Goal: Transaction & Acquisition: Obtain resource

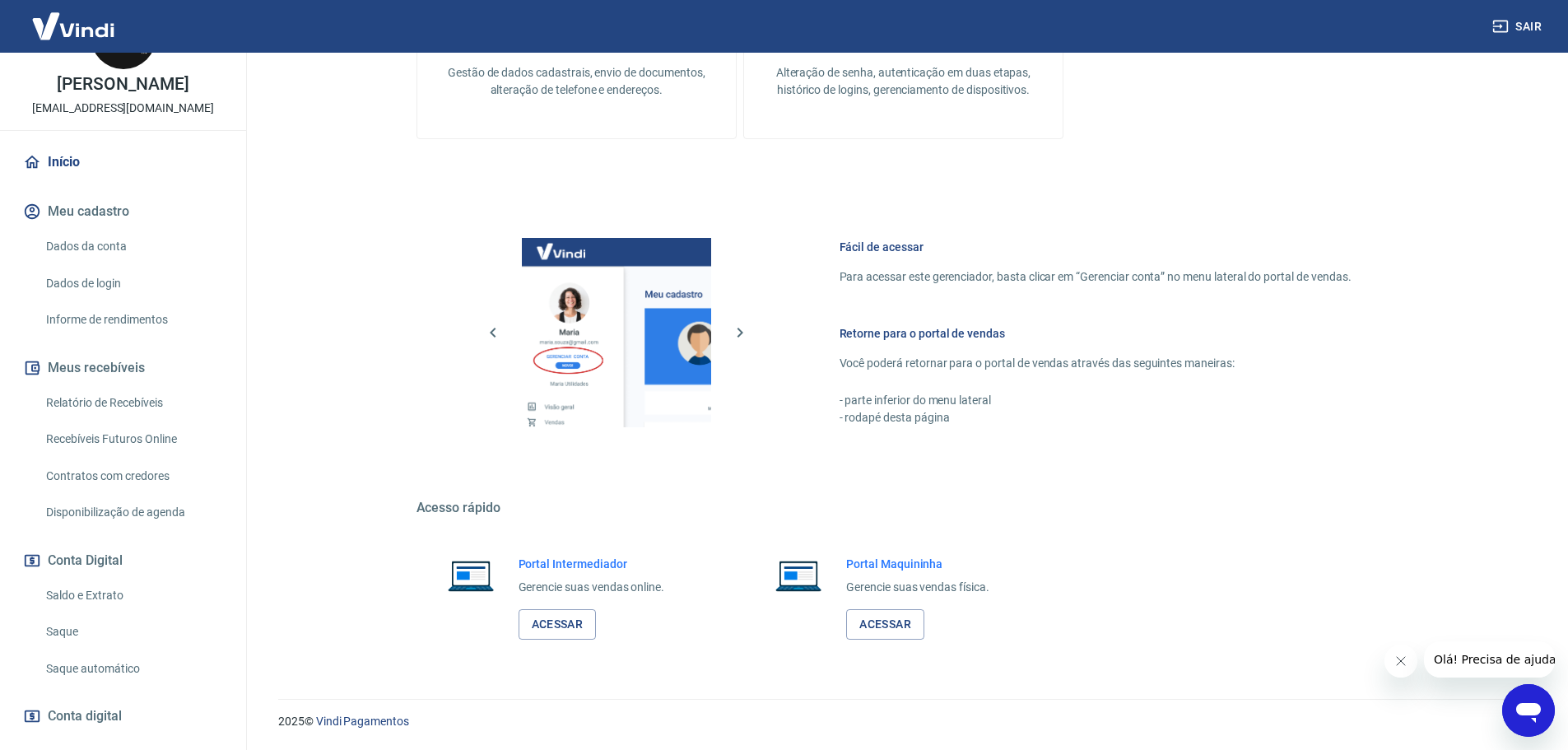
scroll to position [146, 0]
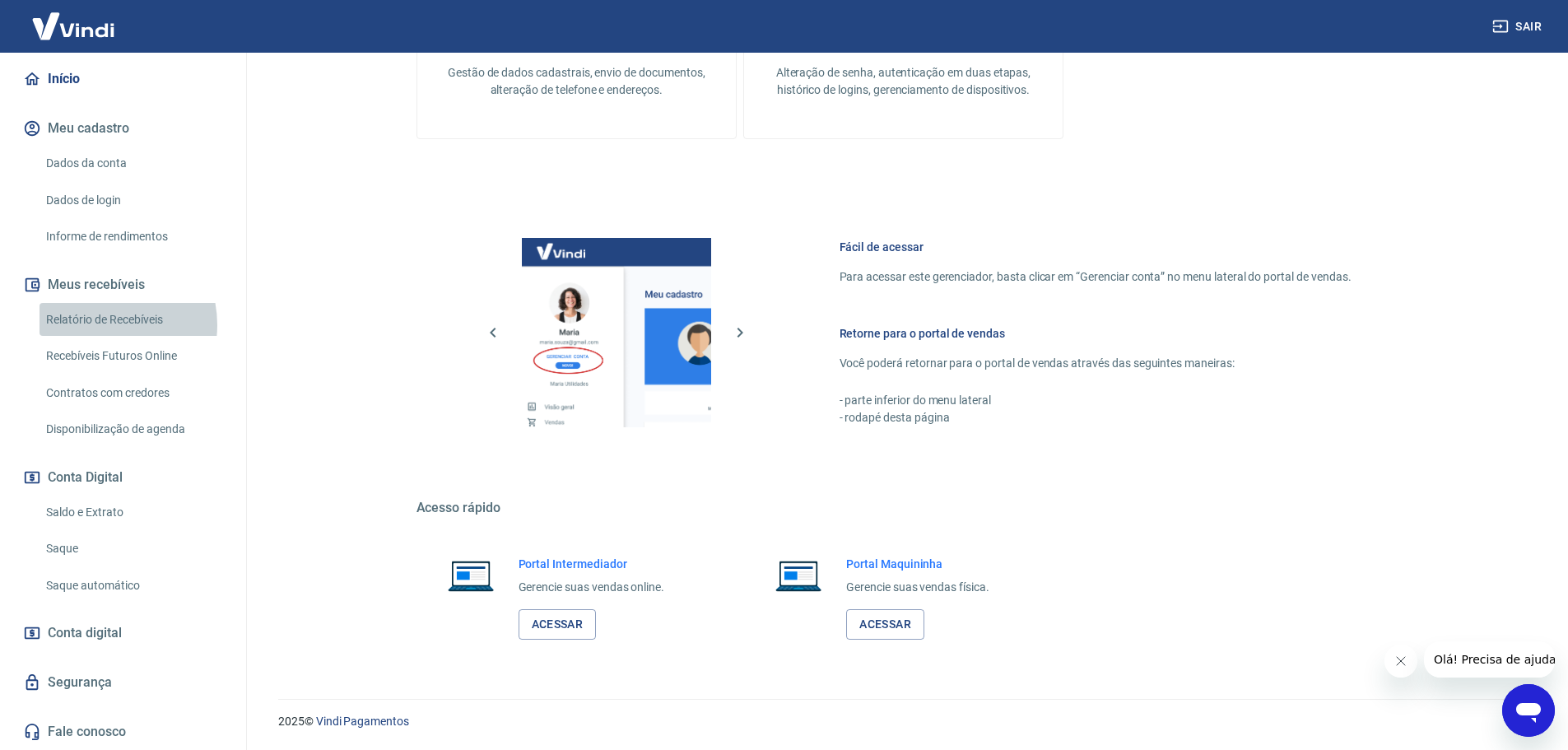
click at [99, 324] on link "Relatório de Recebíveis" at bounding box center [133, 320] width 187 height 34
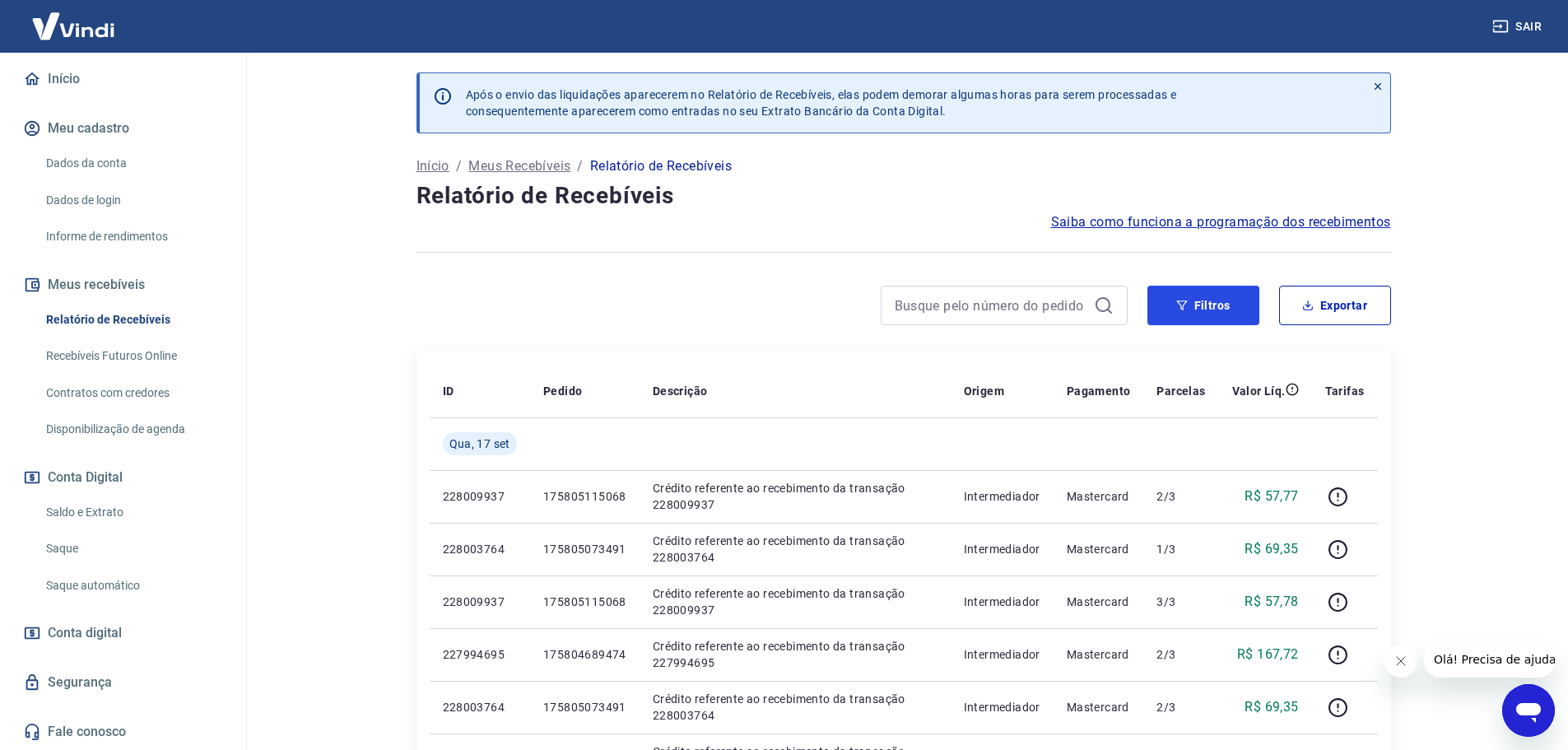
drag, startPoint x: 1226, startPoint y: 307, endPoint x: 1125, endPoint y: 327, distance: 103.0
click at [1225, 307] on button "Filtros" at bounding box center [1203, 306] width 112 height 40
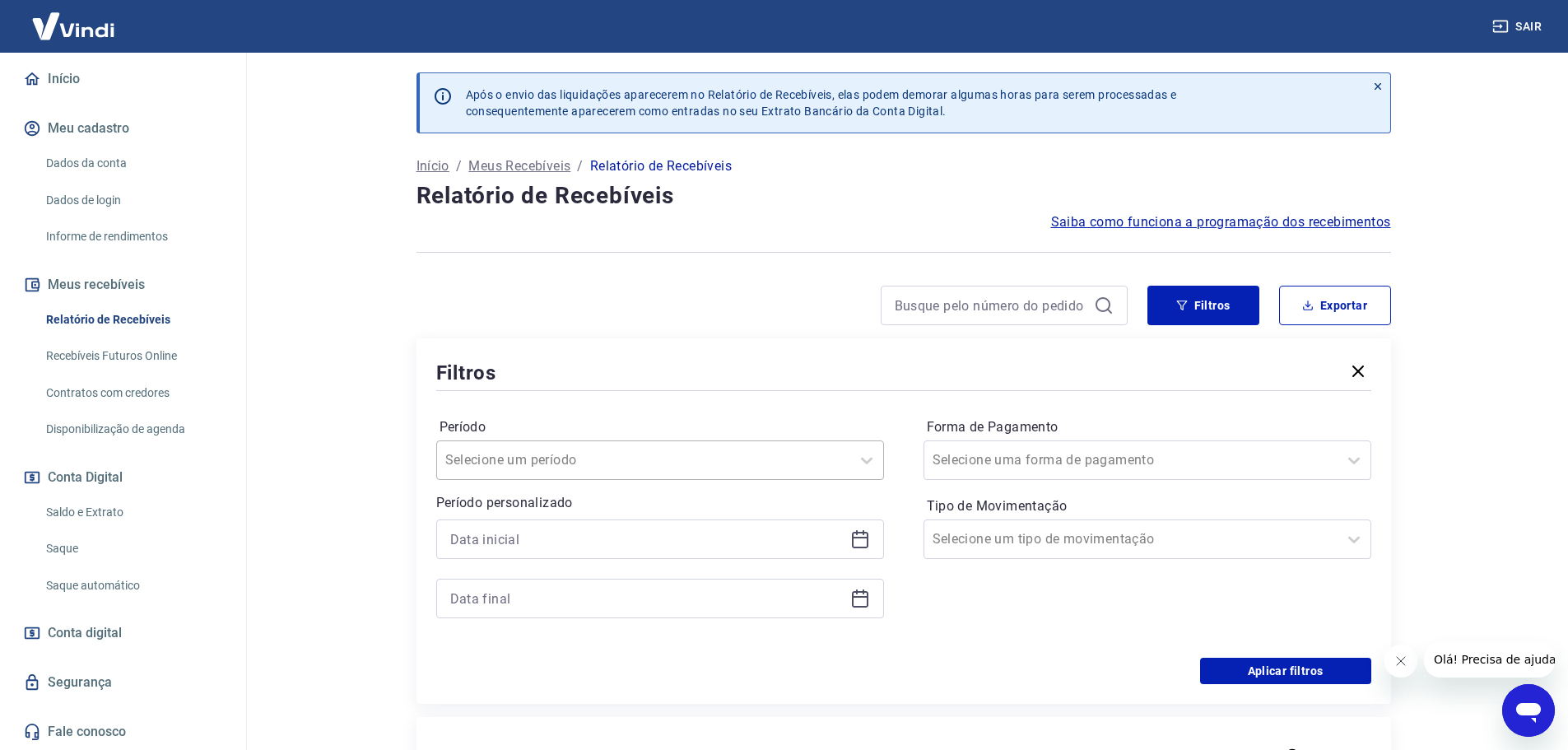
click at [642, 457] on div at bounding box center [643, 460] width 396 height 23
click at [526, 451] on input "Período" at bounding box center [528, 460] width 166 height 19
click at [541, 511] on div "Limpar Filtro" at bounding box center [660, 506] width 448 height 33
click at [863, 535] on icon at bounding box center [860, 540] width 19 height 19
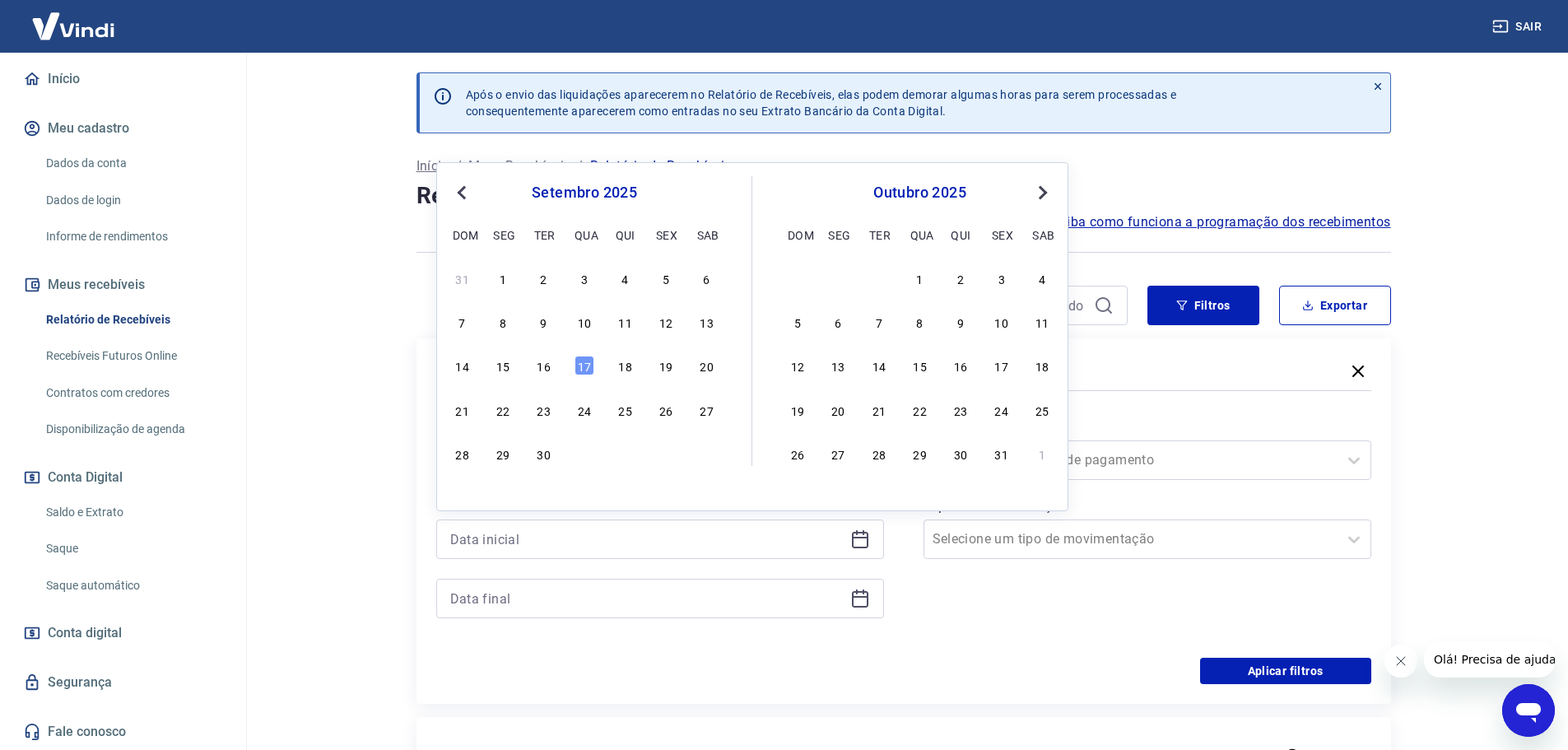
click at [464, 190] on span "Previous Month" at bounding box center [464, 192] width 0 height 19
click at [955, 413] on div "25" at bounding box center [961, 410] width 19 height 19
type input "25/09/2025"
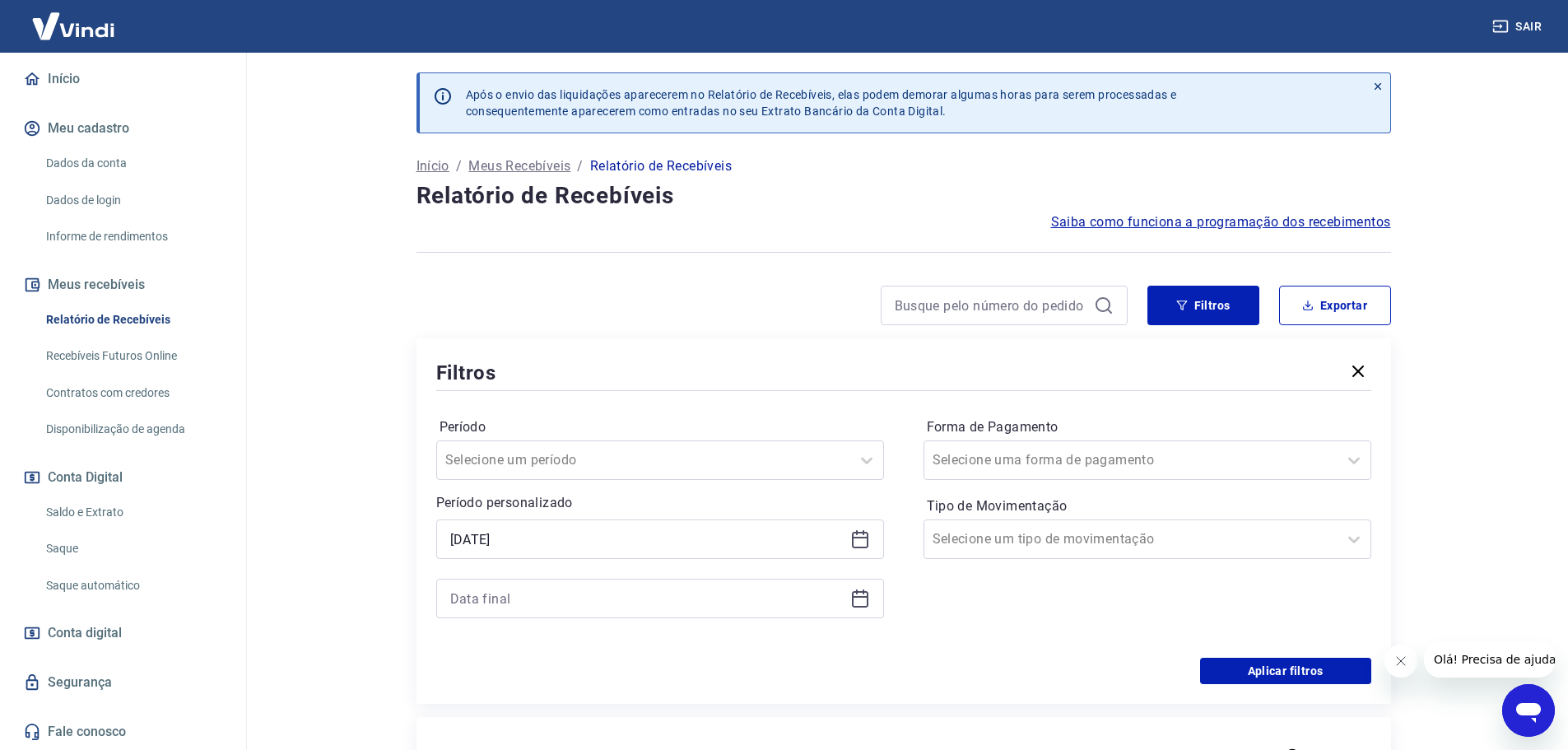
click at [861, 600] on icon at bounding box center [860, 599] width 19 height 19
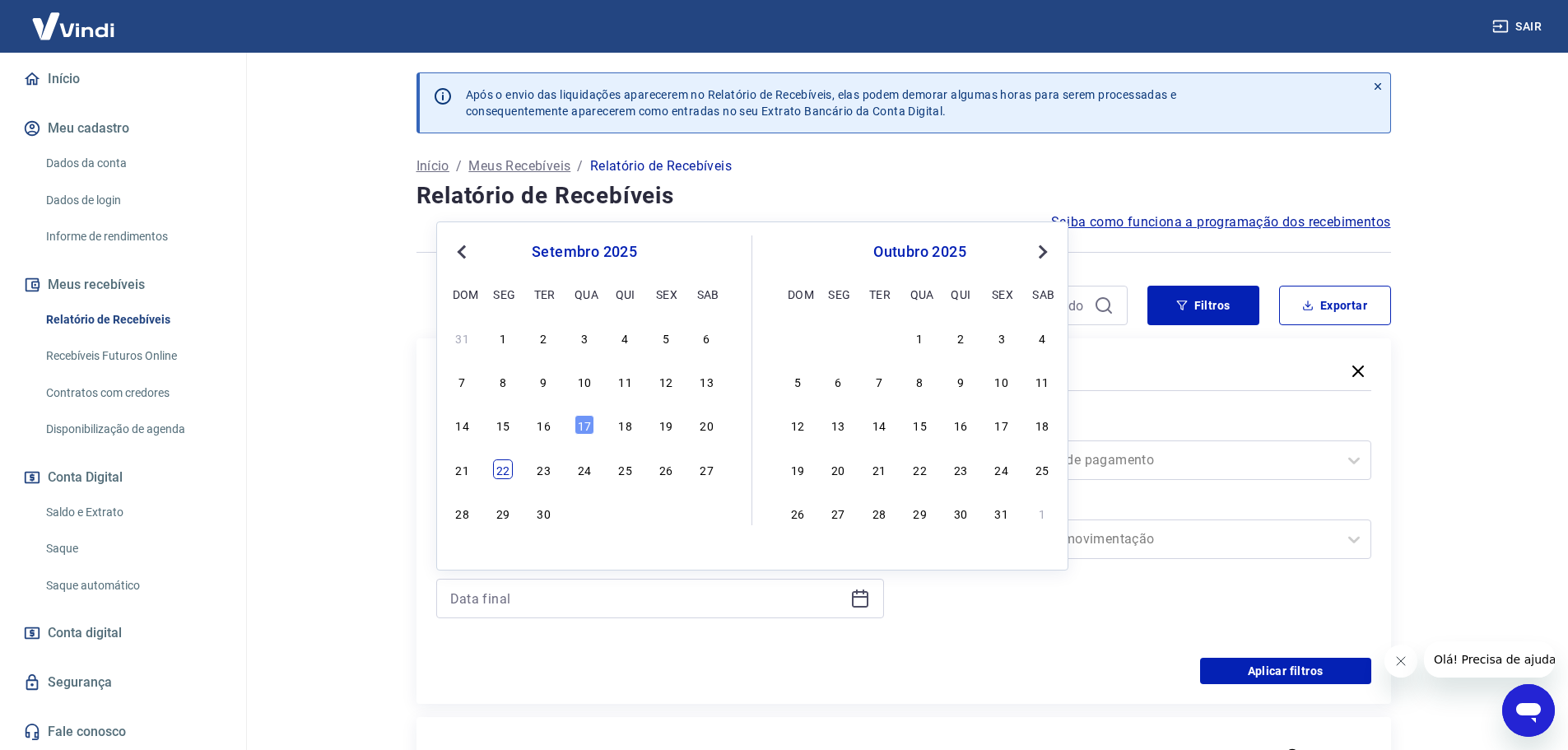
click at [503, 470] on div "22" at bounding box center [502, 469] width 19 height 19
type input "22/09/2025"
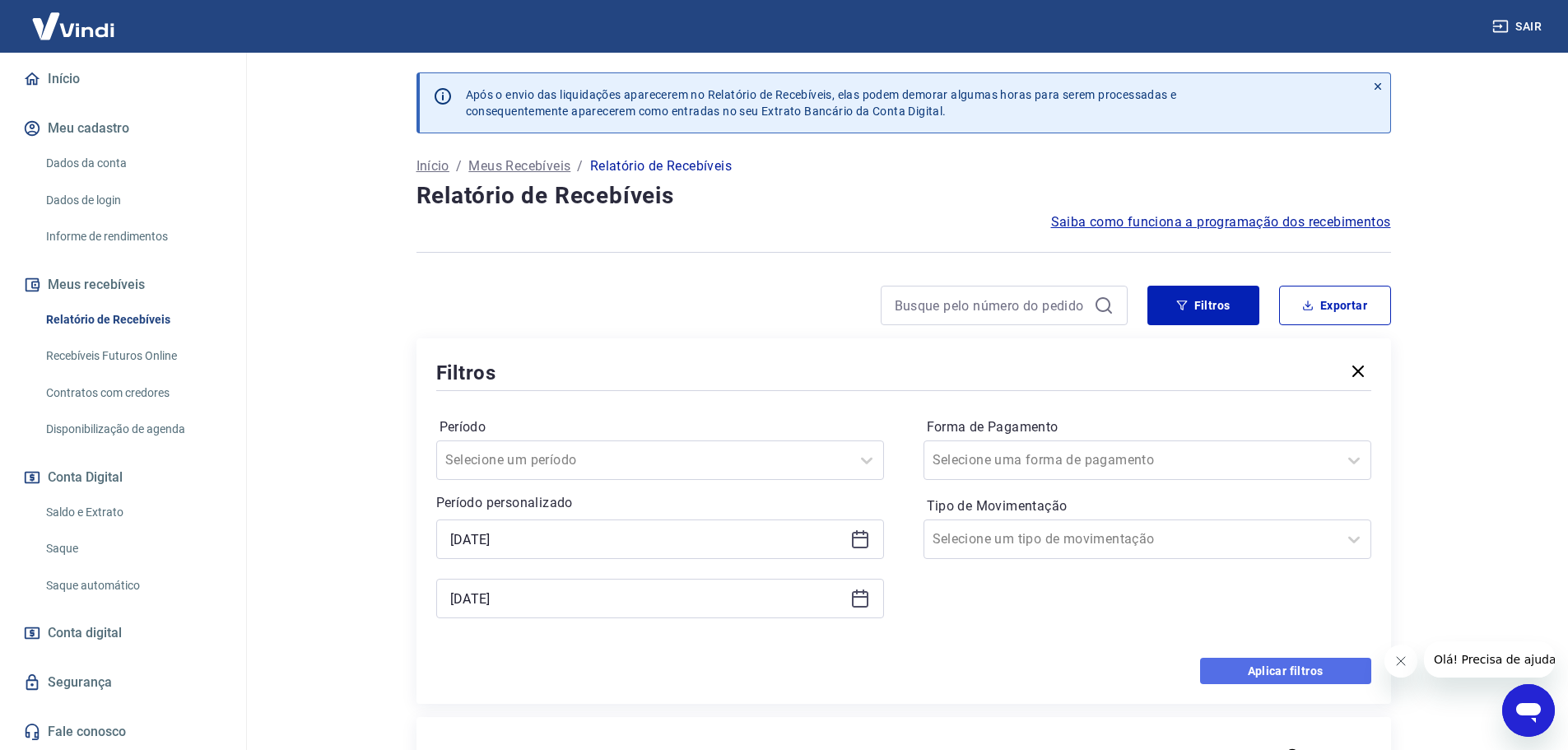
click at [1309, 676] on button "Aplicar filtros" at bounding box center [1285, 671] width 171 height 27
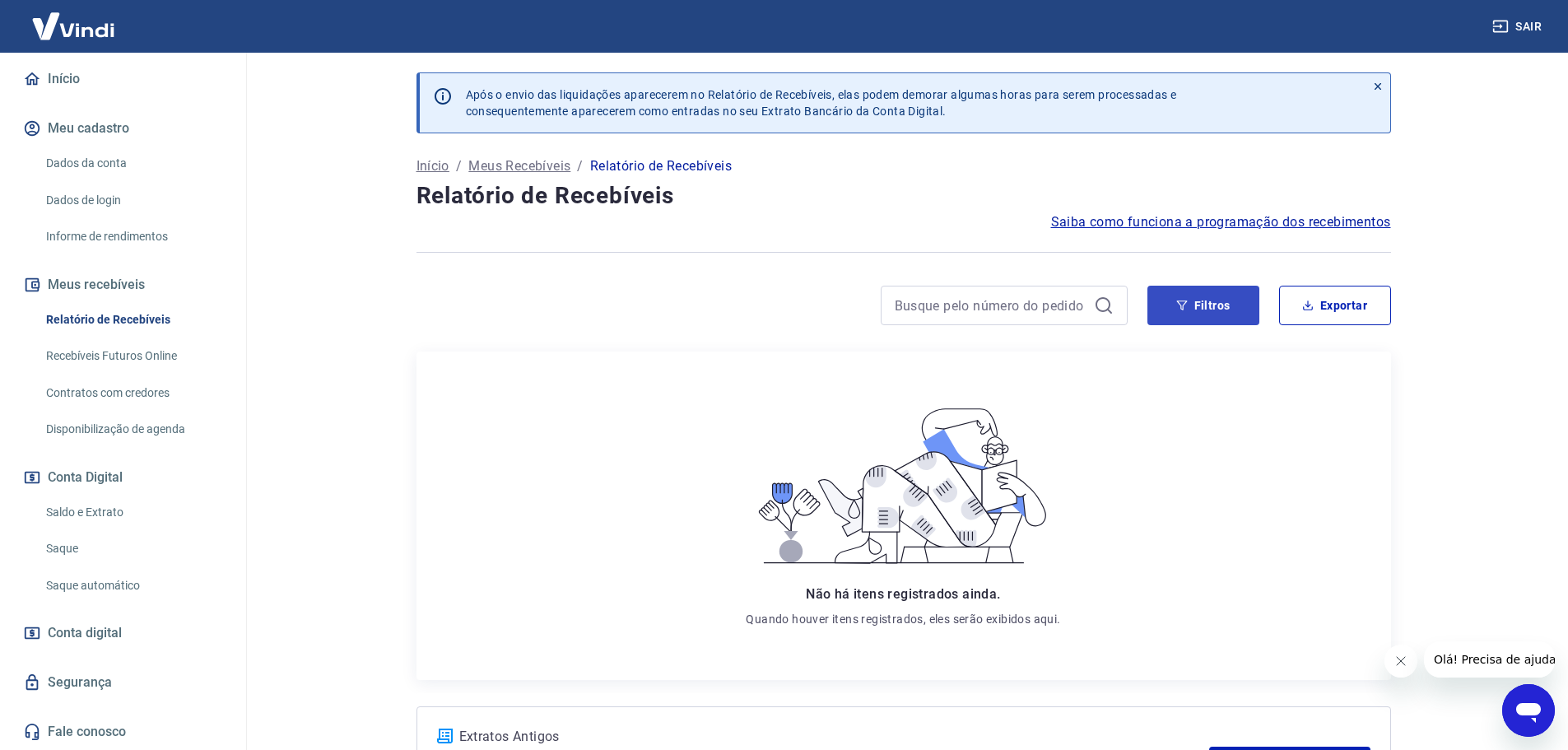
scroll to position [148, 0]
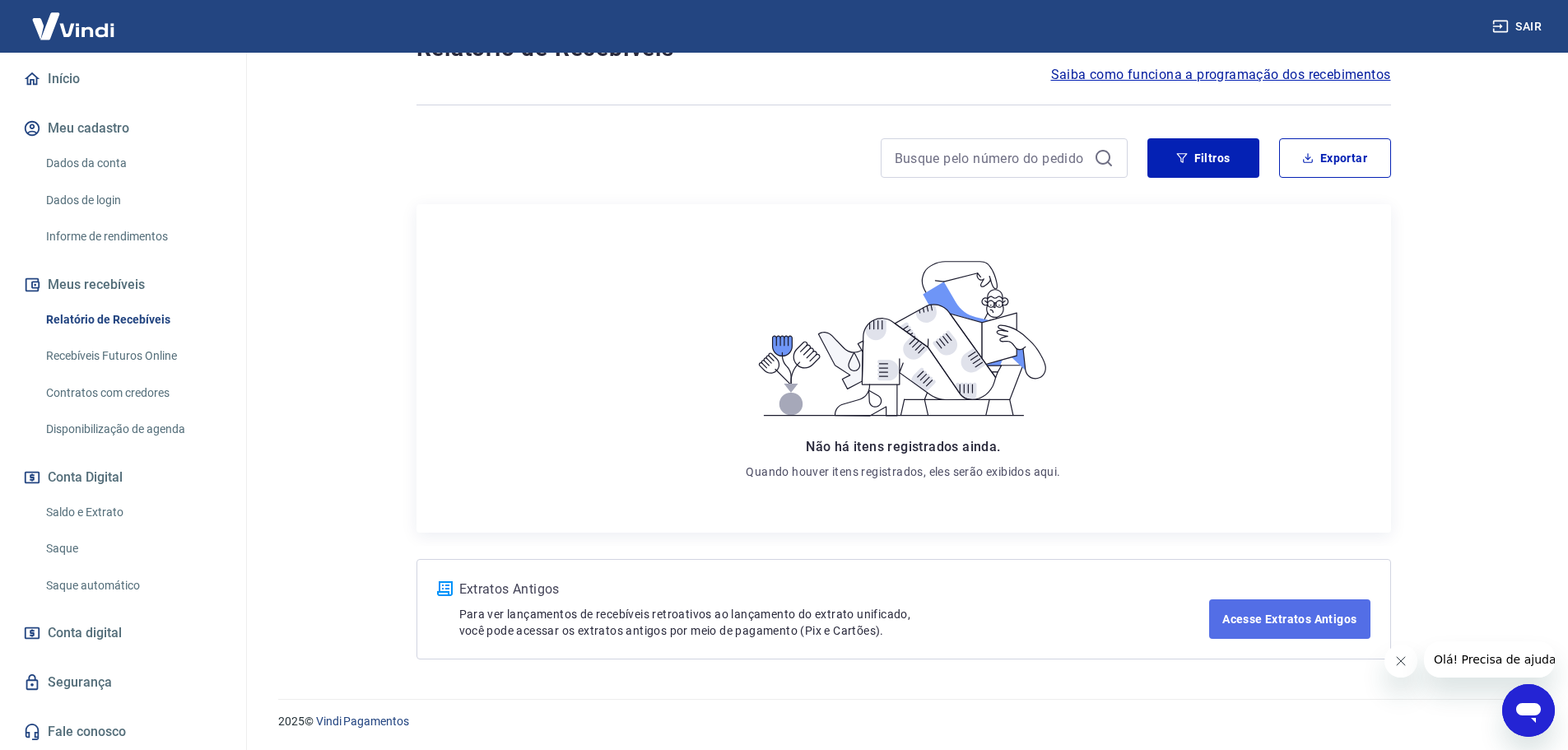
click at [1303, 633] on link "Acesse Extratos Antigos" at bounding box center [1290, 619] width 161 height 40
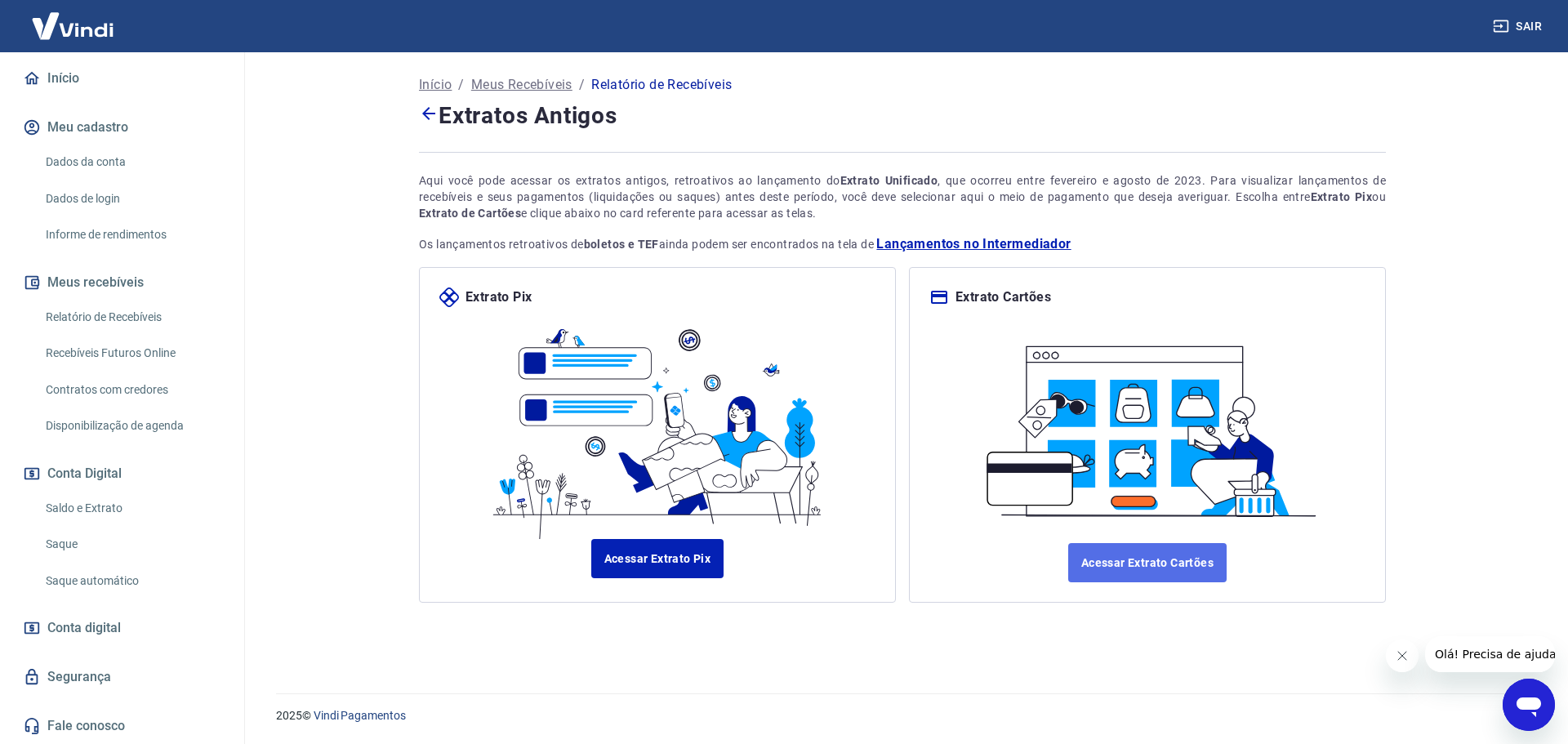
click at [1165, 557] on link "Acessar Extrato Cartões" at bounding box center [1148, 563] width 159 height 39
click at [108, 288] on button "Meus recebíveis" at bounding box center [122, 282] width 205 height 36
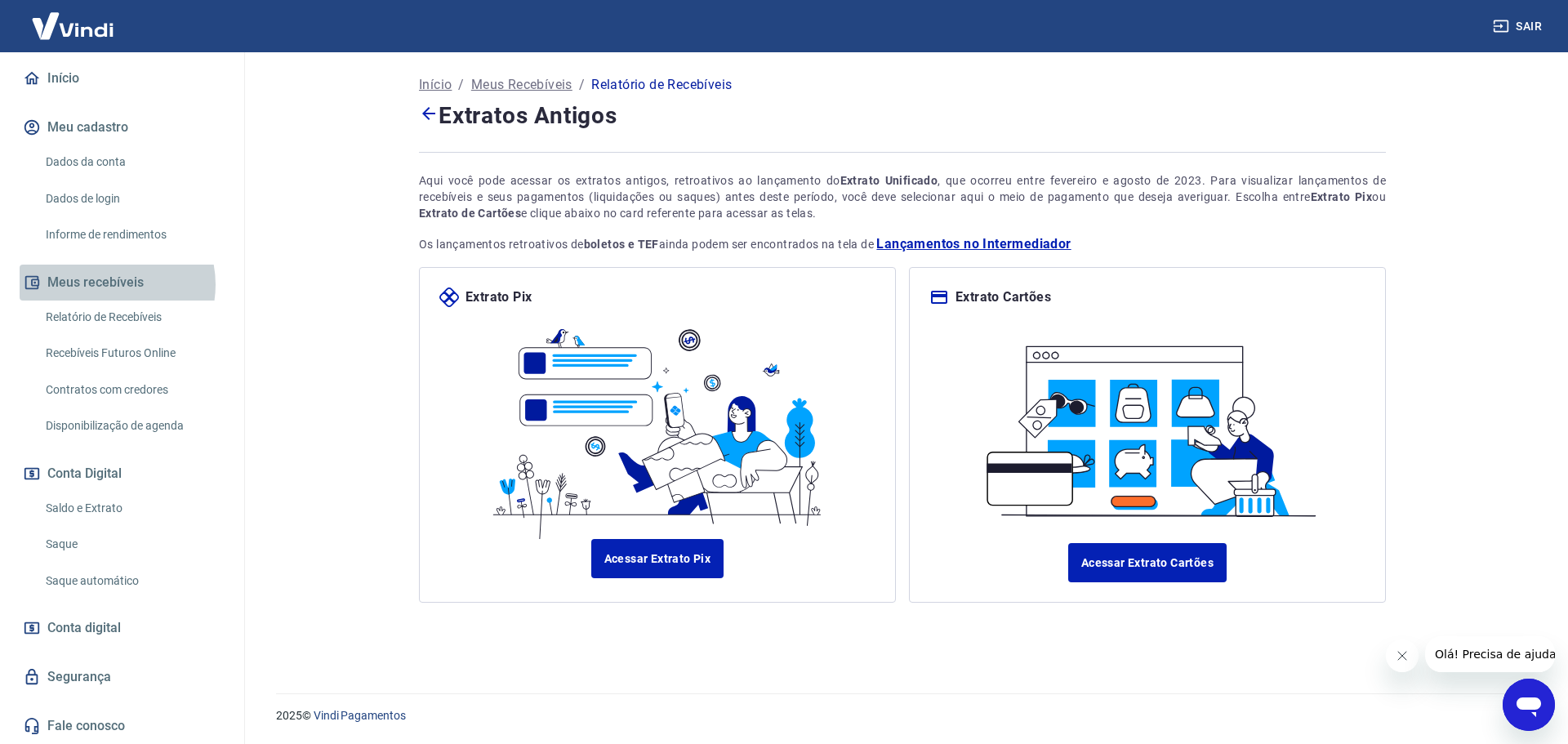
click at [107, 284] on button "Meus recebíveis" at bounding box center [122, 282] width 205 height 36
click at [106, 279] on button "Meus recebíveis" at bounding box center [122, 282] width 205 height 36
click at [122, 318] on link "Relatório de Recebíveis" at bounding box center [132, 317] width 186 height 33
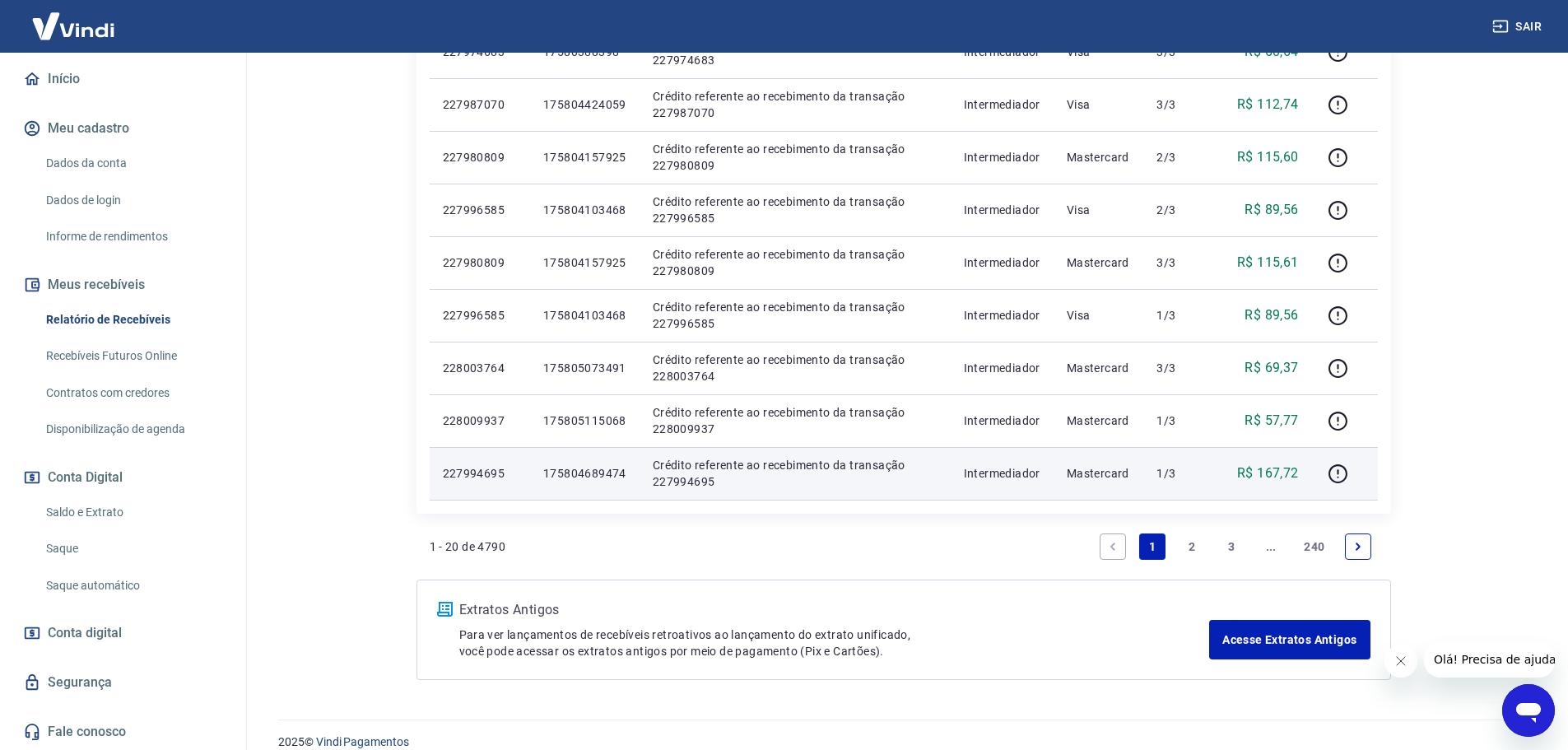
scroll to position [1045, 0]
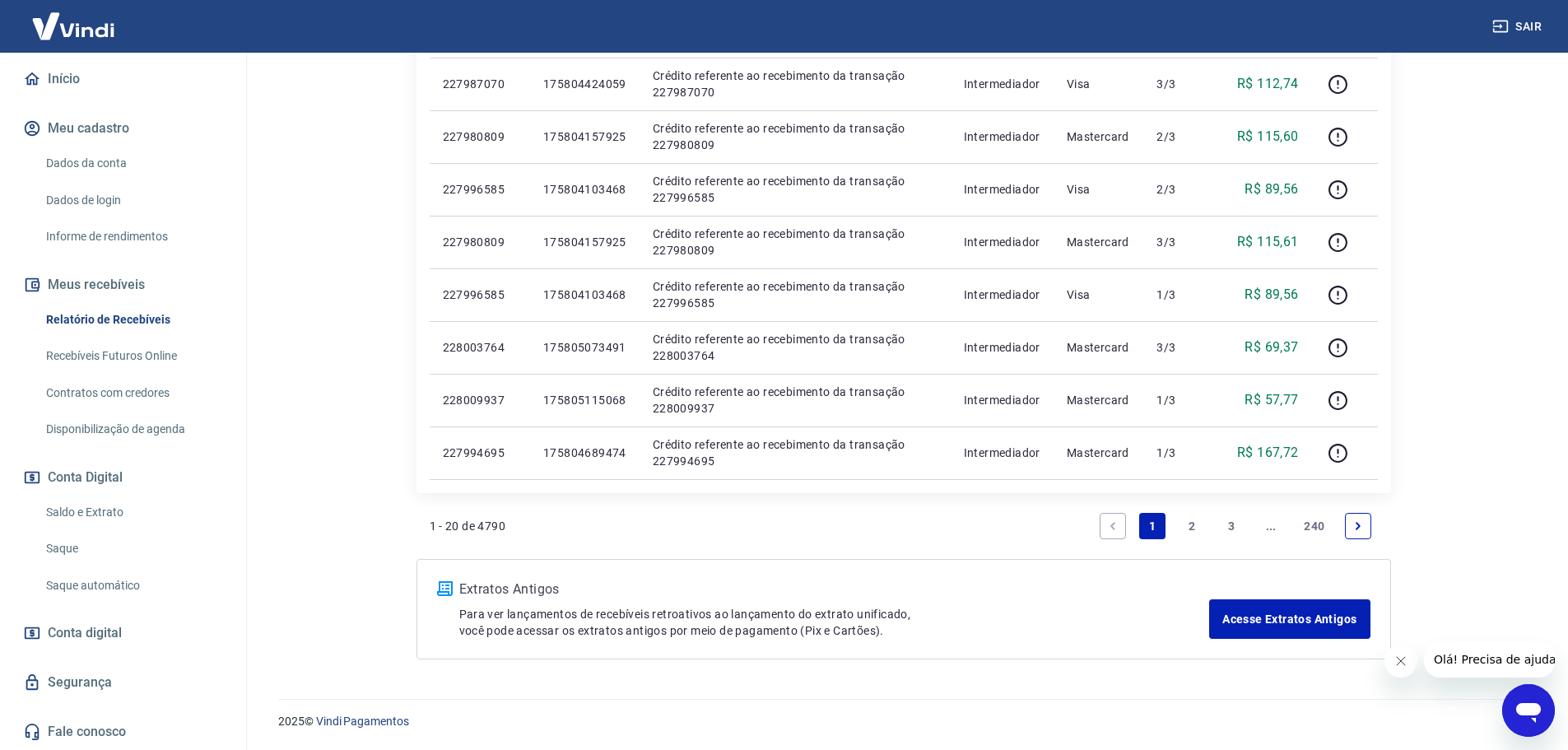
click at [1188, 523] on link "2" at bounding box center [1192, 527] width 26 height 27
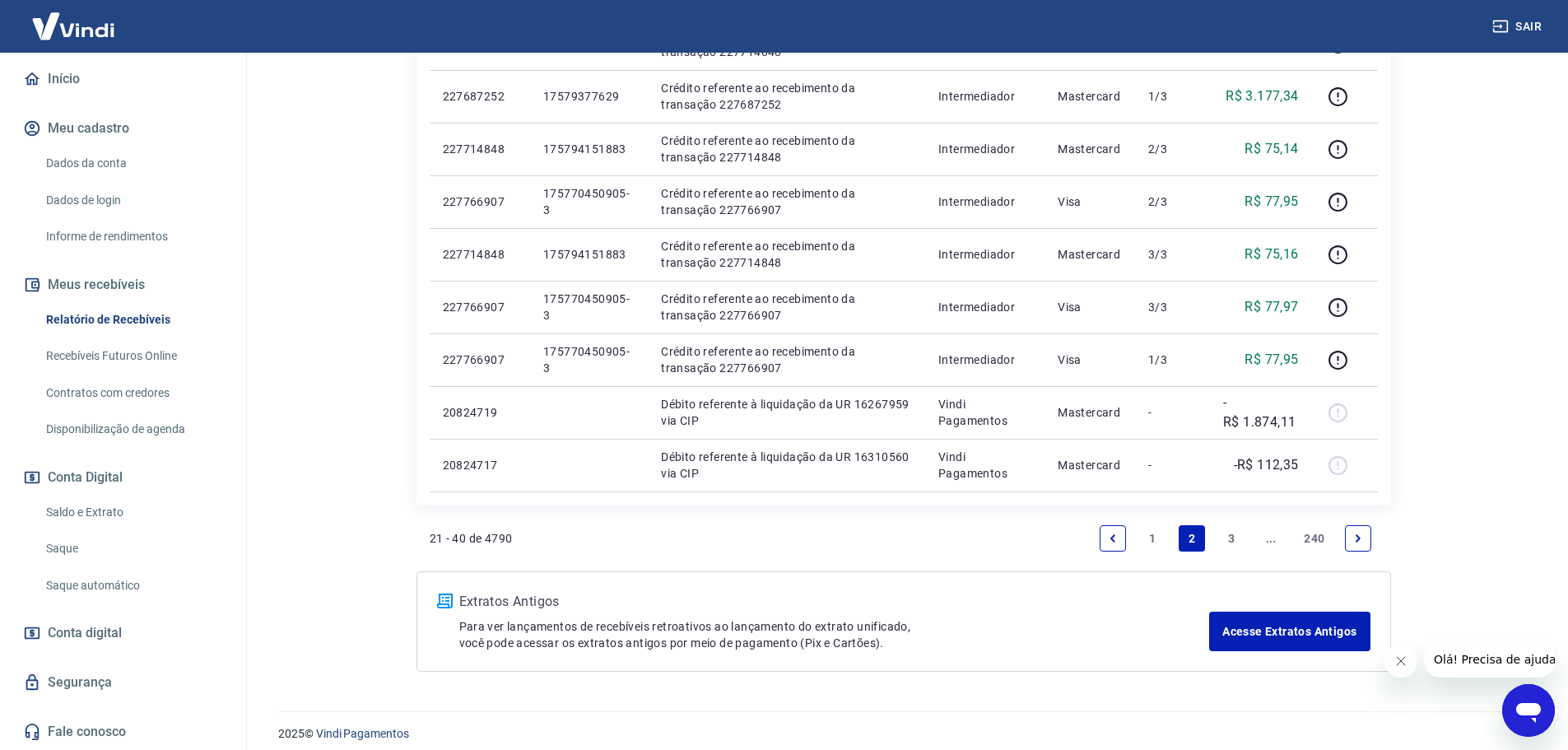
scroll to position [1098, 0]
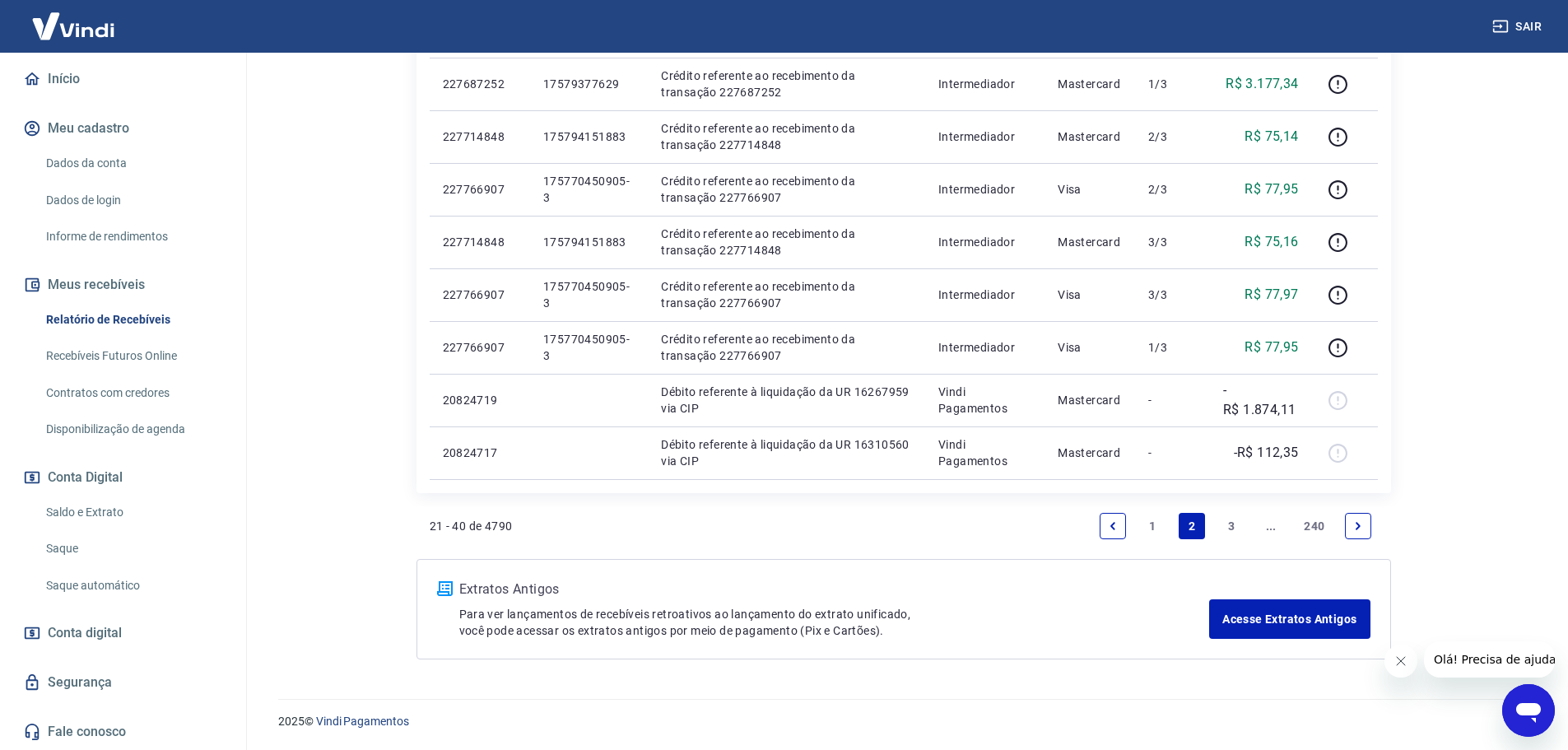
click at [1225, 528] on link "3" at bounding box center [1232, 527] width 26 height 27
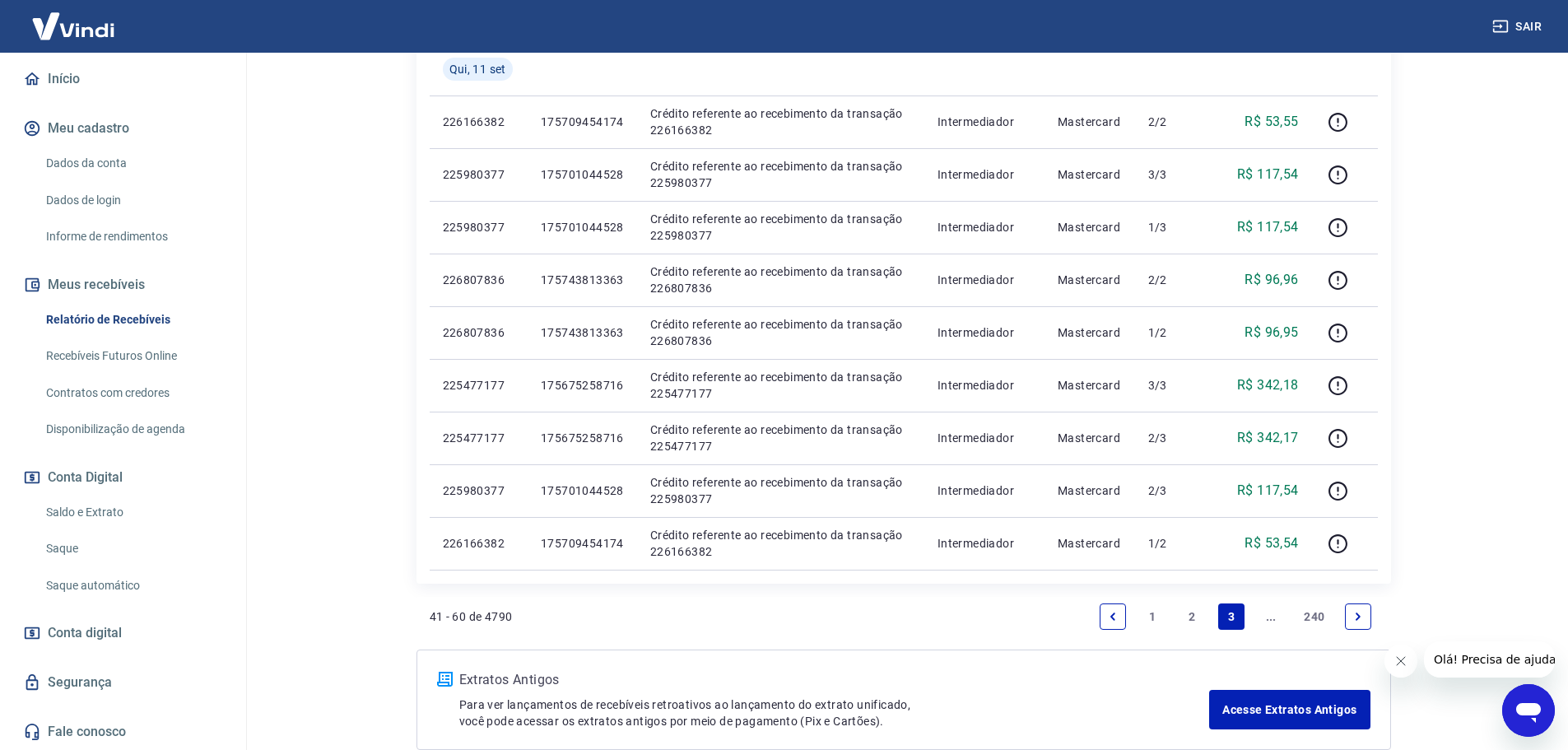
scroll to position [1071, 0]
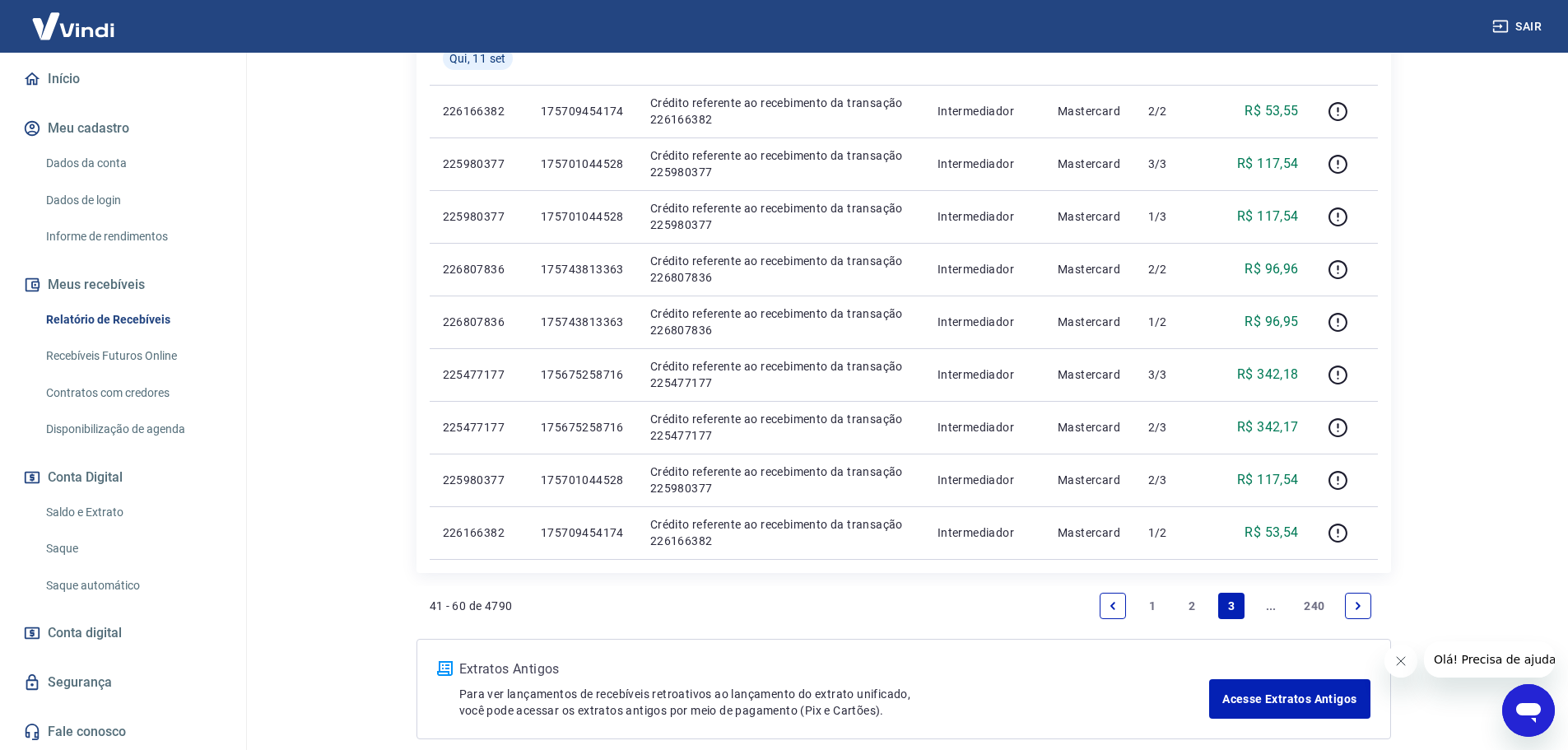
click at [1268, 601] on link "..." at bounding box center [1271, 606] width 26 height 27
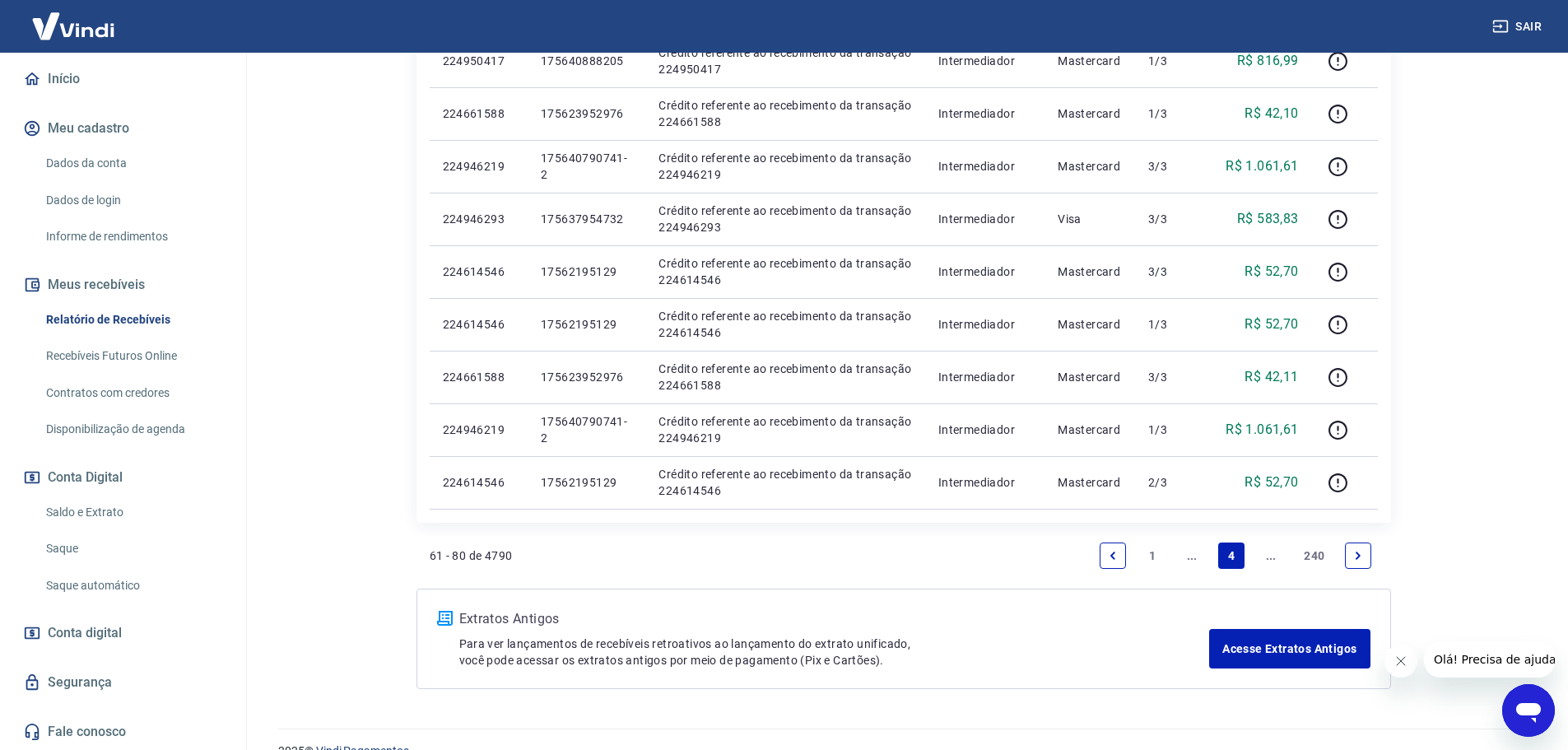
scroll to position [1151, 0]
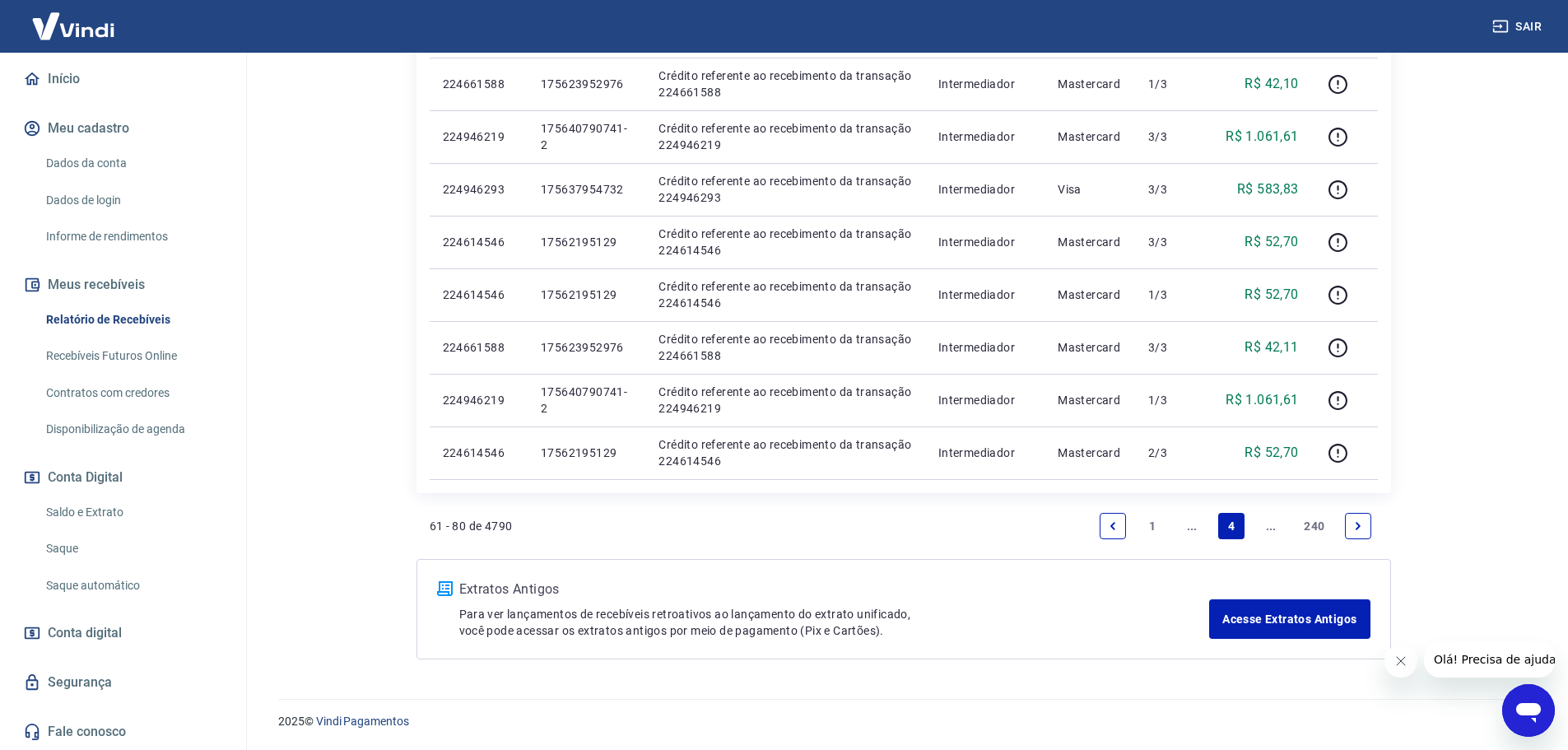
click at [1360, 527] on icon "Next page" at bounding box center [1358, 526] width 11 height 11
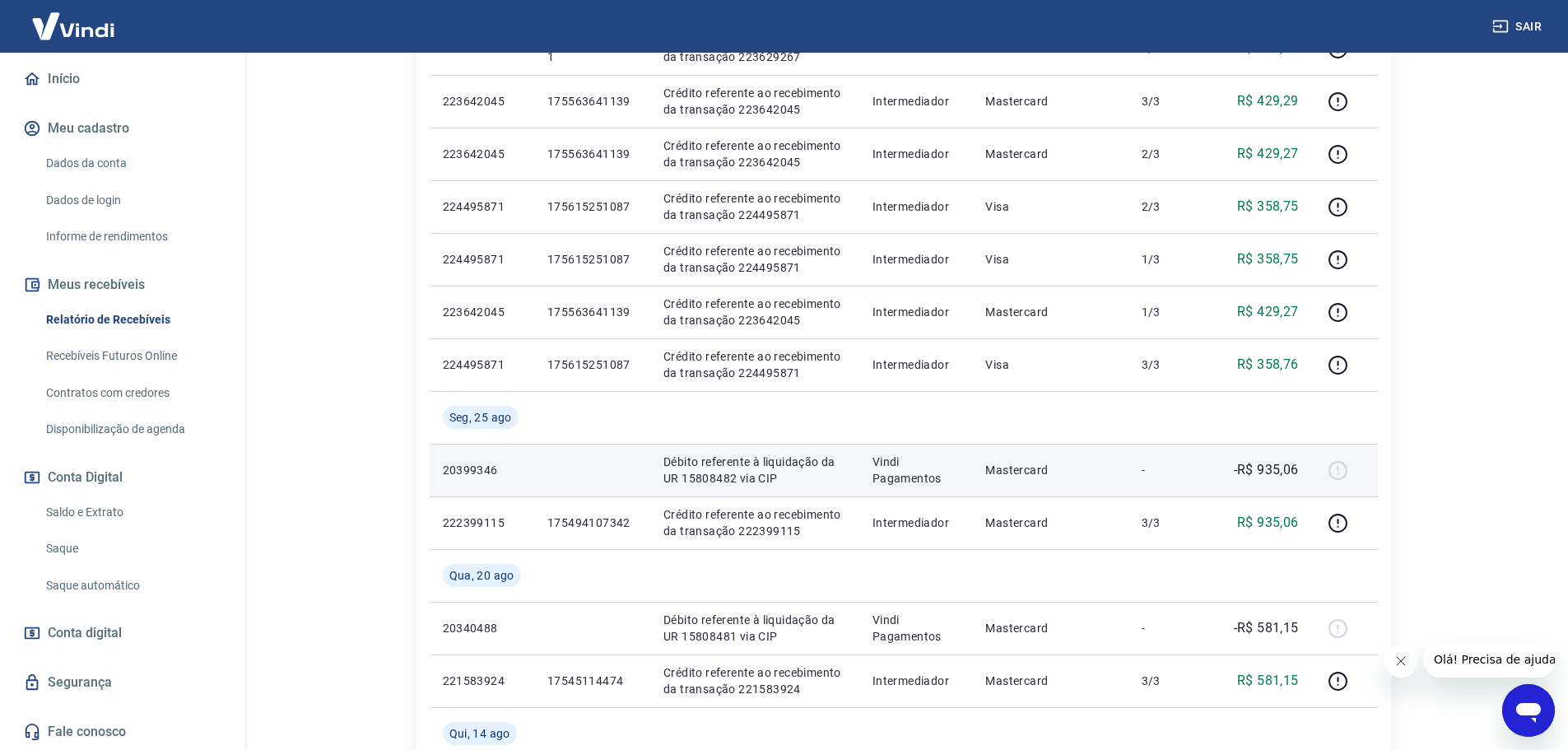
scroll to position [823, 0]
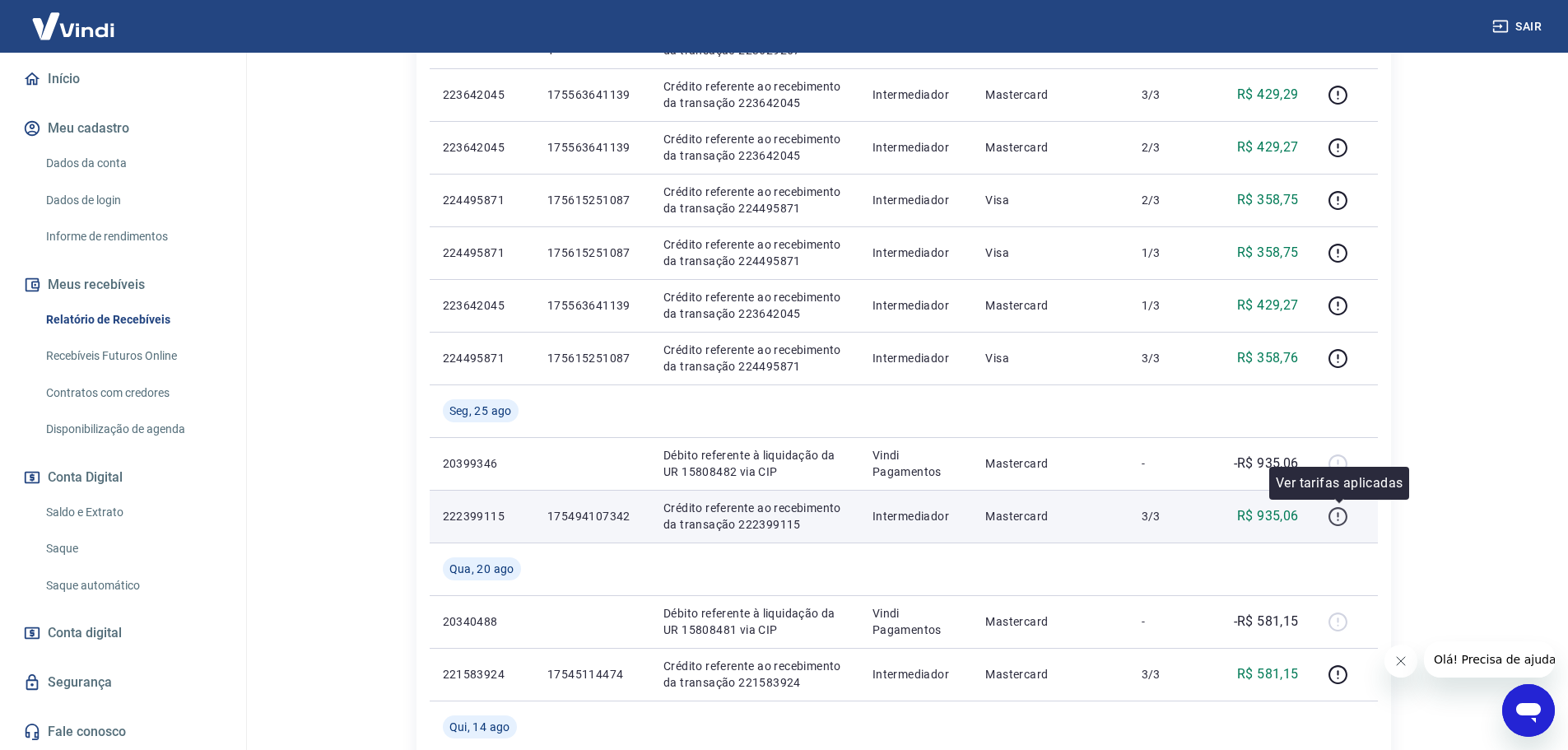
click at [1345, 519] on icon "button" at bounding box center [1338, 516] width 20 height 20
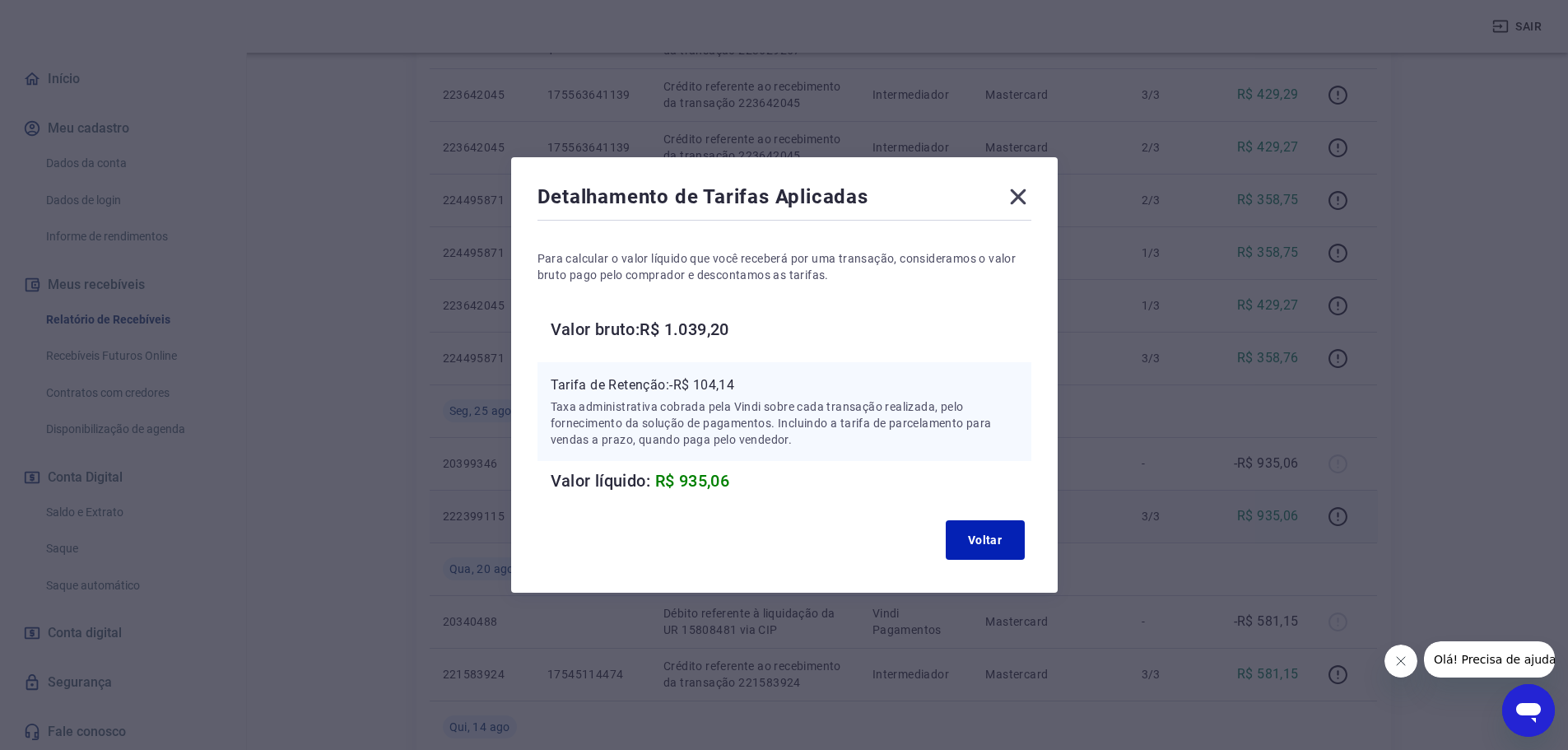
click at [1016, 197] on icon at bounding box center [1018, 197] width 26 height 27
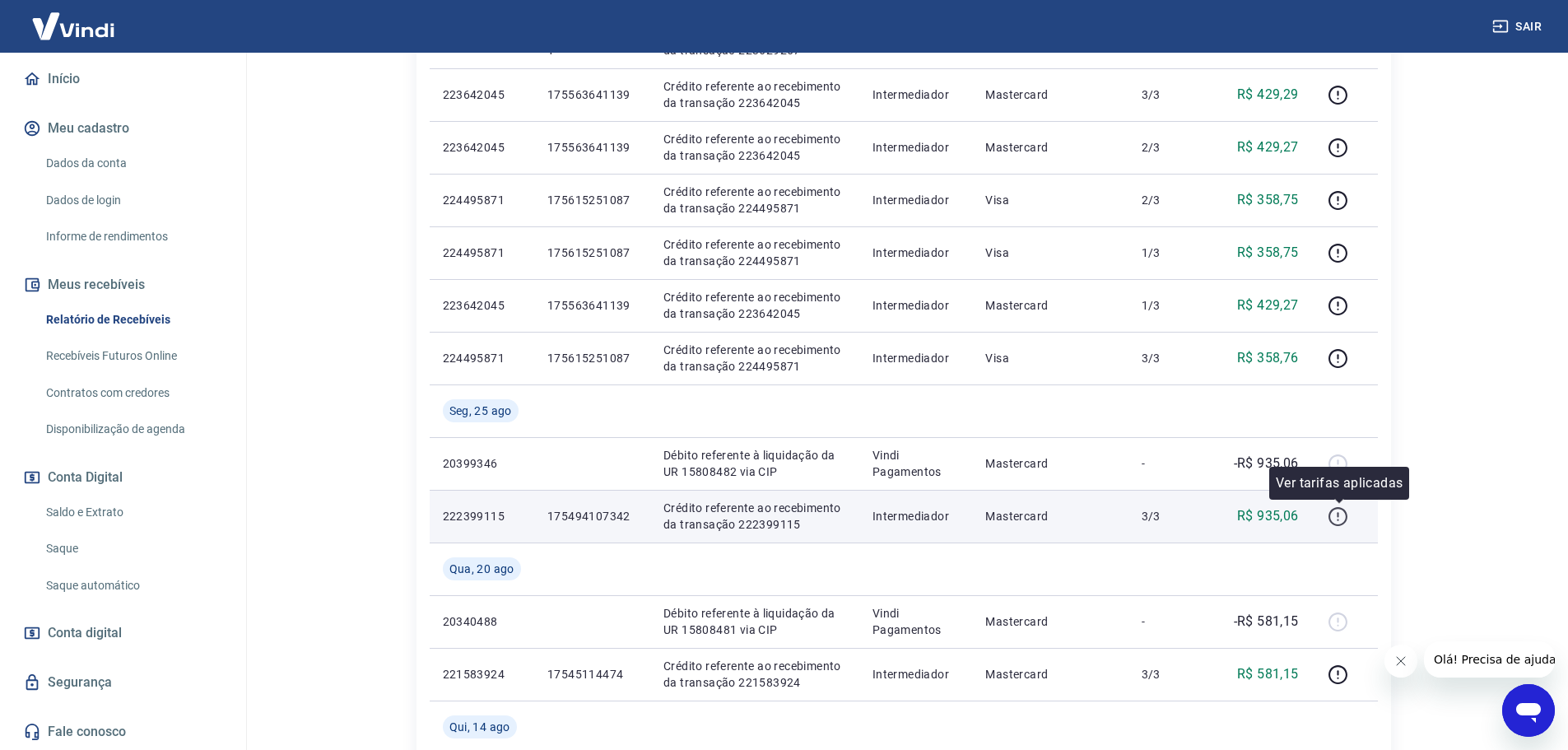
click at [1345, 519] on icon "button" at bounding box center [1338, 516] width 20 height 20
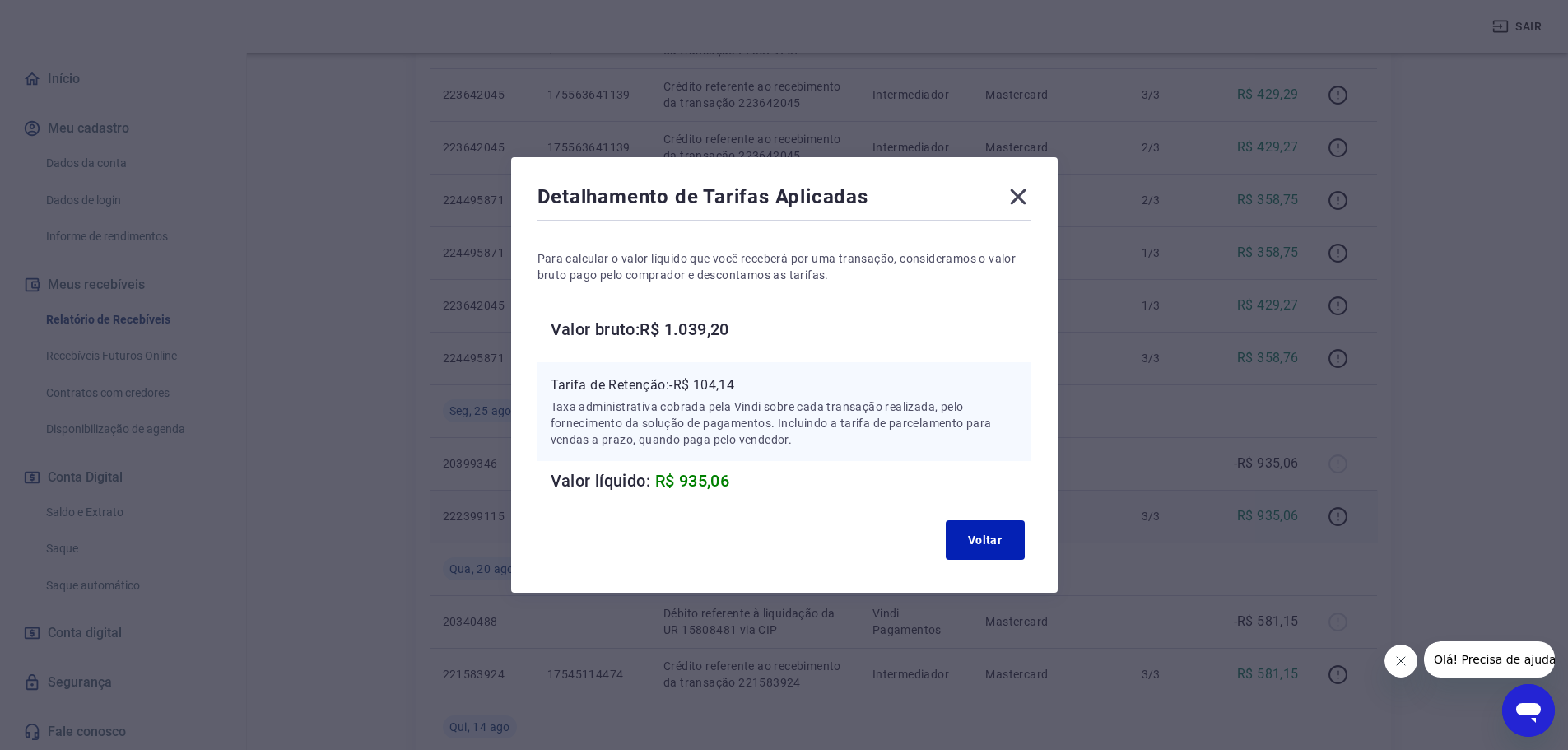
click at [1021, 200] on icon at bounding box center [1018, 197] width 16 height 16
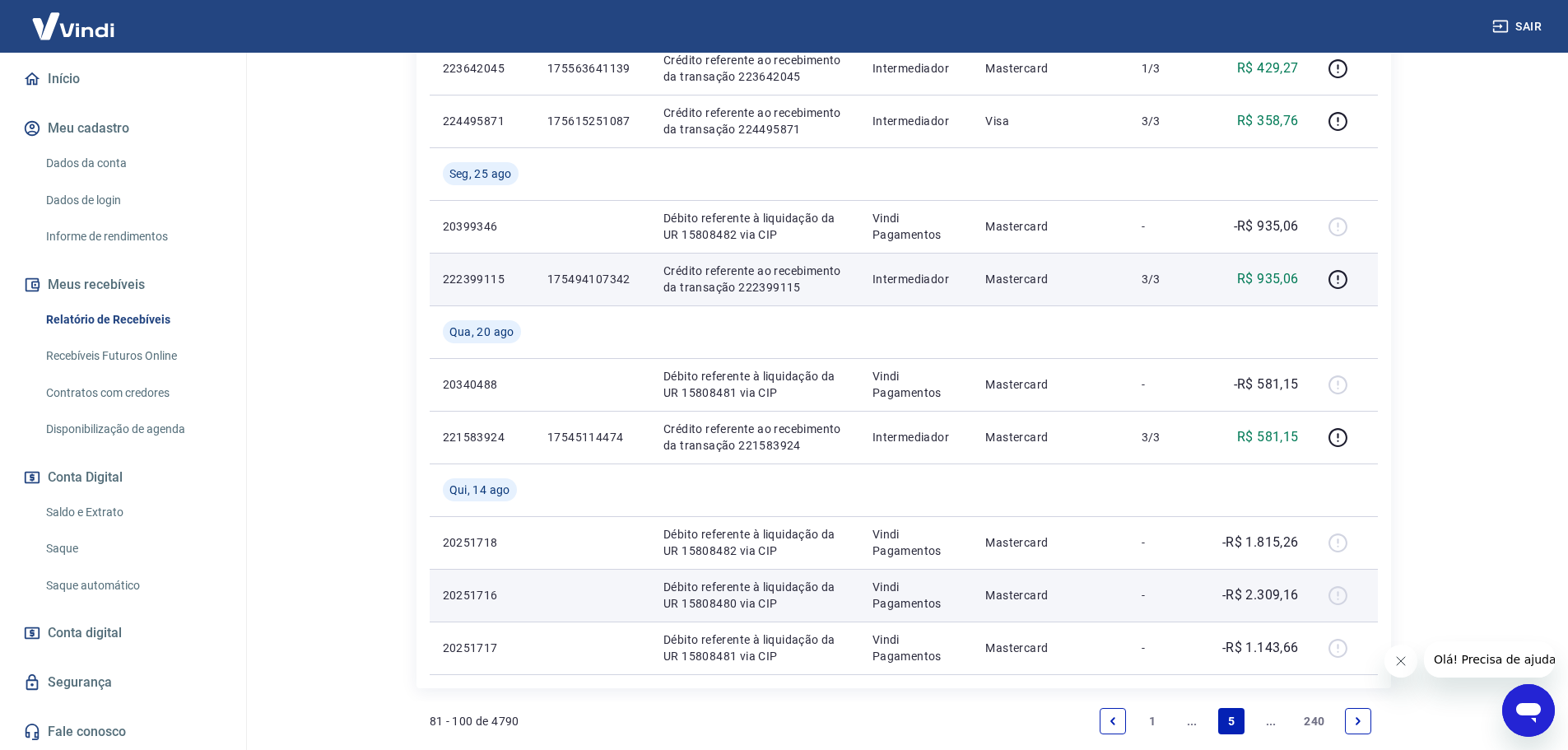
scroll to position [1153, 0]
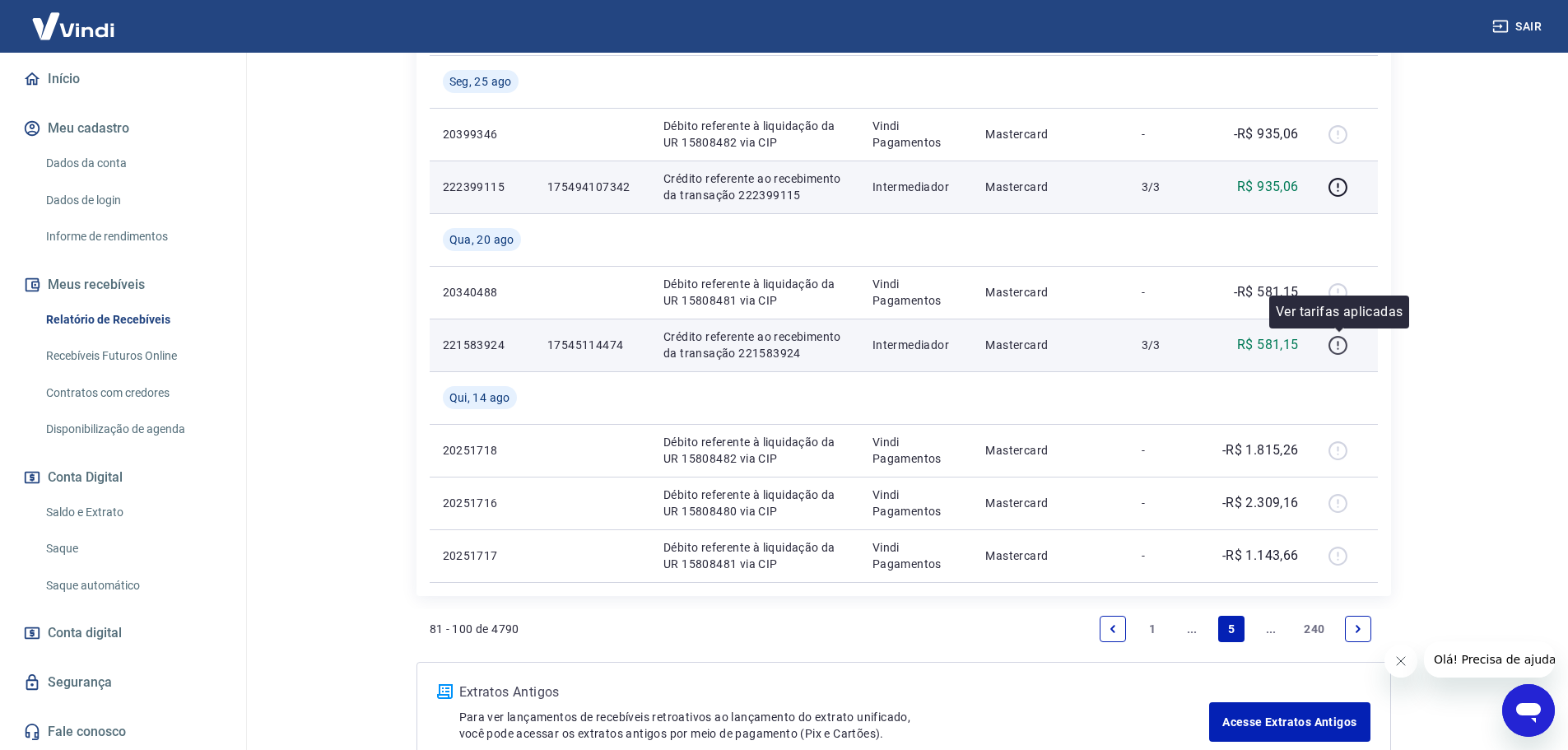
click at [1346, 354] on icon "button" at bounding box center [1338, 345] width 20 height 20
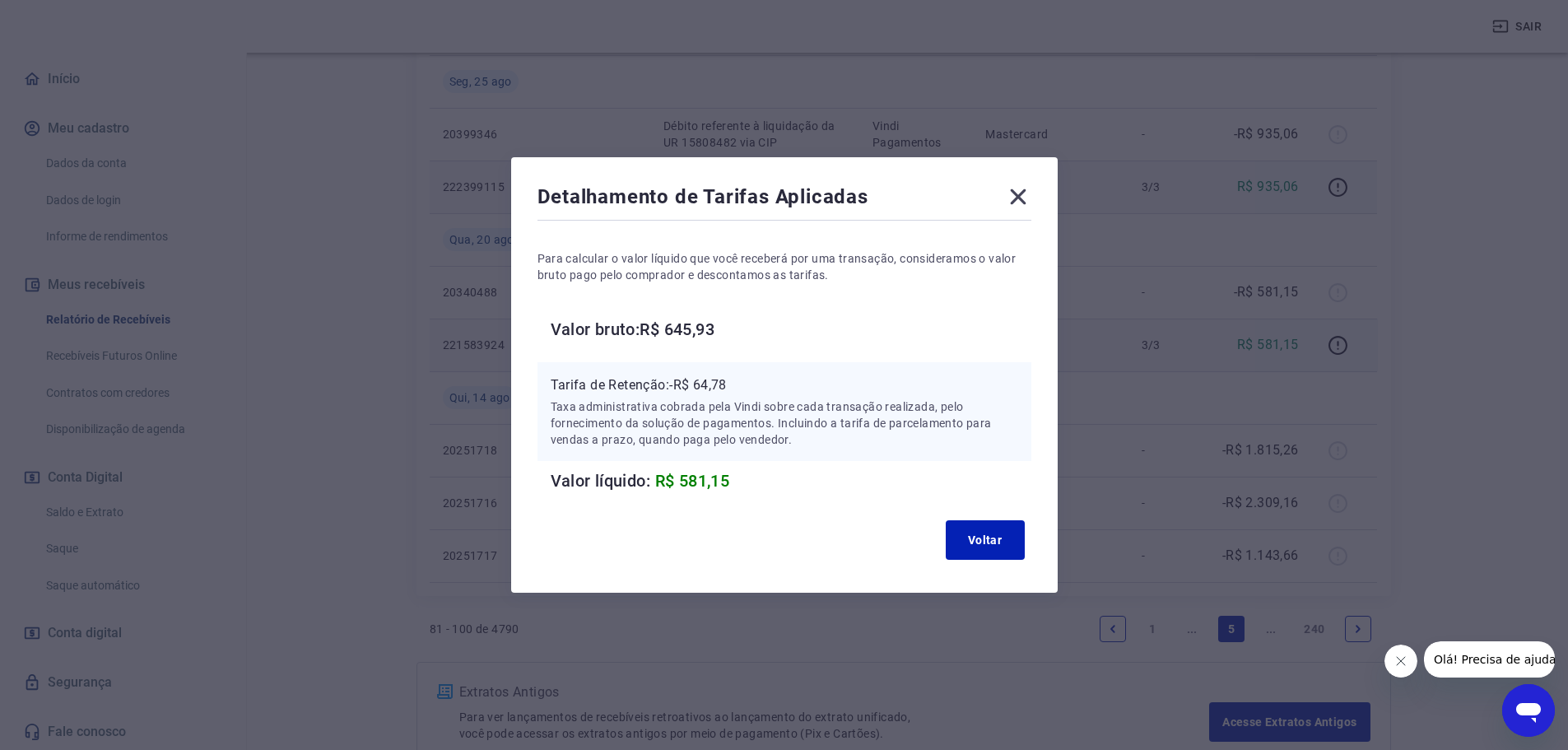
click at [1020, 187] on icon at bounding box center [1018, 197] width 26 height 27
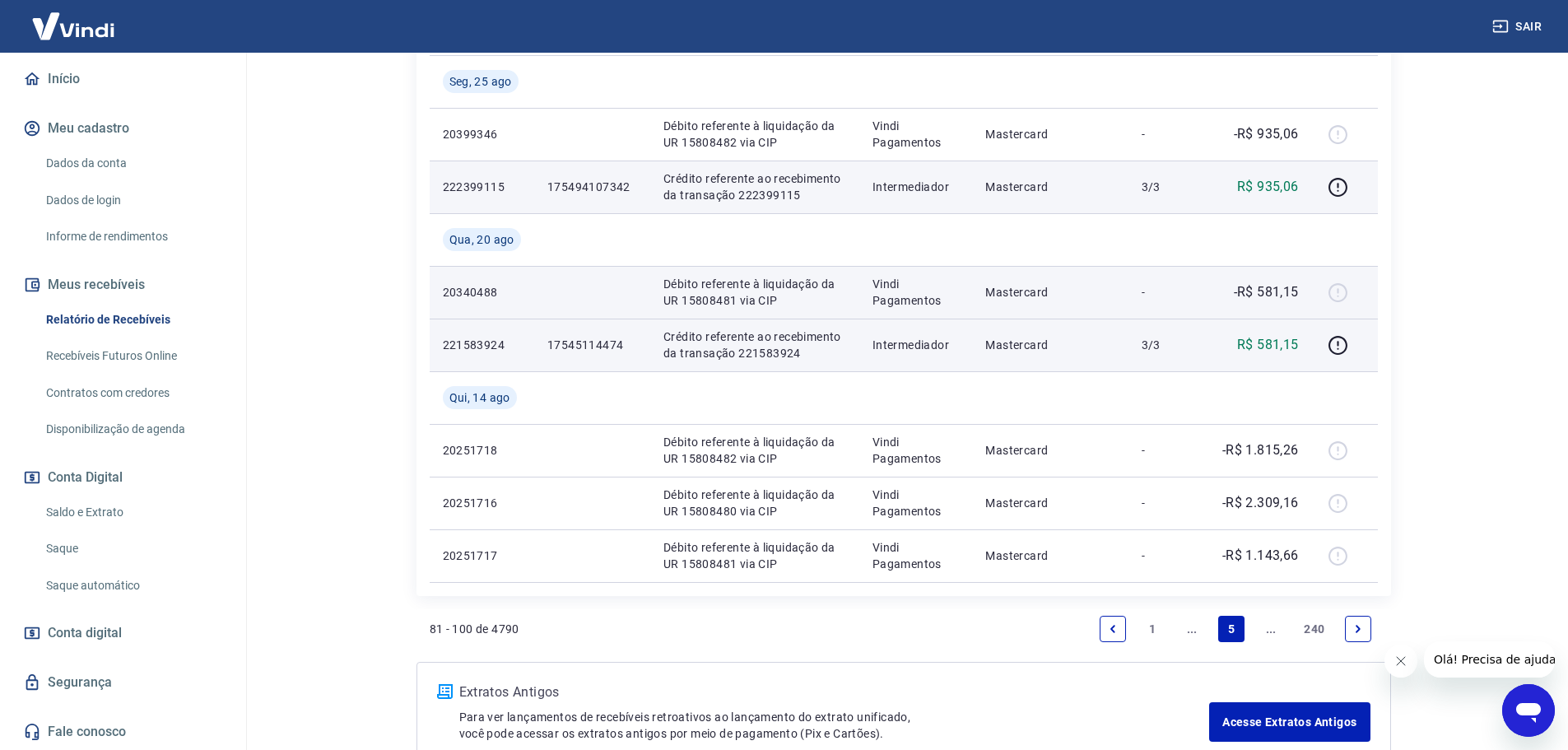
click at [1331, 293] on div at bounding box center [1345, 292] width 40 height 27
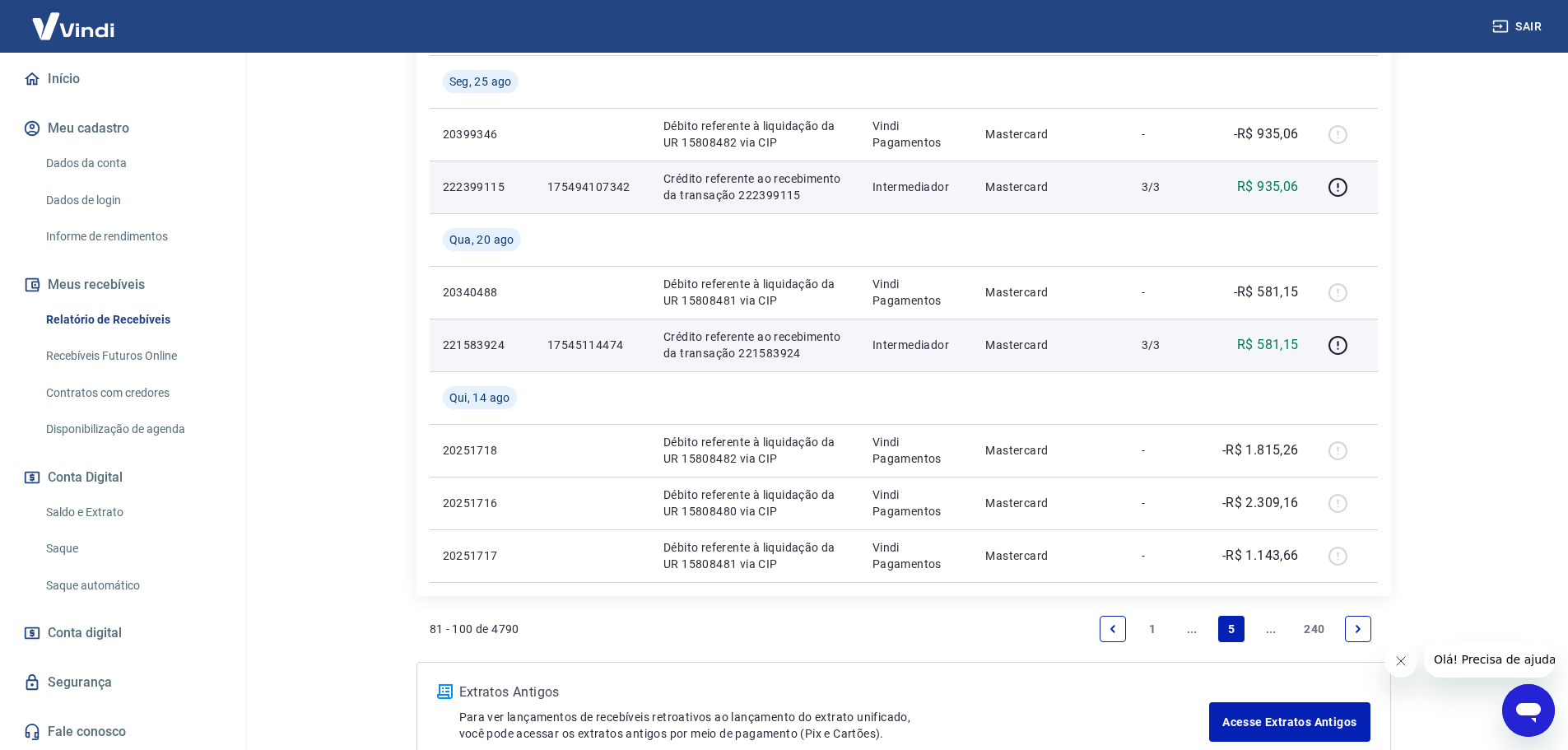
scroll to position [989, 0]
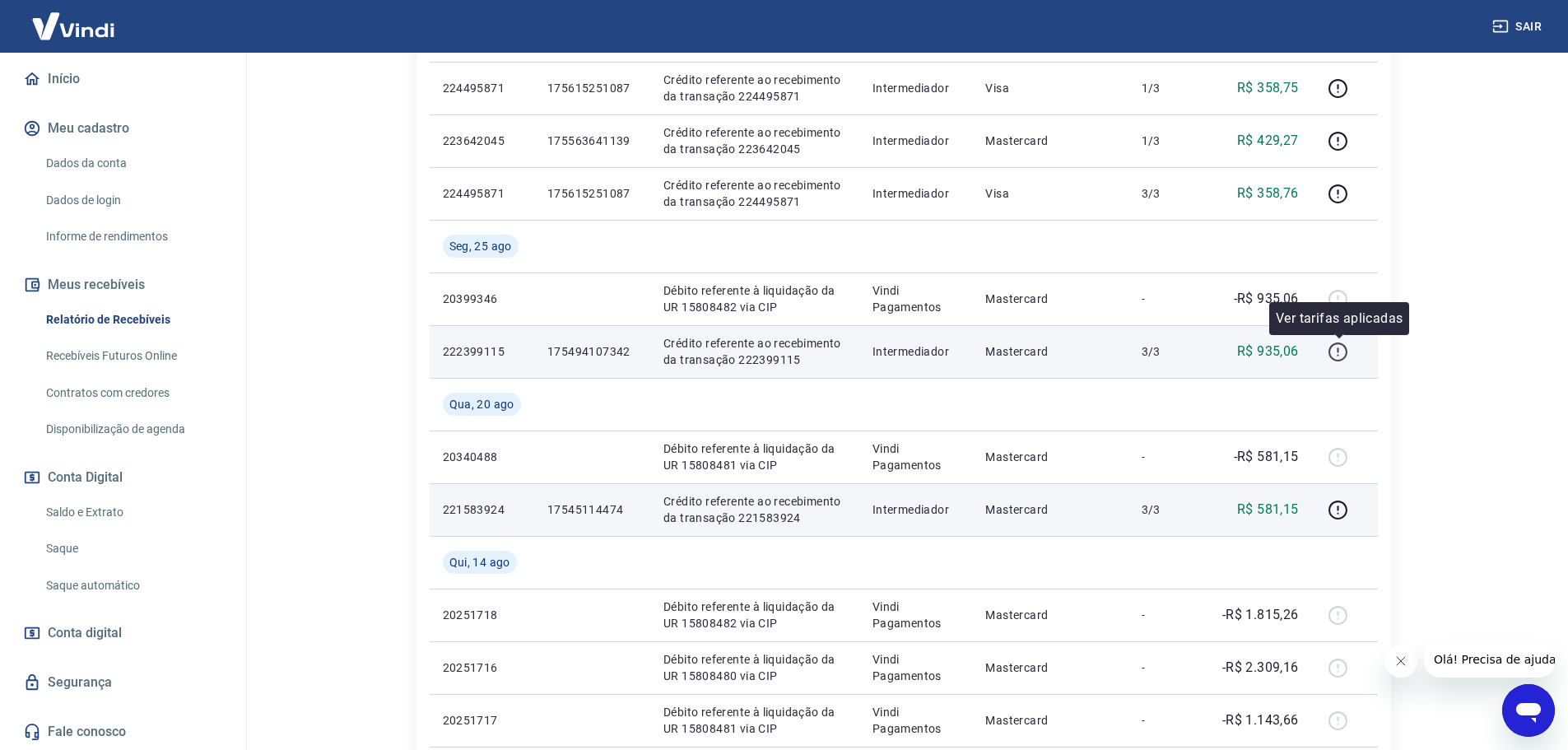
click at [1346, 350] on icon "button" at bounding box center [1338, 352] width 20 height 20
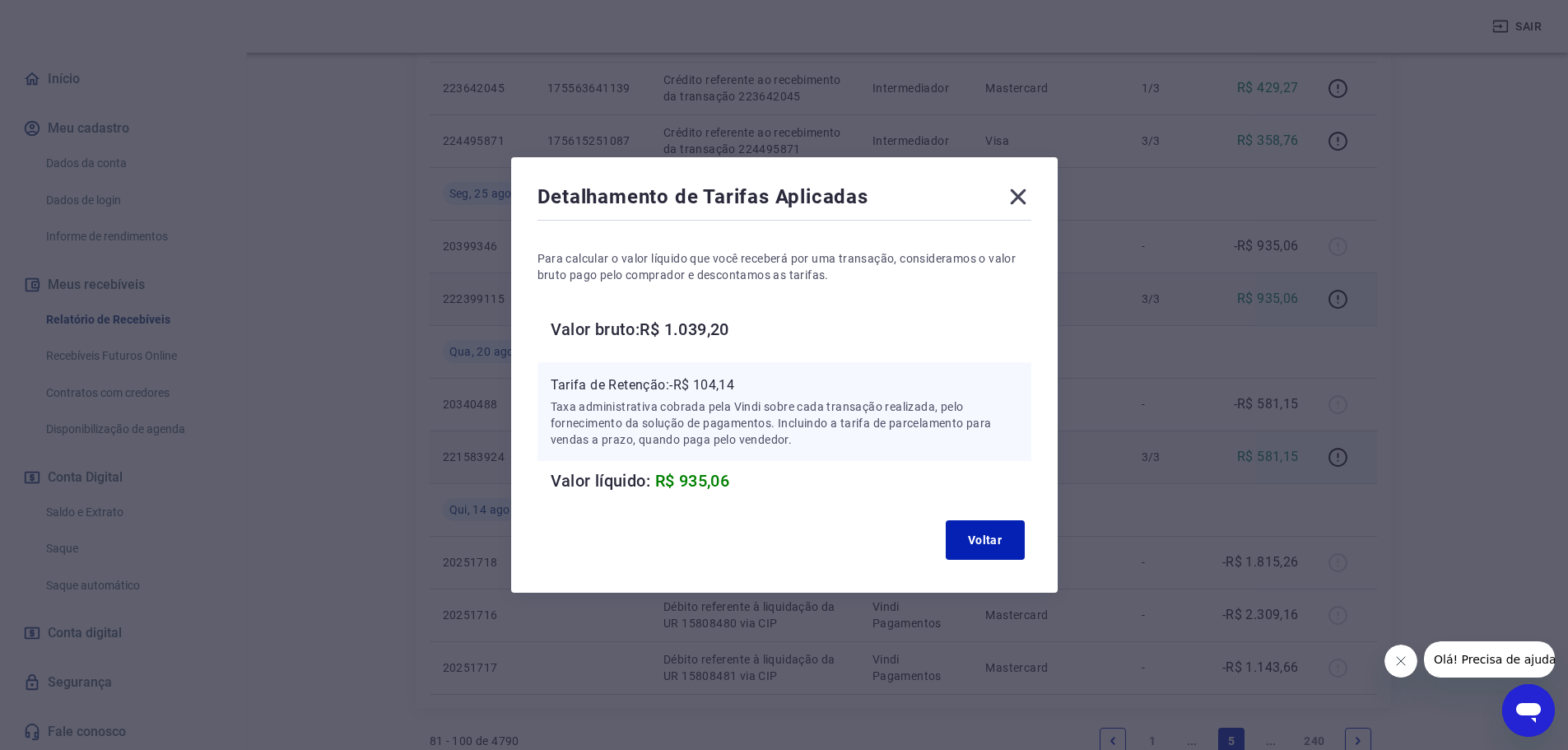
scroll to position [1071, 0]
click at [1022, 198] on icon at bounding box center [1018, 197] width 16 height 16
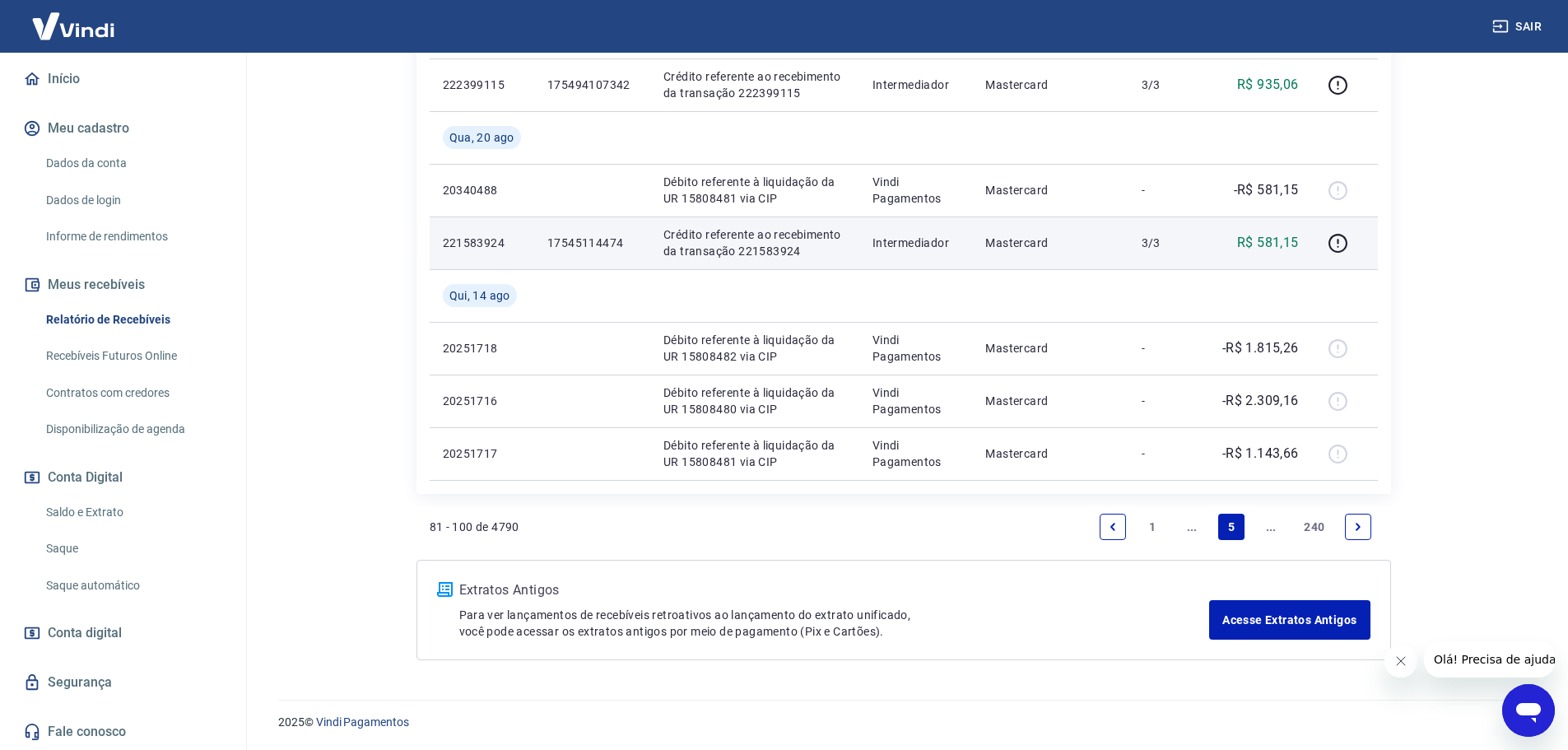
scroll to position [1256, 0]
click at [1358, 528] on icon "Next page" at bounding box center [1359, 526] width 5 height 7
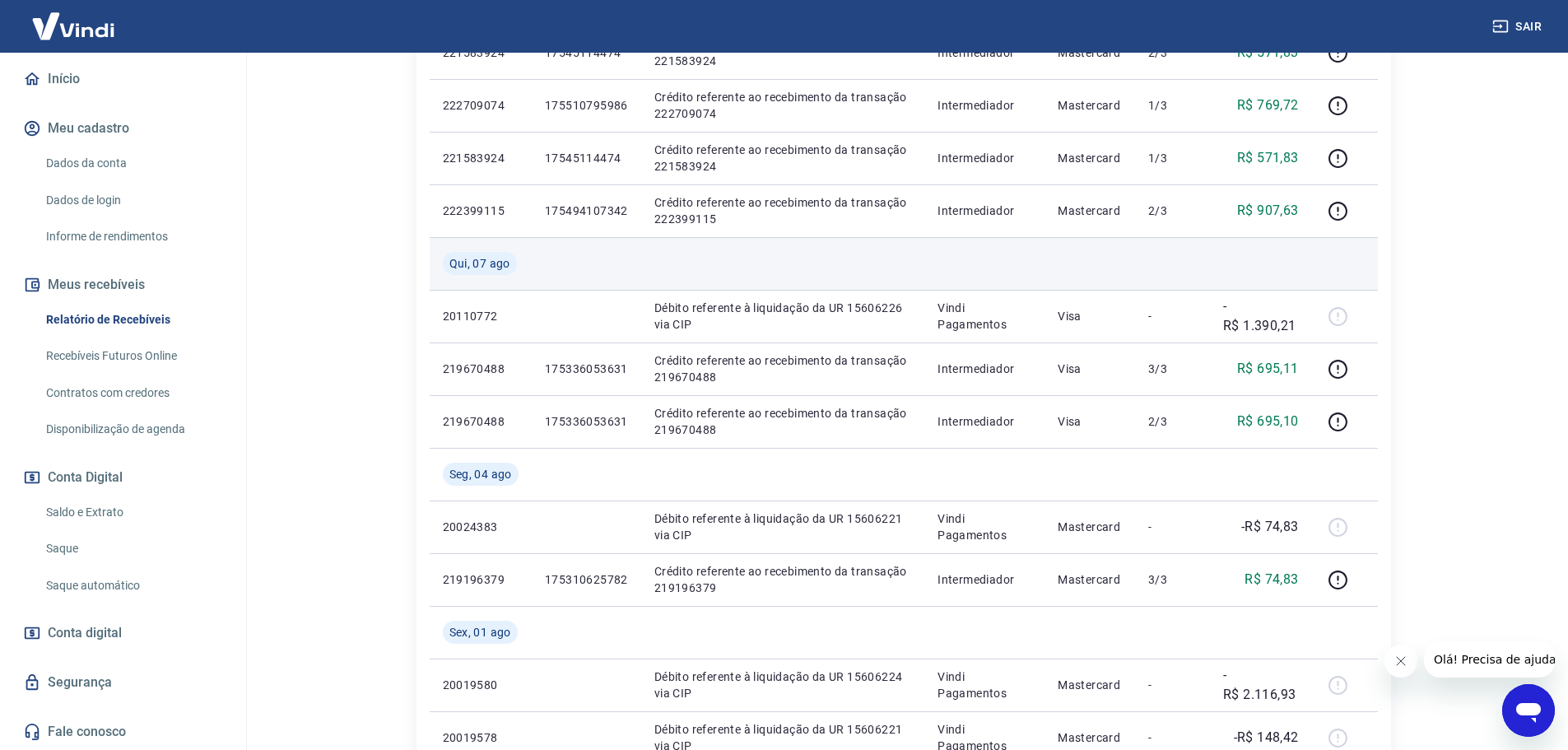
scroll to position [659, 0]
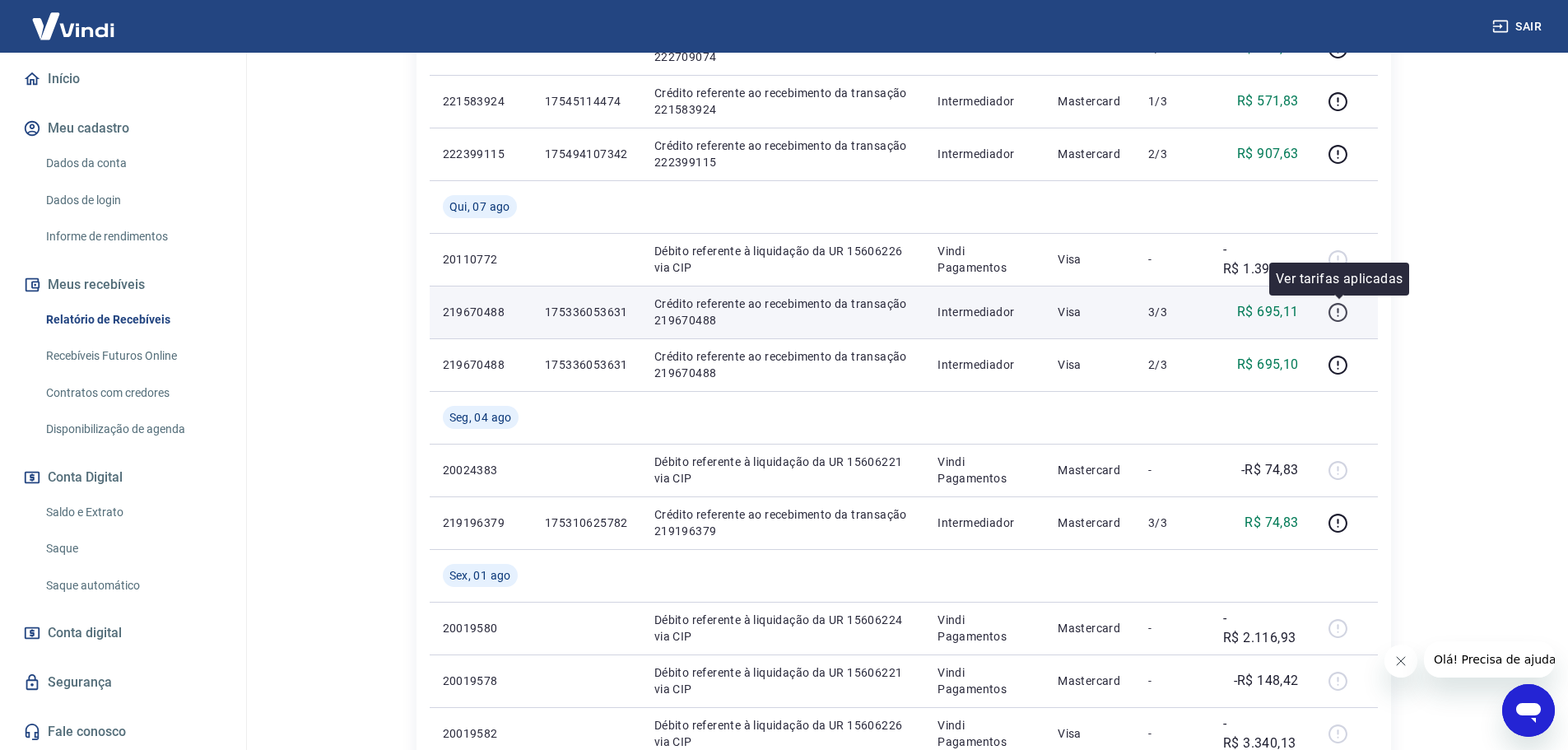
click at [1343, 314] on icon "button" at bounding box center [1338, 312] width 20 height 20
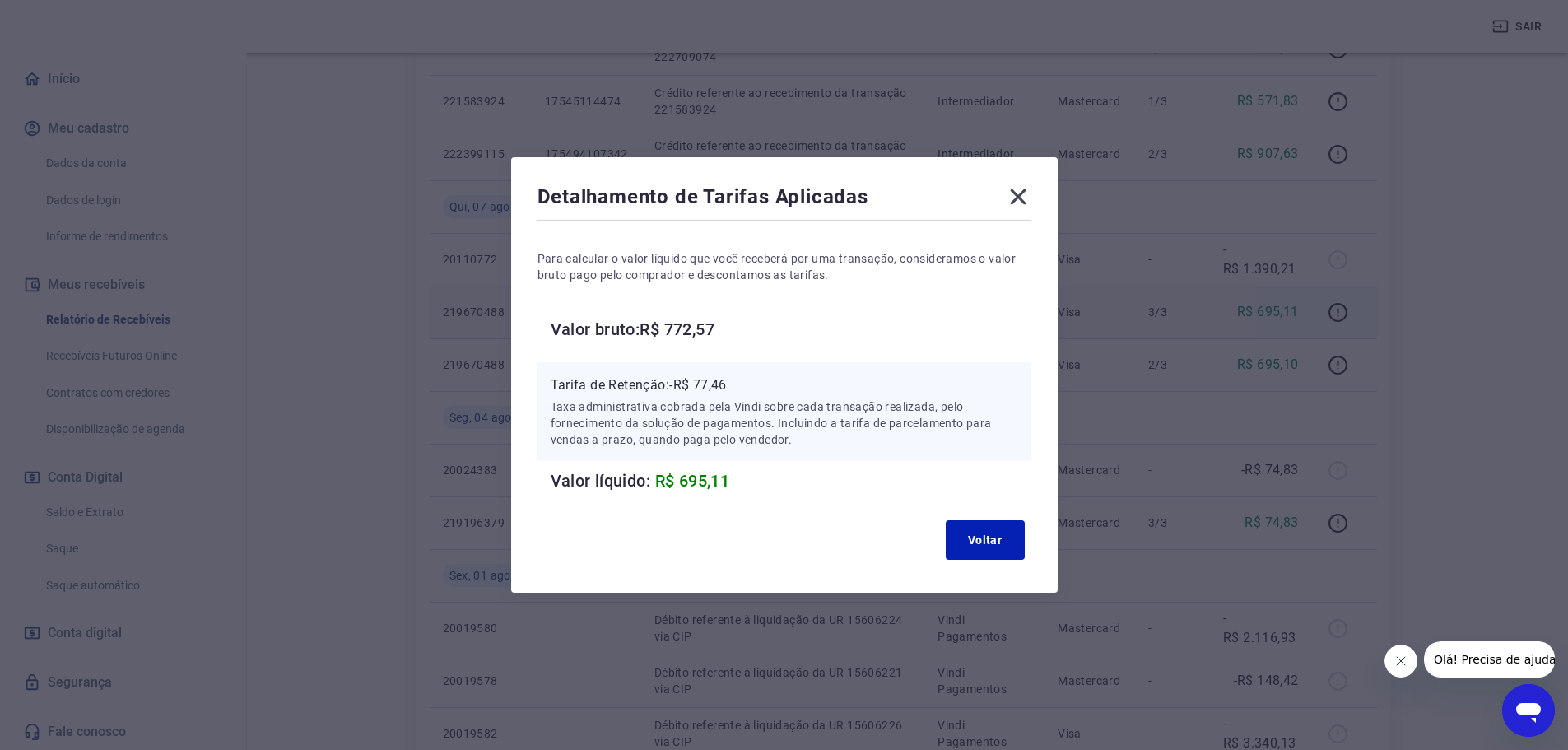
click at [1022, 201] on icon at bounding box center [1018, 197] width 26 height 27
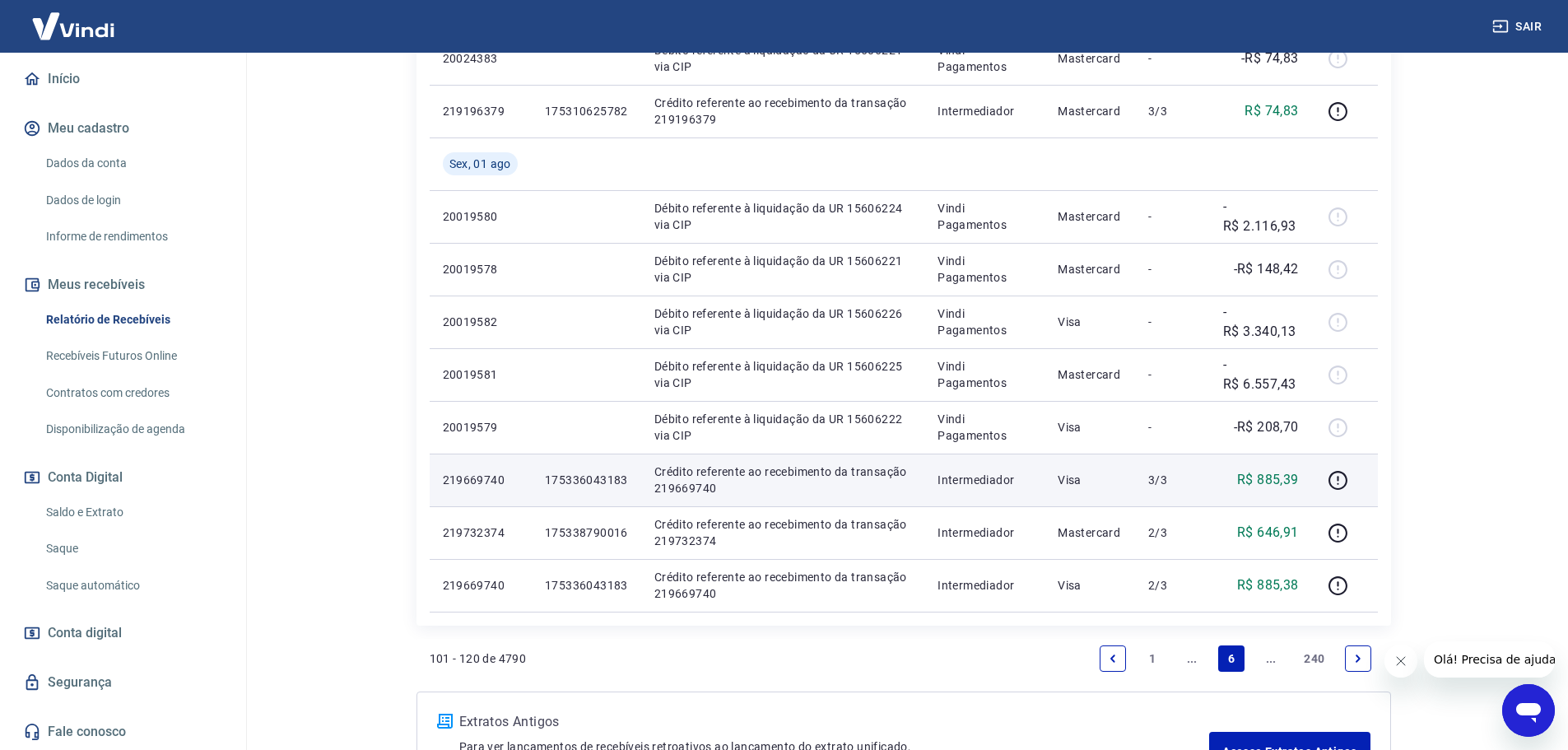
scroll to position [1203, 0]
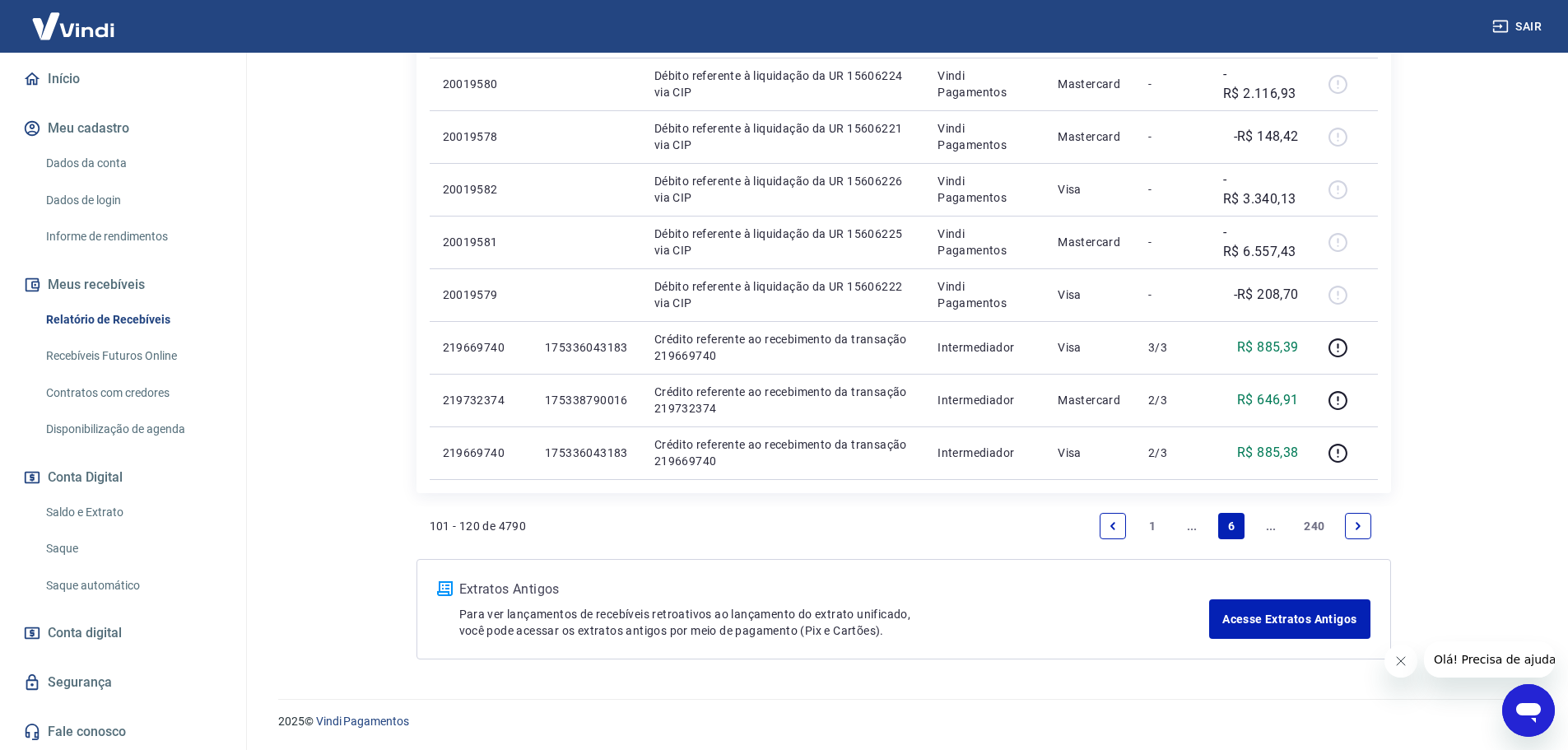
click at [1126, 530] on link "Previous page" at bounding box center [1113, 527] width 26 height 27
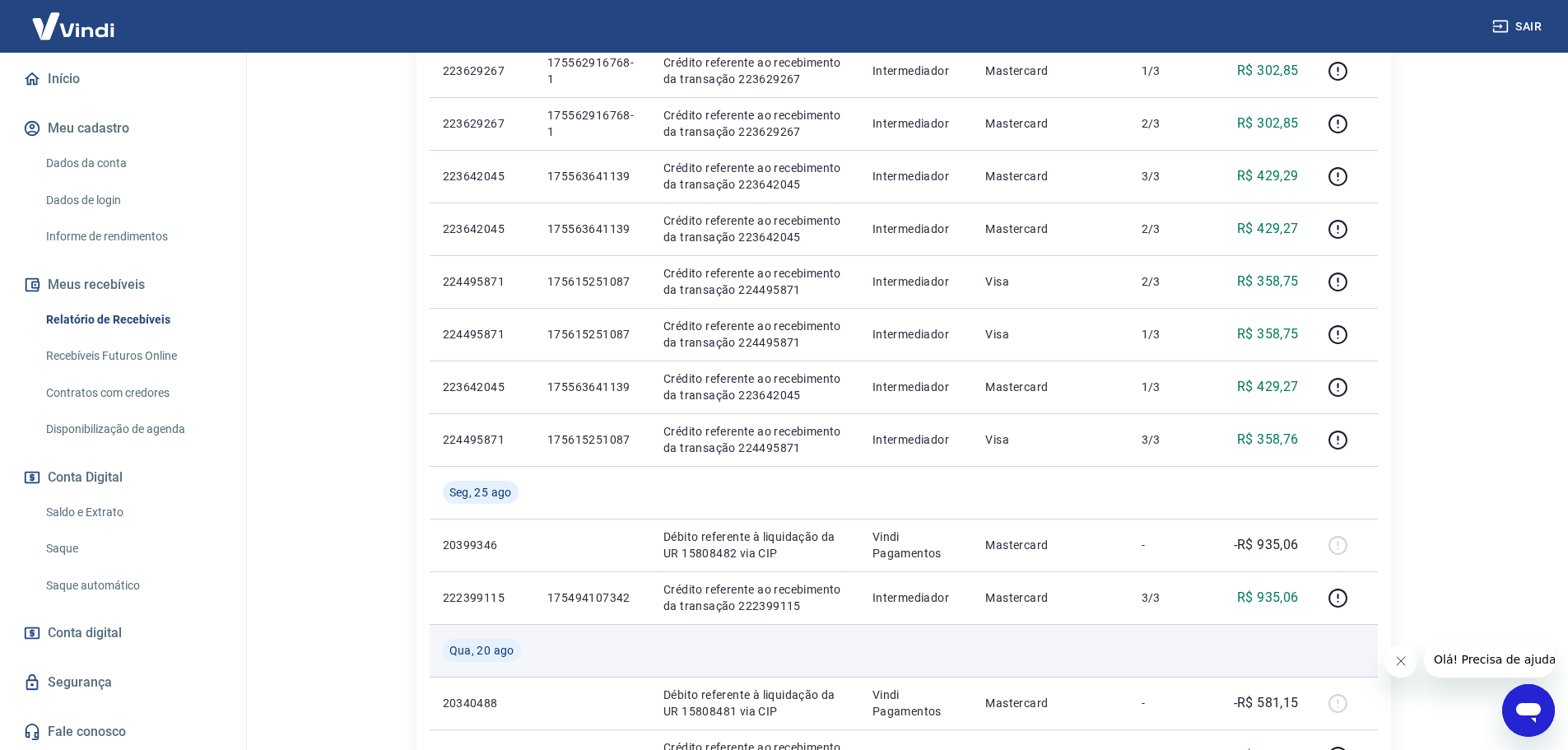
scroll to position [906, 0]
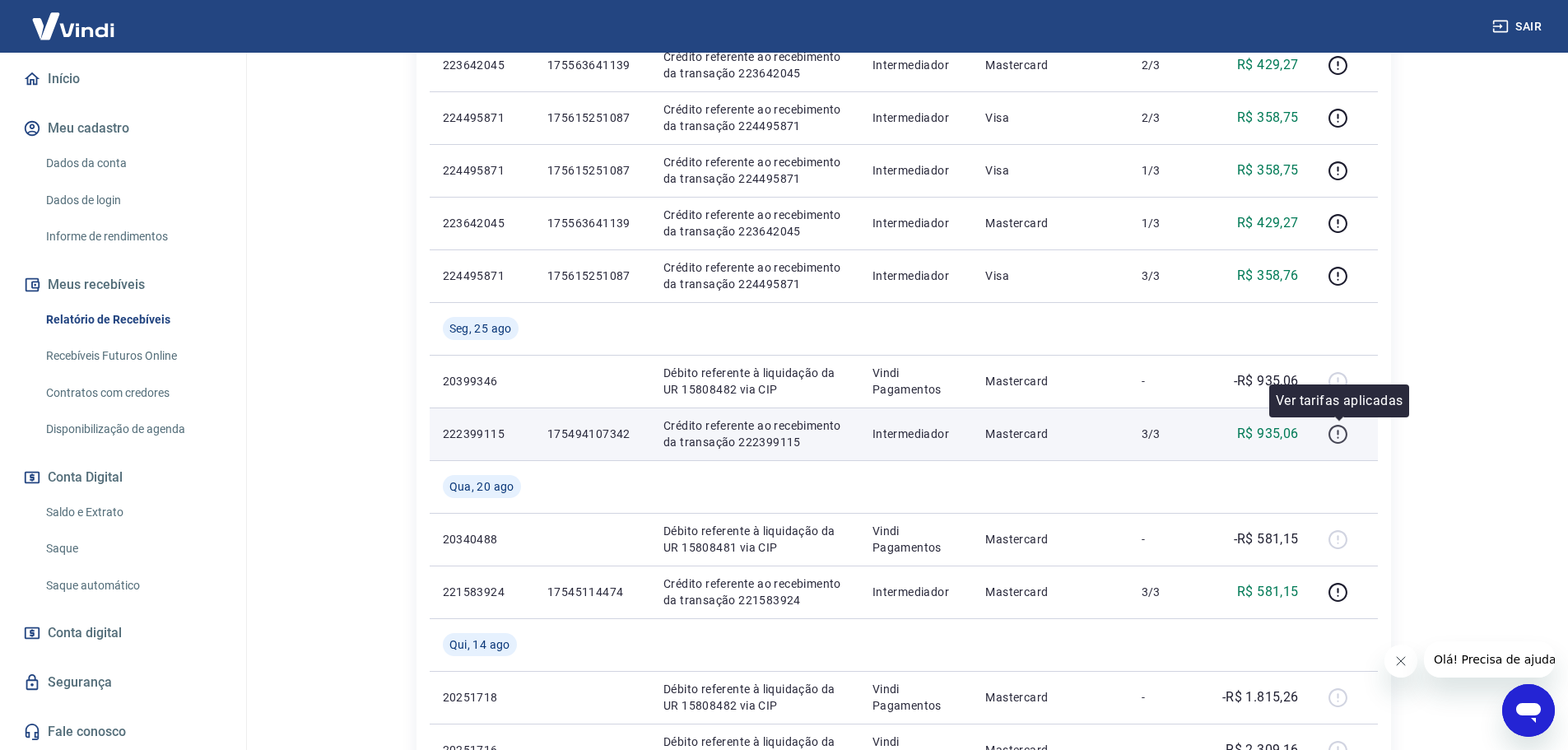
click at [1336, 435] on icon "button" at bounding box center [1338, 434] width 20 height 20
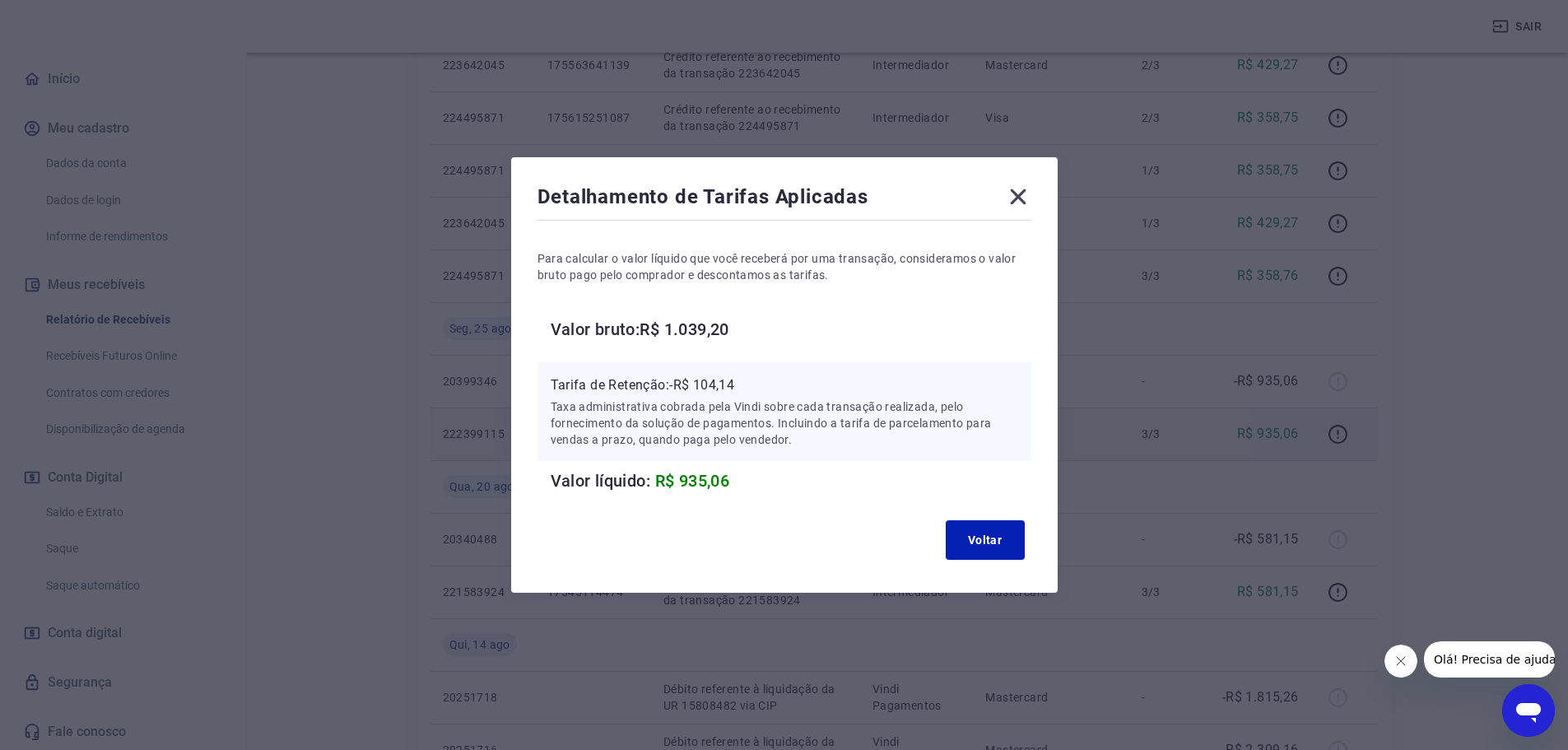
click at [1030, 200] on icon at bounding box center [1018, 197] width 26 height 27
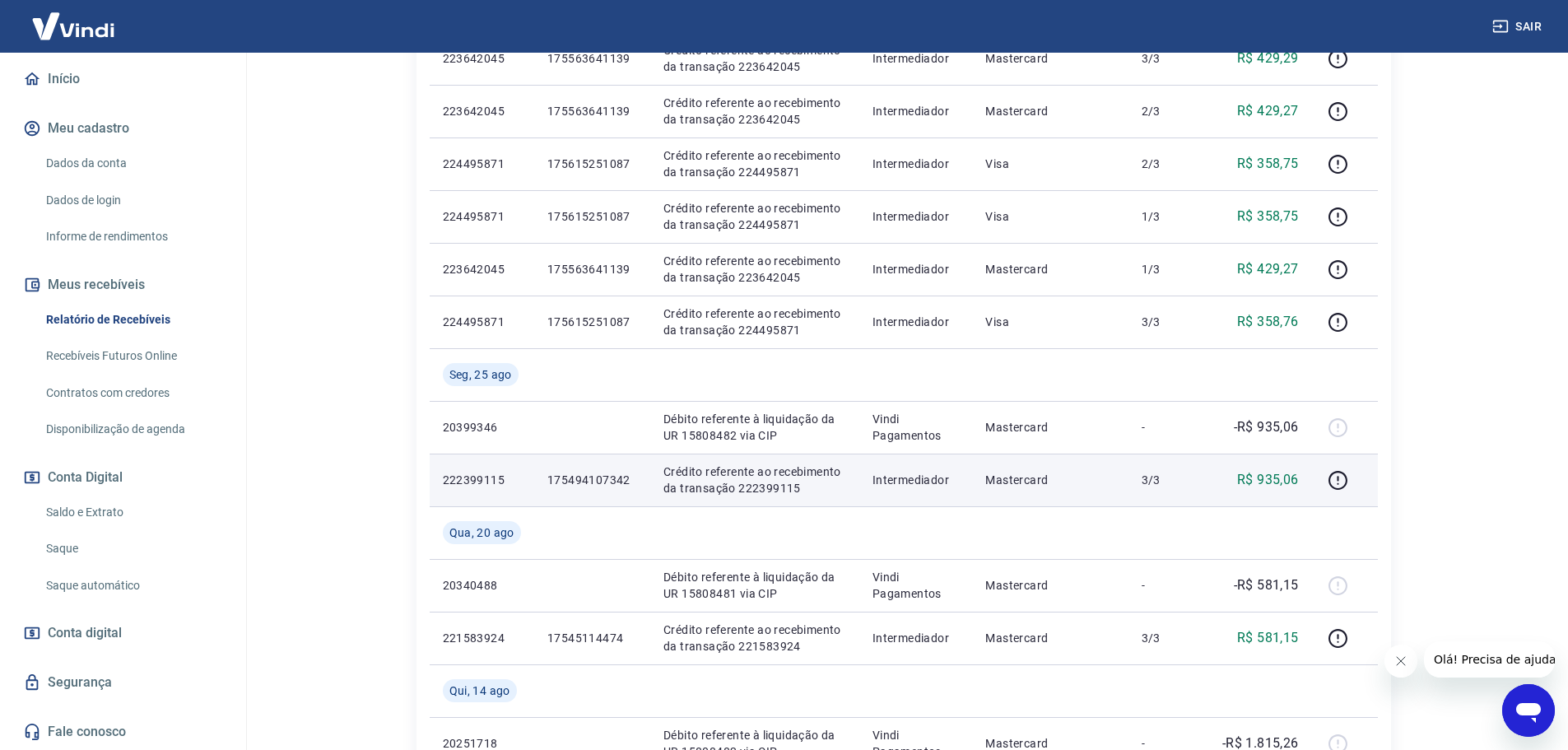
scroll to position [823, 0]
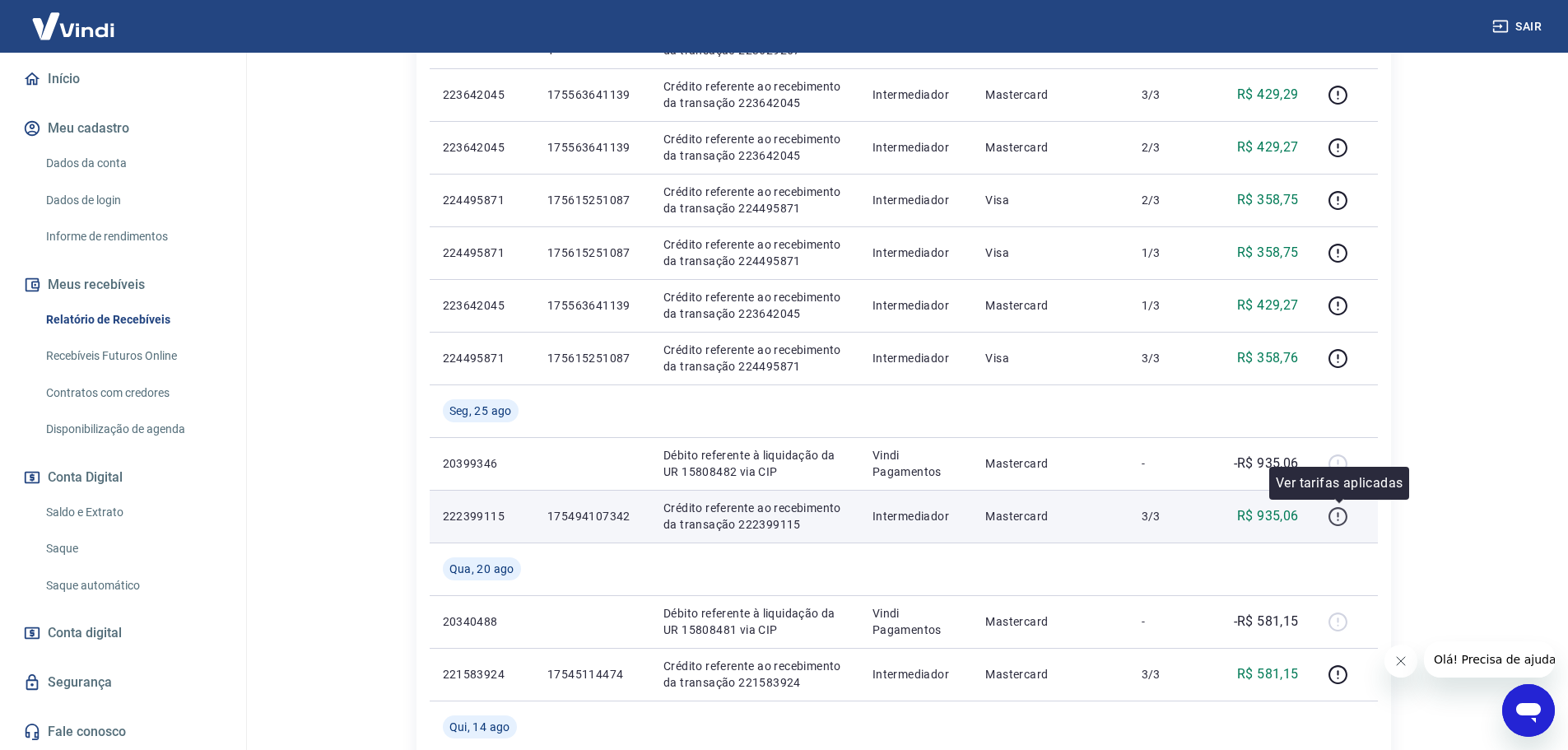
click at [1337, 509] on icon "button" at bounding box center [1338, 516] width 19 height 19
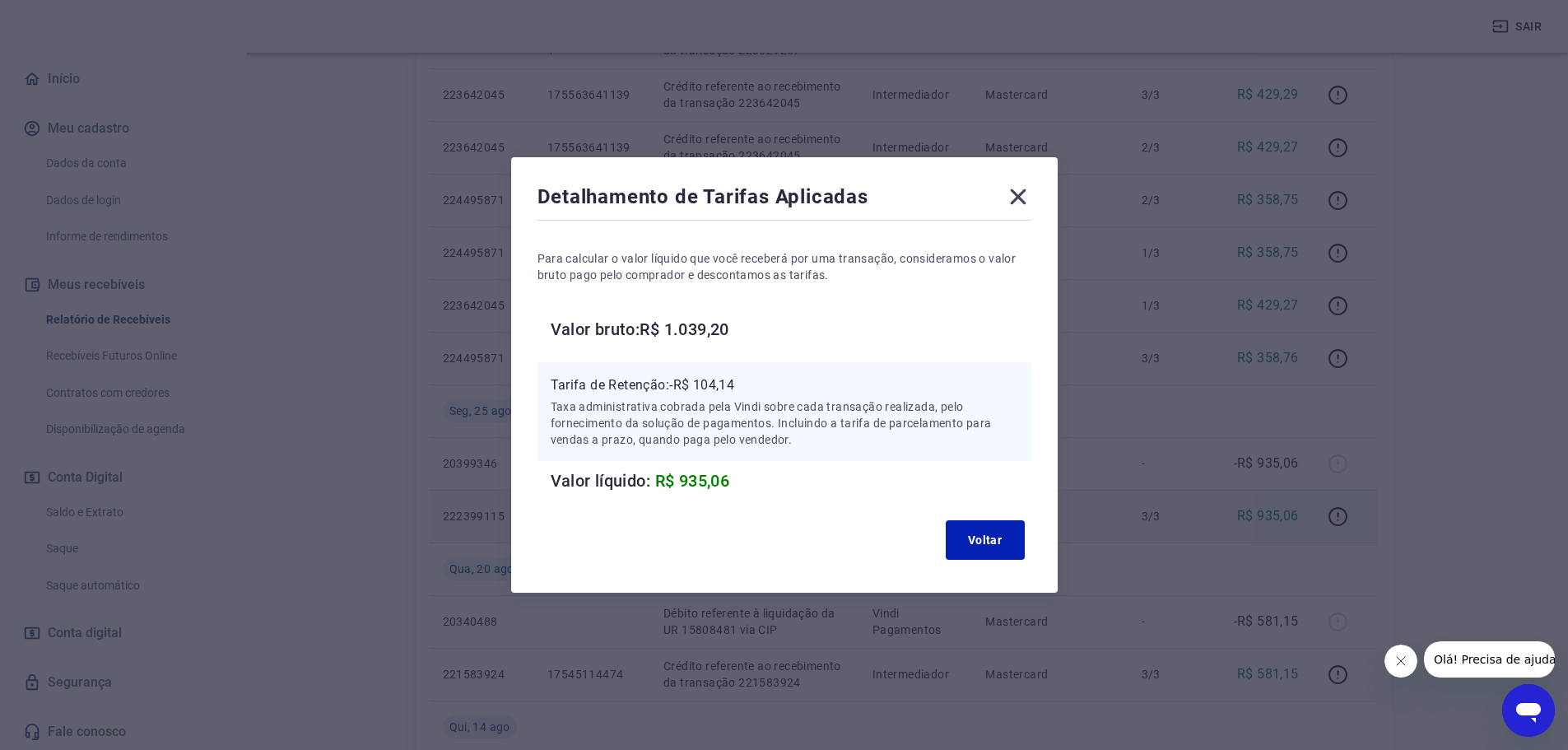
click at [1030, 198] on icon at bounding box center [1018, 197] width 26 height 27
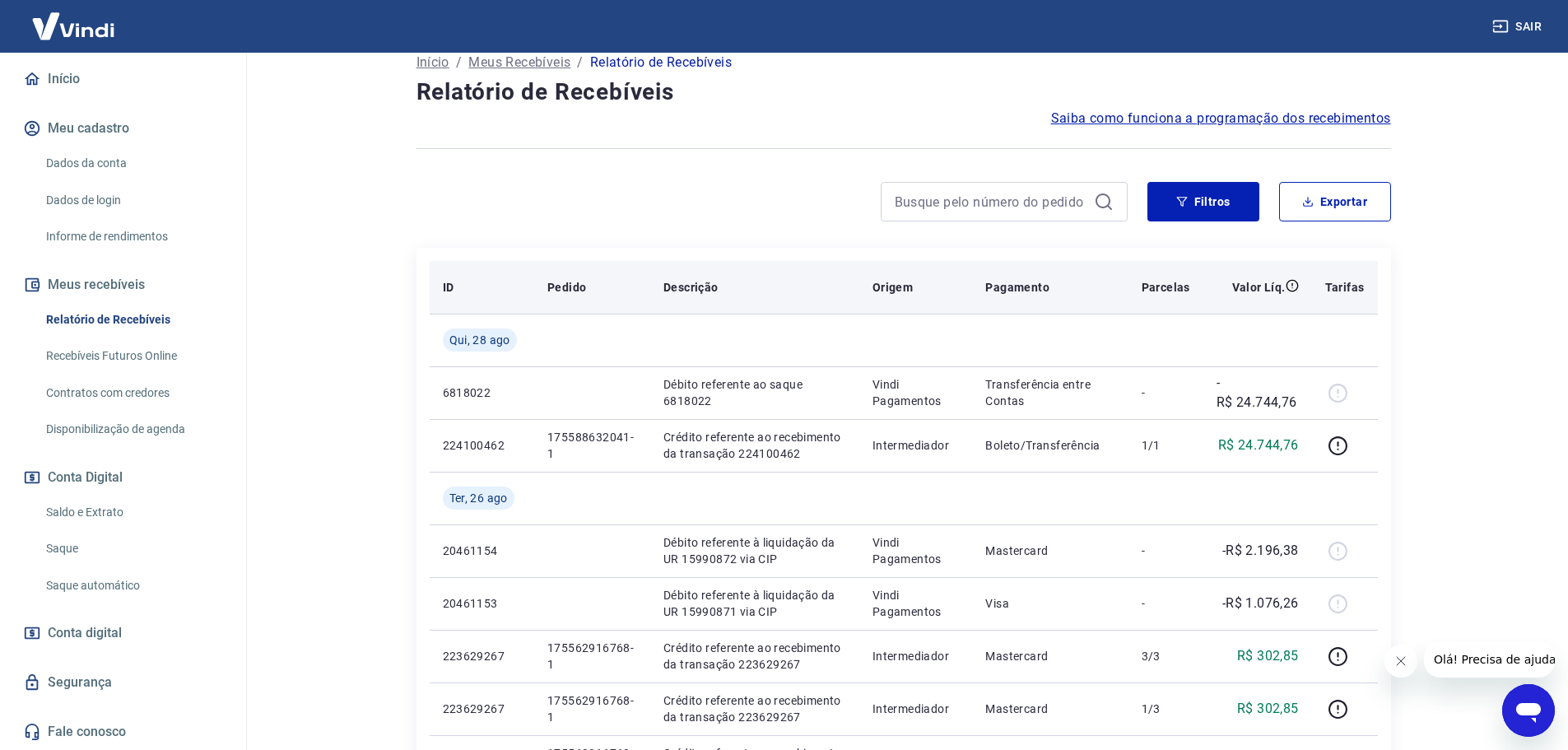
scroll to position [0, 0]
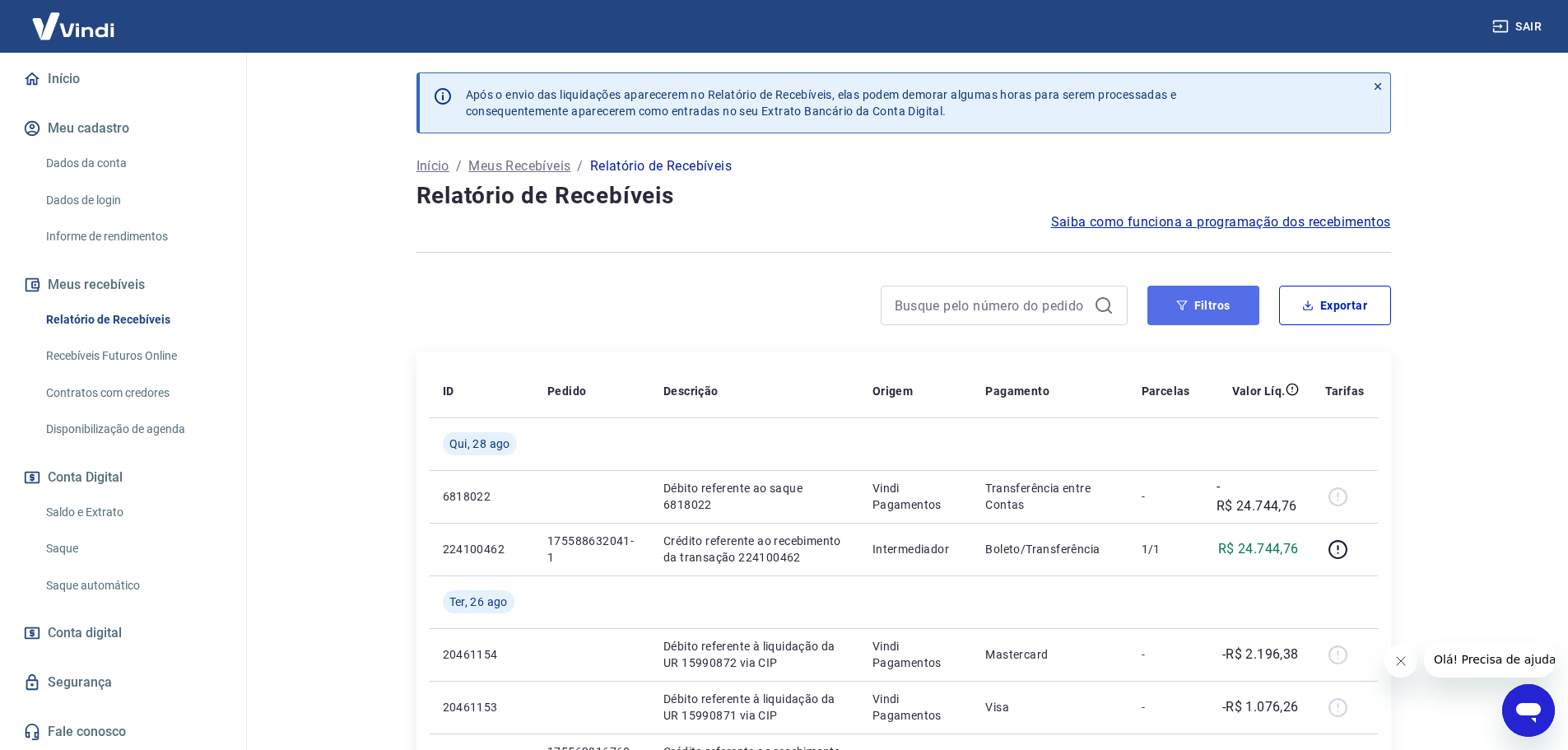
click at [1181, 293] on button "Filtros" at bounding box center [1203, 306] width 112 height 40
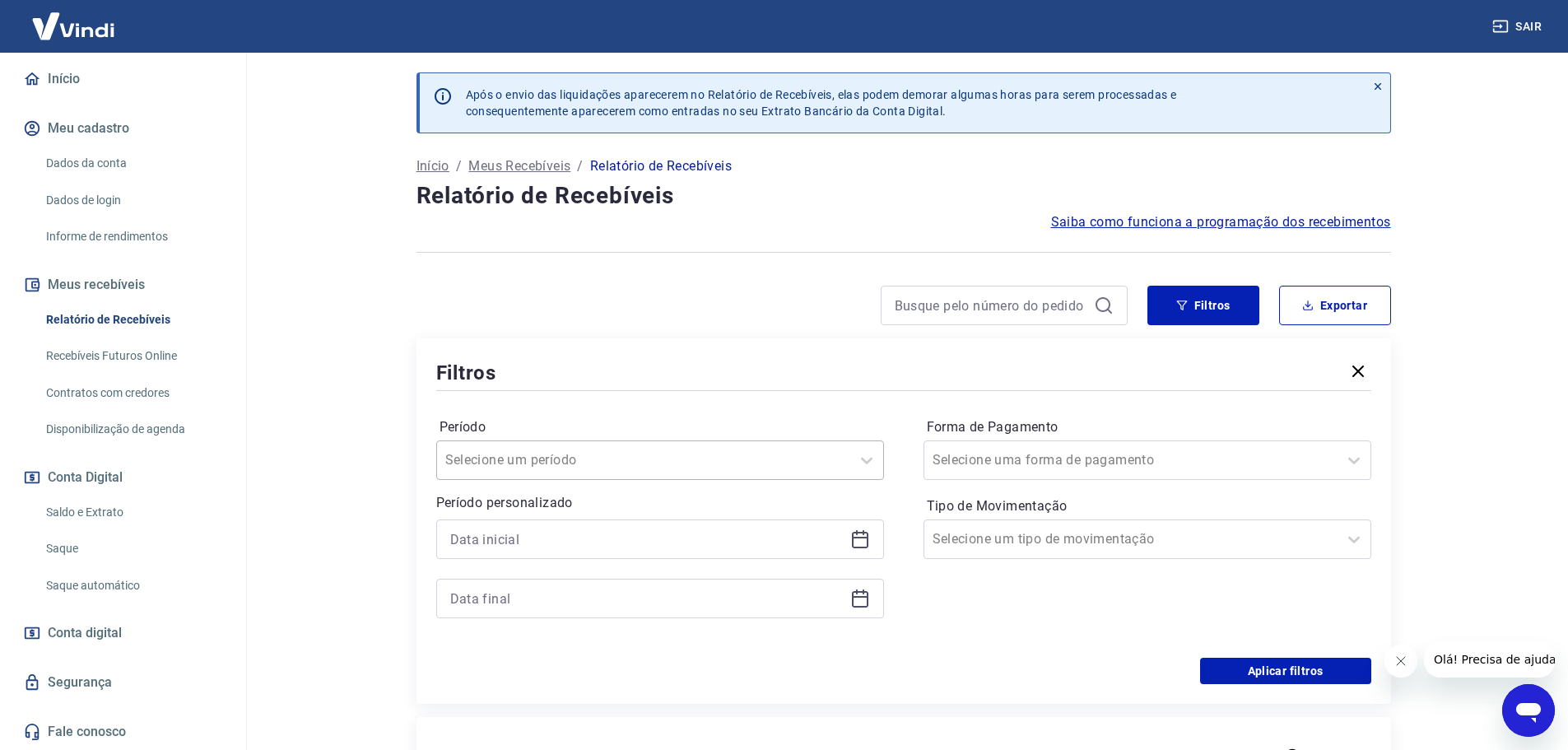
click at [608, 466] on div at bounding box center [643, 460] width 396 height 23
click at [622, 480] on div "Selecione um período" at bounding box center [660, 460] width 448 height 40
click at [857, 545] on icon at bounding box center [860, 540] width 19 height 19
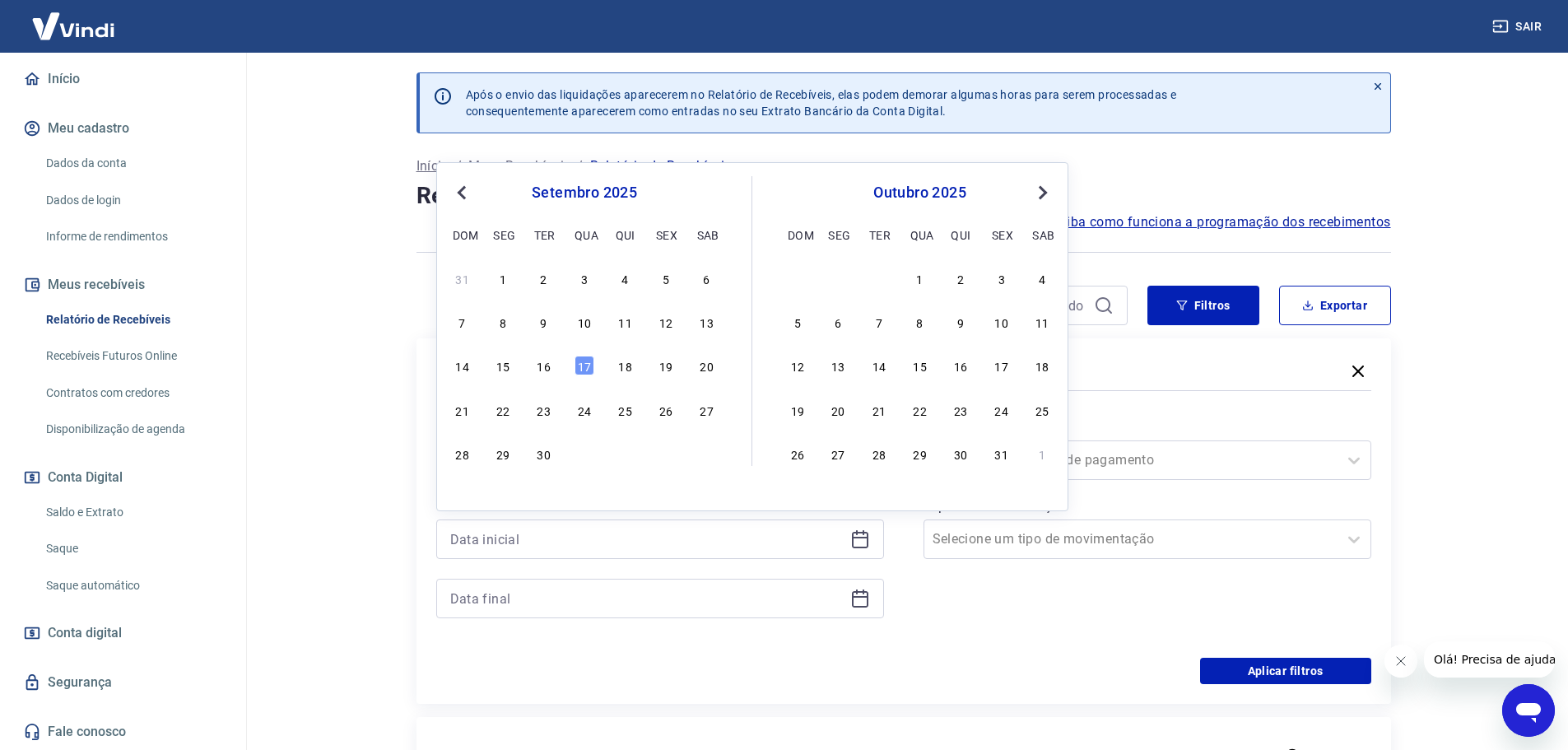
click at [460, 187] on button "Previous Month" at bounding box center [462, 193] width 19 height 19
click at [509, 454] on div "25" at bounding box center [502, 454] width 19 height 19
type input "25/08/2025"
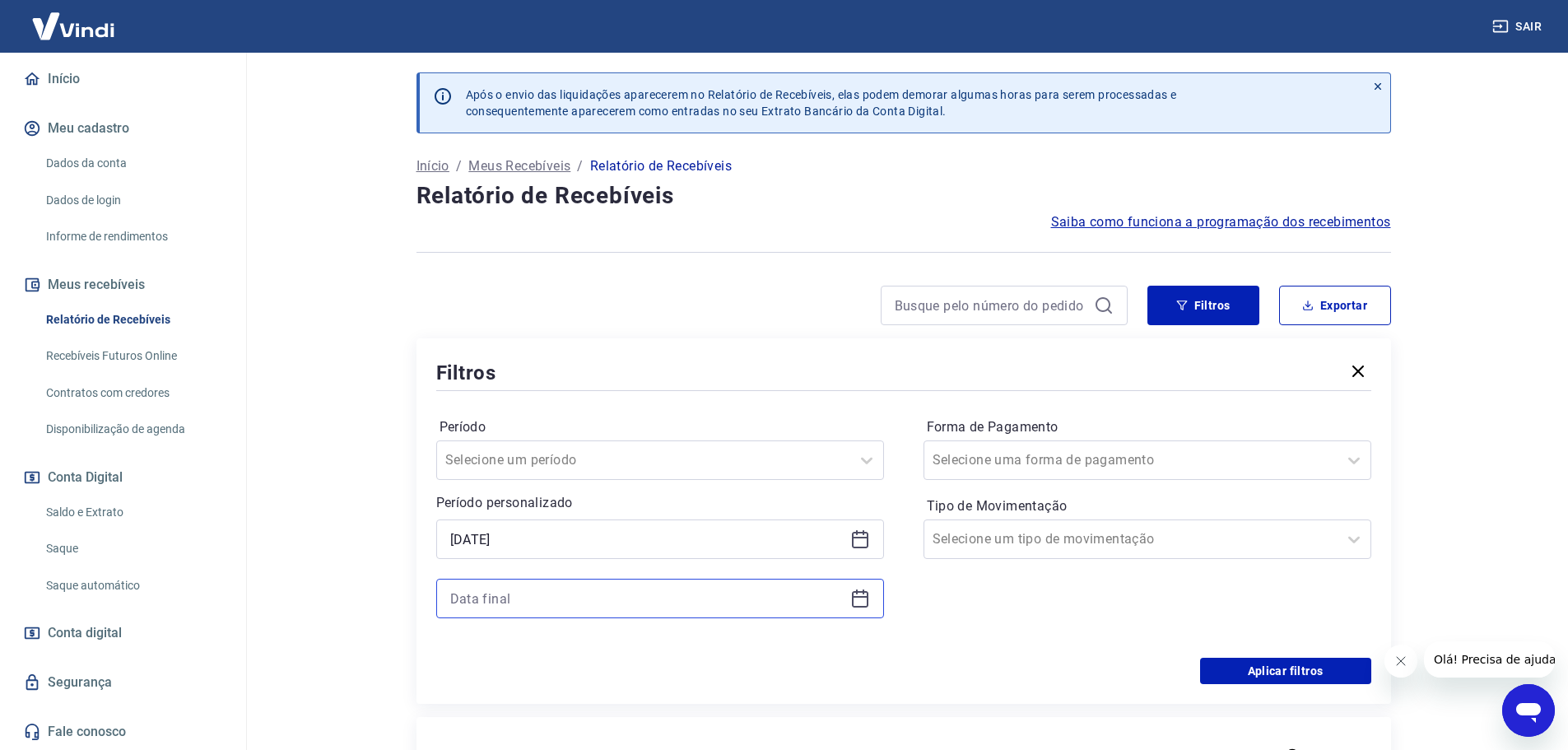
click at [481, 610] on input at bounding box center [647, 599] width 394 height 25
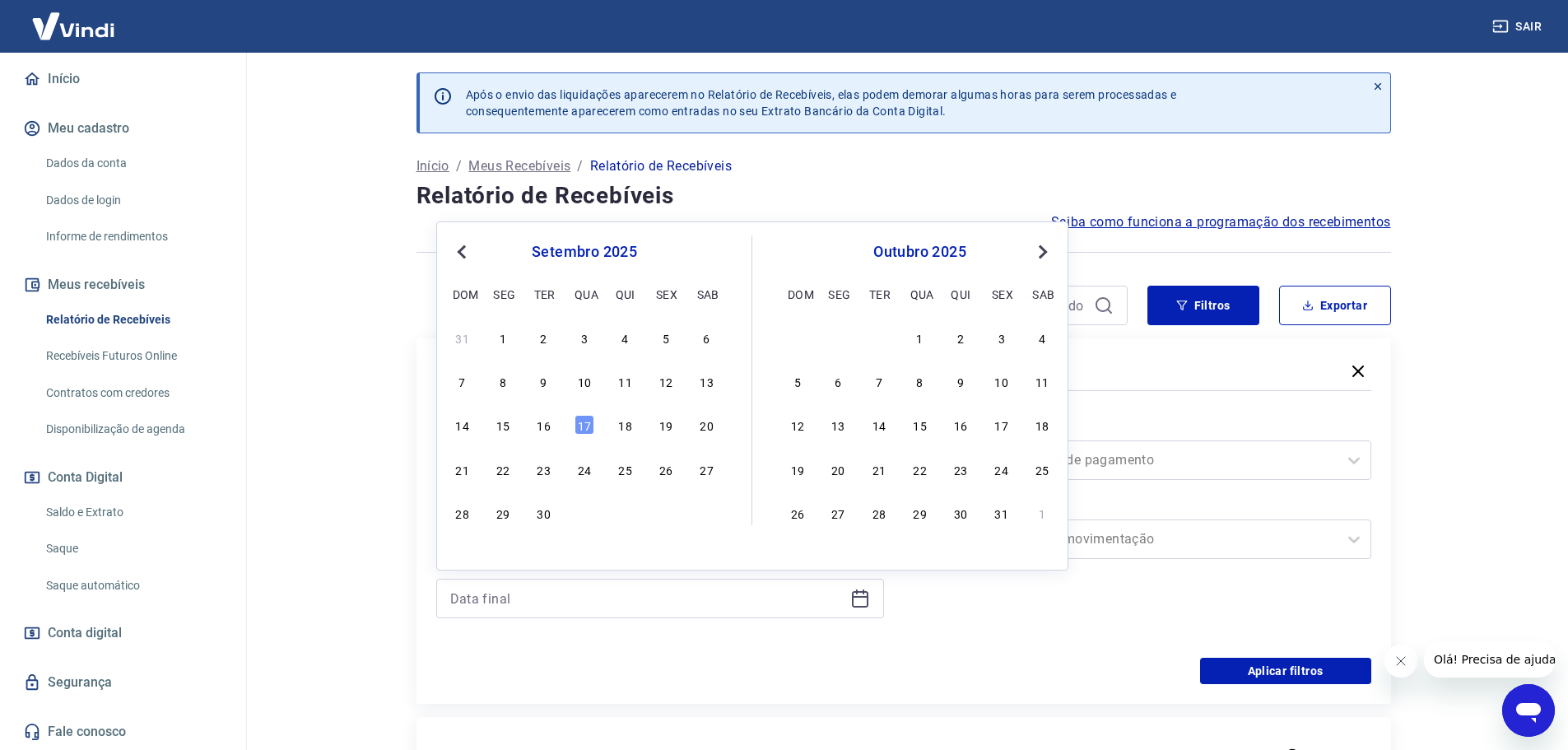
click at [455, 249] on button "Previous Month" at bounding box center [462, 252] width 19 height 19
click at [506, 519] on div "25" at bounding box center [502, 513] width 19 height 19
type input "25/08/2025"
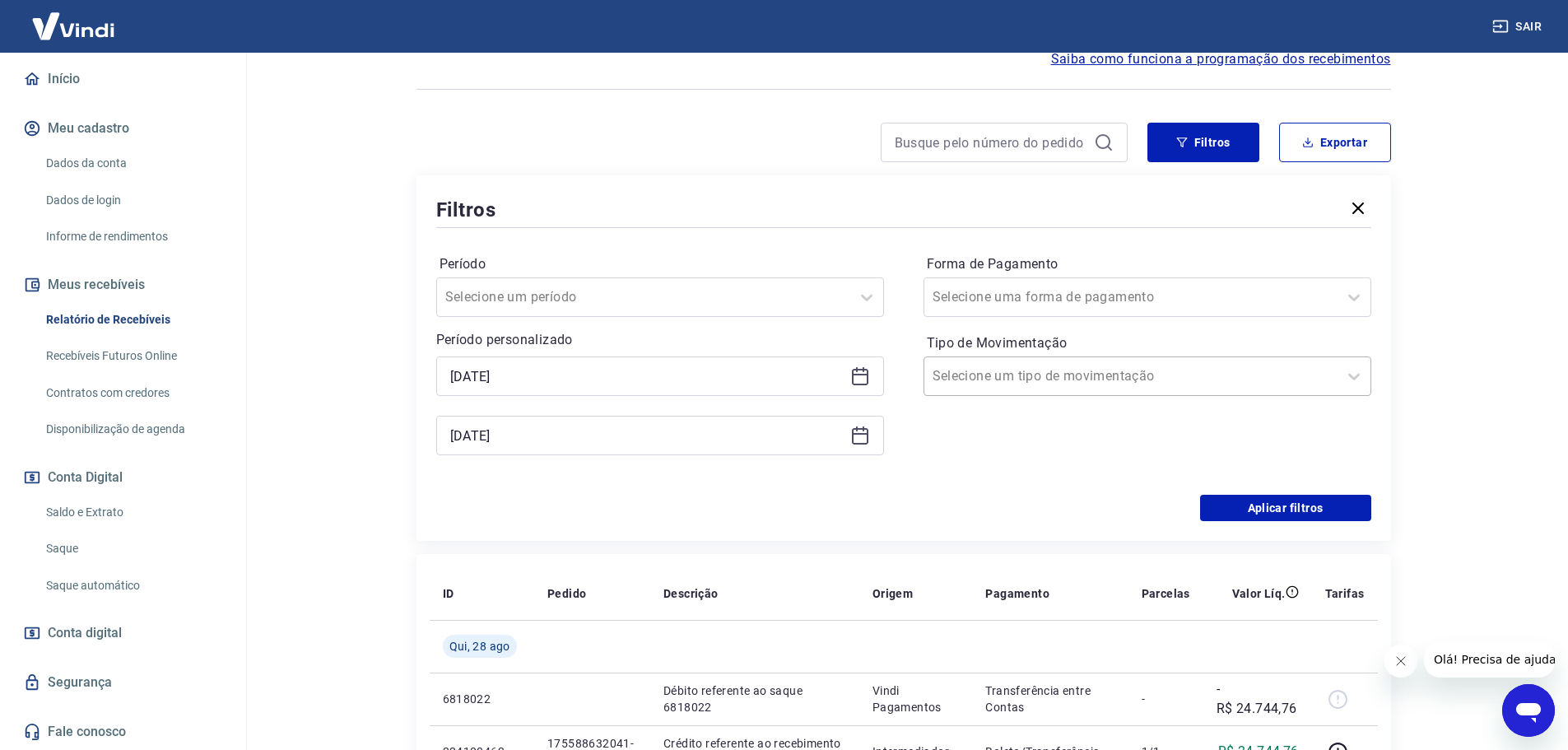
scroll to position [164, 0]
click at [1097, 277] on div "Selecione uma forma de pagamento" at bounding box center [1147, 295] width 448 height 40
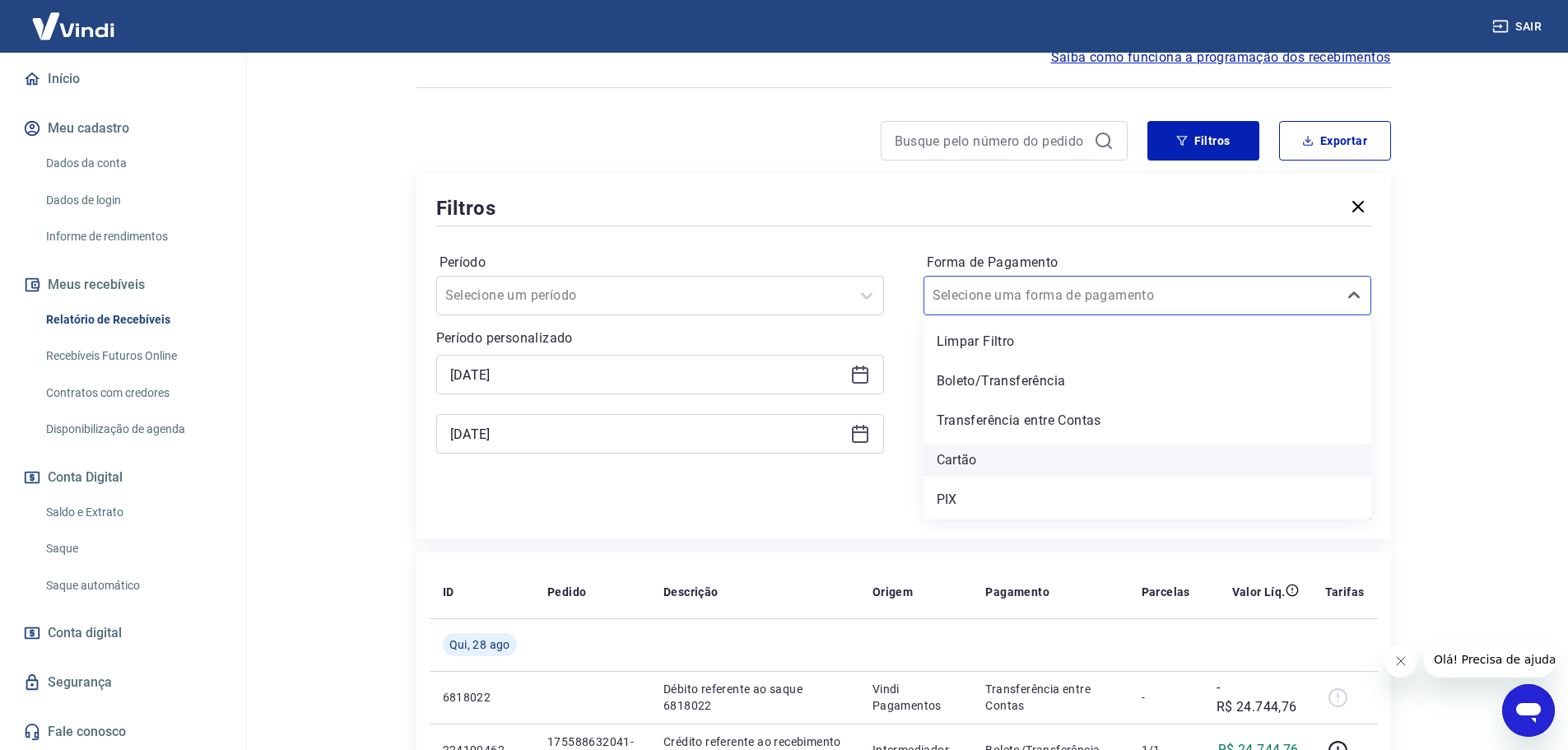
click at [999, 464] on div "Cartão" at bounding box center [1147, 460] width 448 height 33
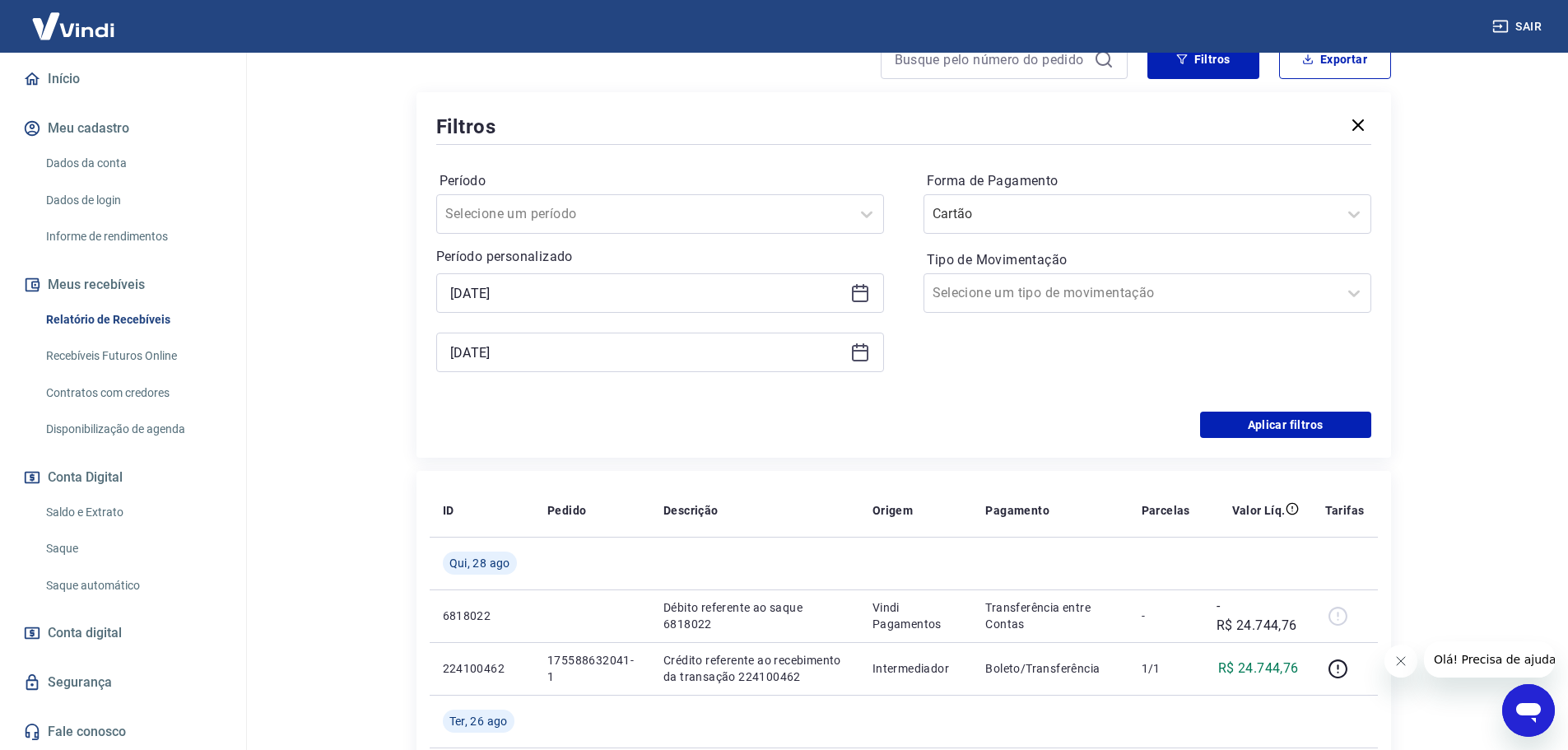
scroll to position [247, 0]
click at [1113, 301] on div at bounding box center [1130, 292] width 396 height 23
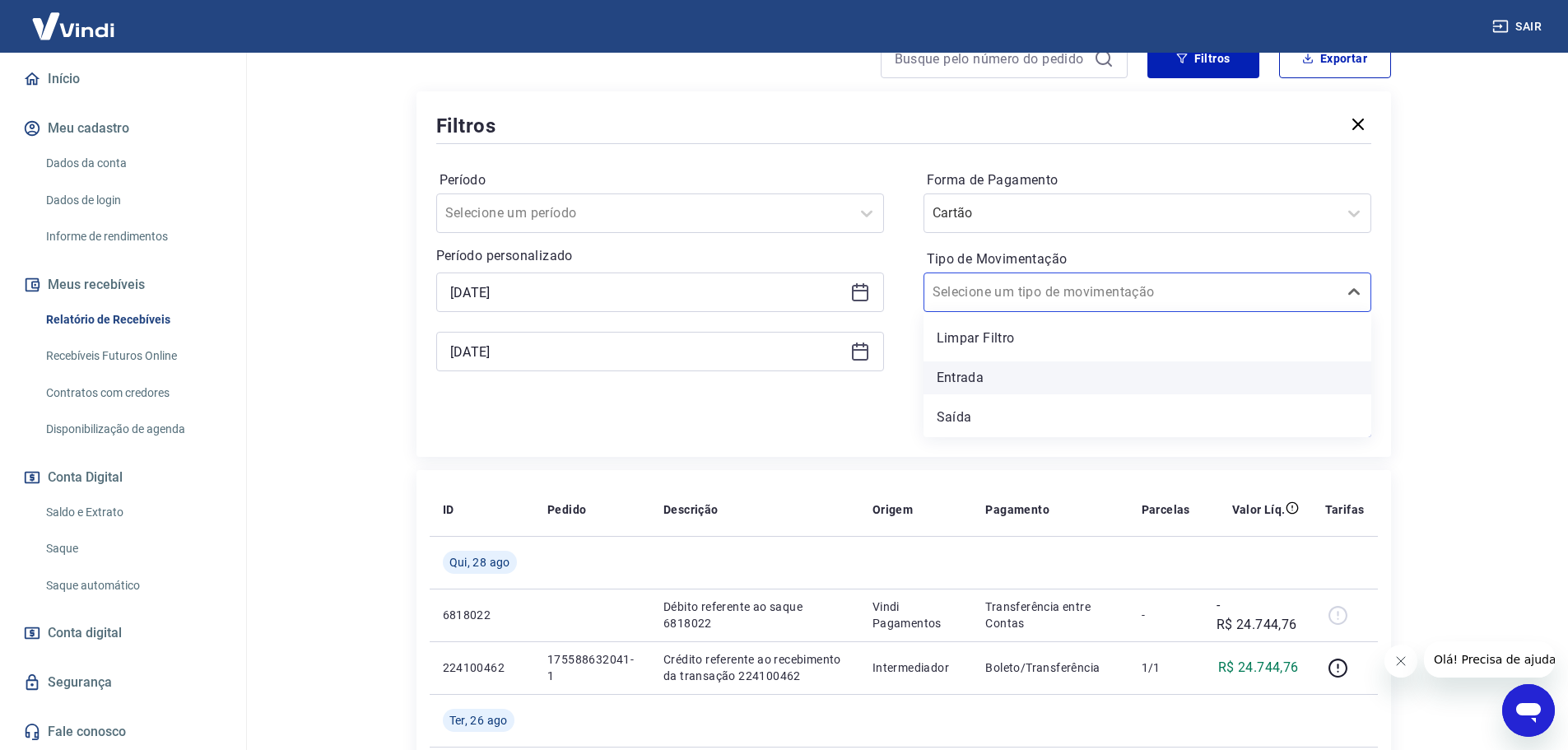
click at [1008, 375] on div "Entrada" at bounding box center [1147, 377] width 448 height 33
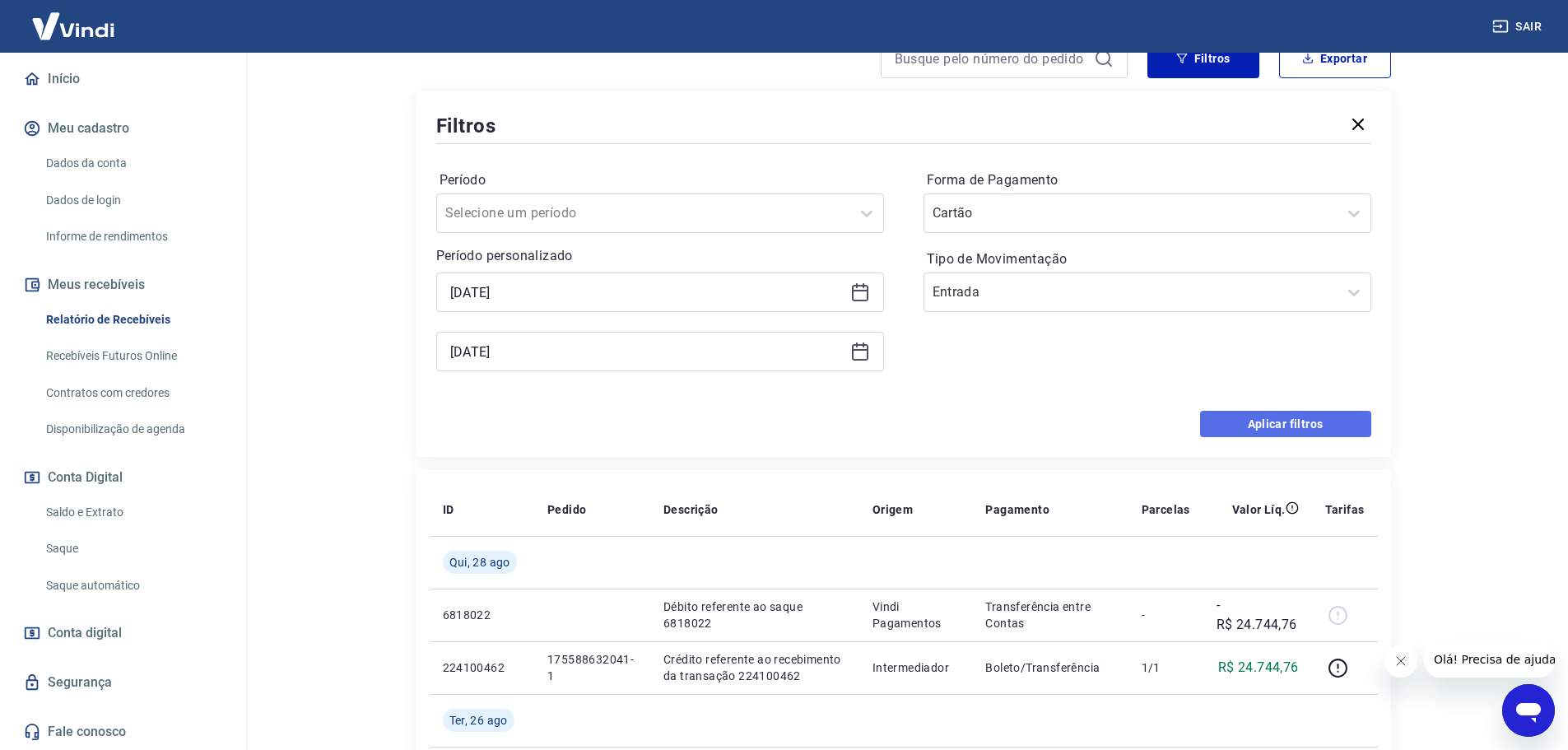
click at [1242, 427] on button "Aplicar filtros" at bounding box center [1285, 424] width 171 height 27
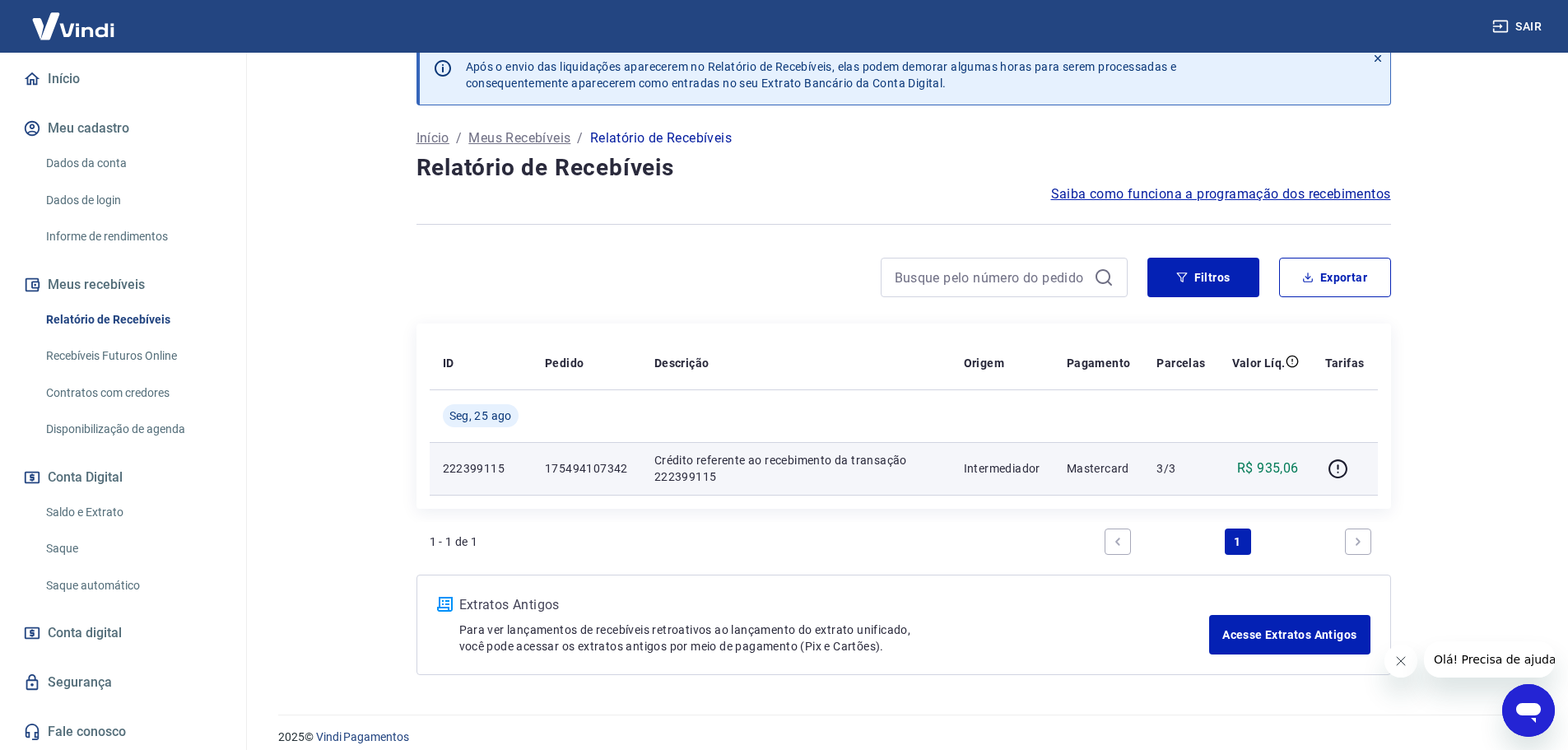
scroll to position [43, 0]
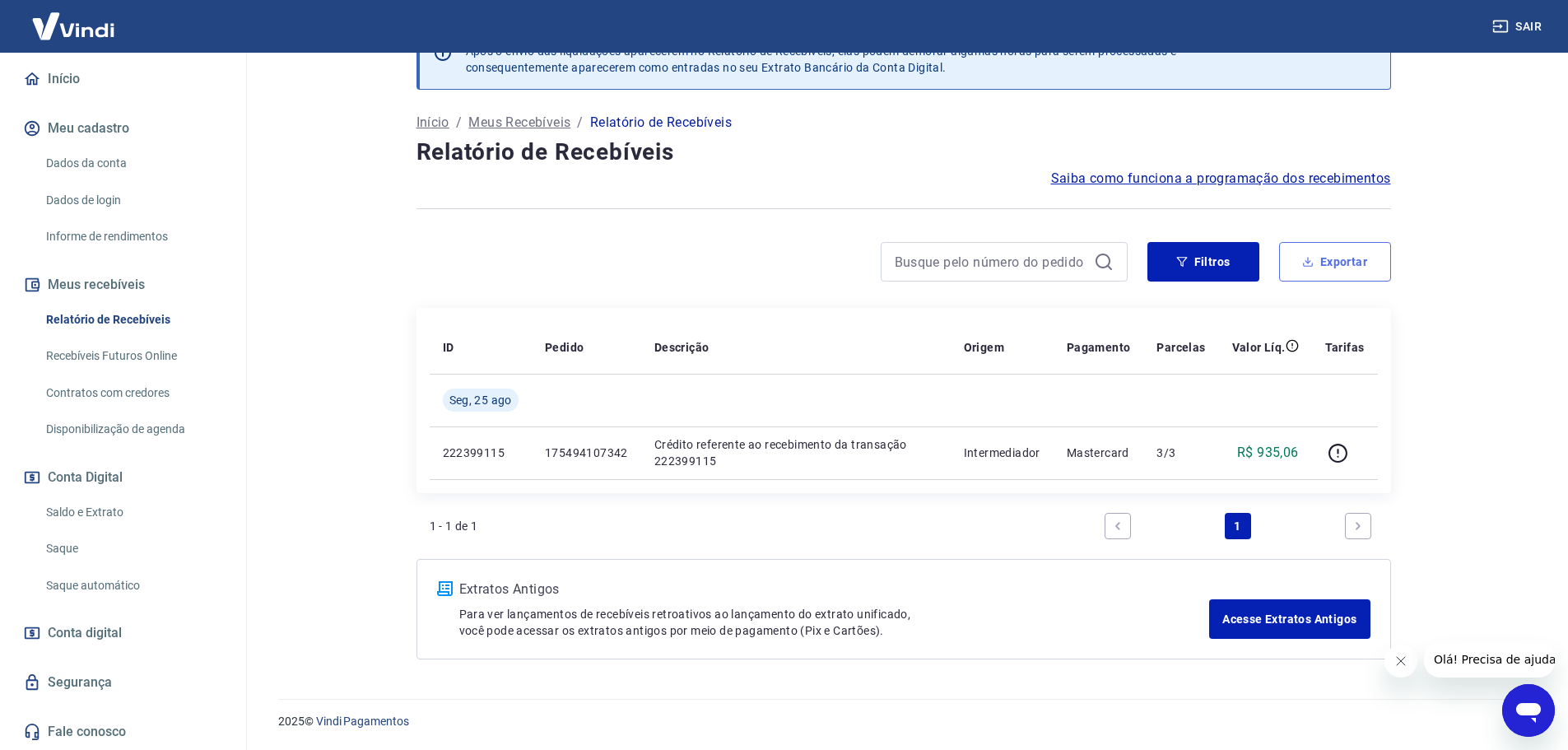
click at [1315, 261] on button "Exportar" at bounding box center [1335, 261] width 112 height 40
type input "25/08/2025"
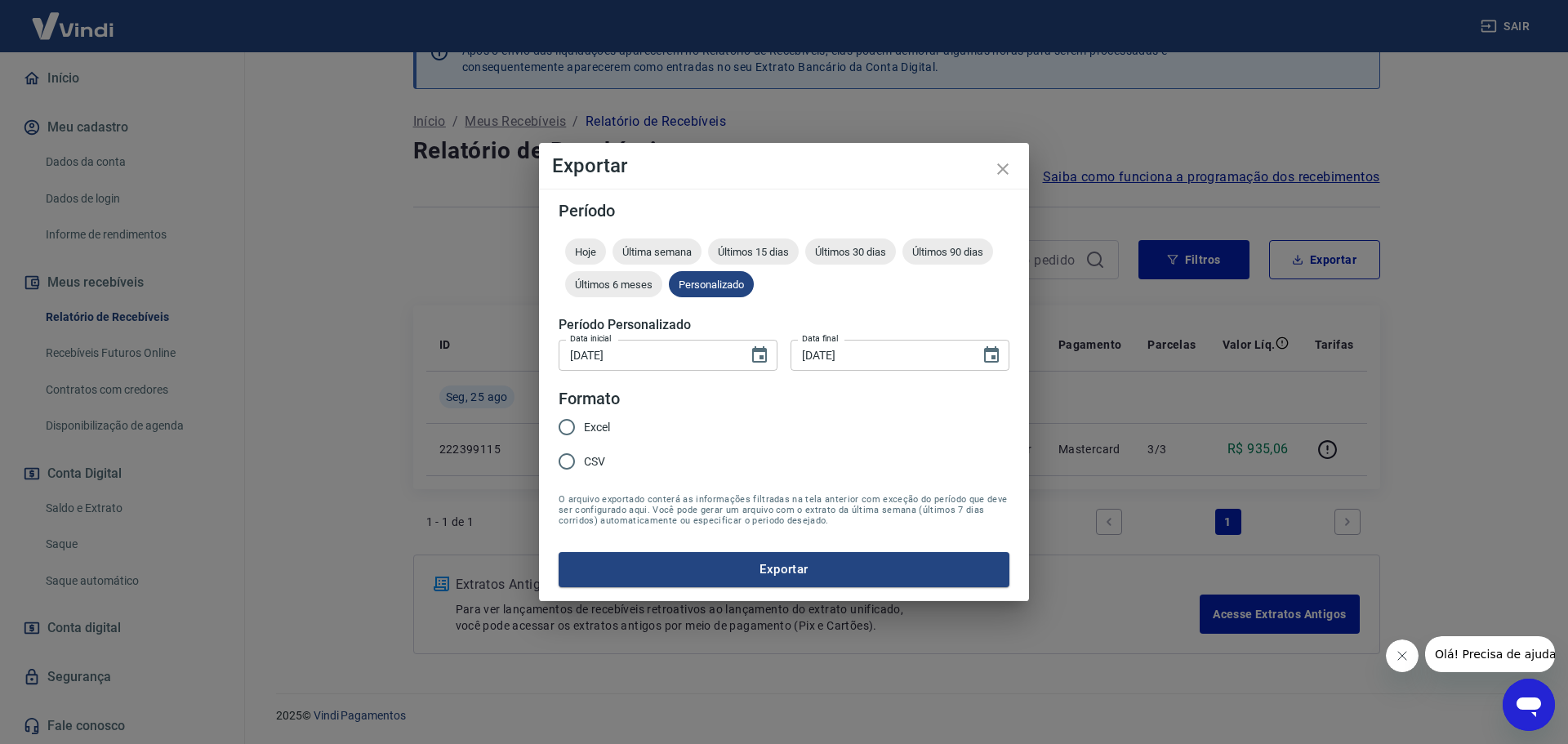
click at [573, 426] on input "Excel" at bounding box center [566, 427] width 34 height 34
radio input "true"
click at [1004, 159] on icon "close" at bounding box center [1003, 169] width 19 height 19
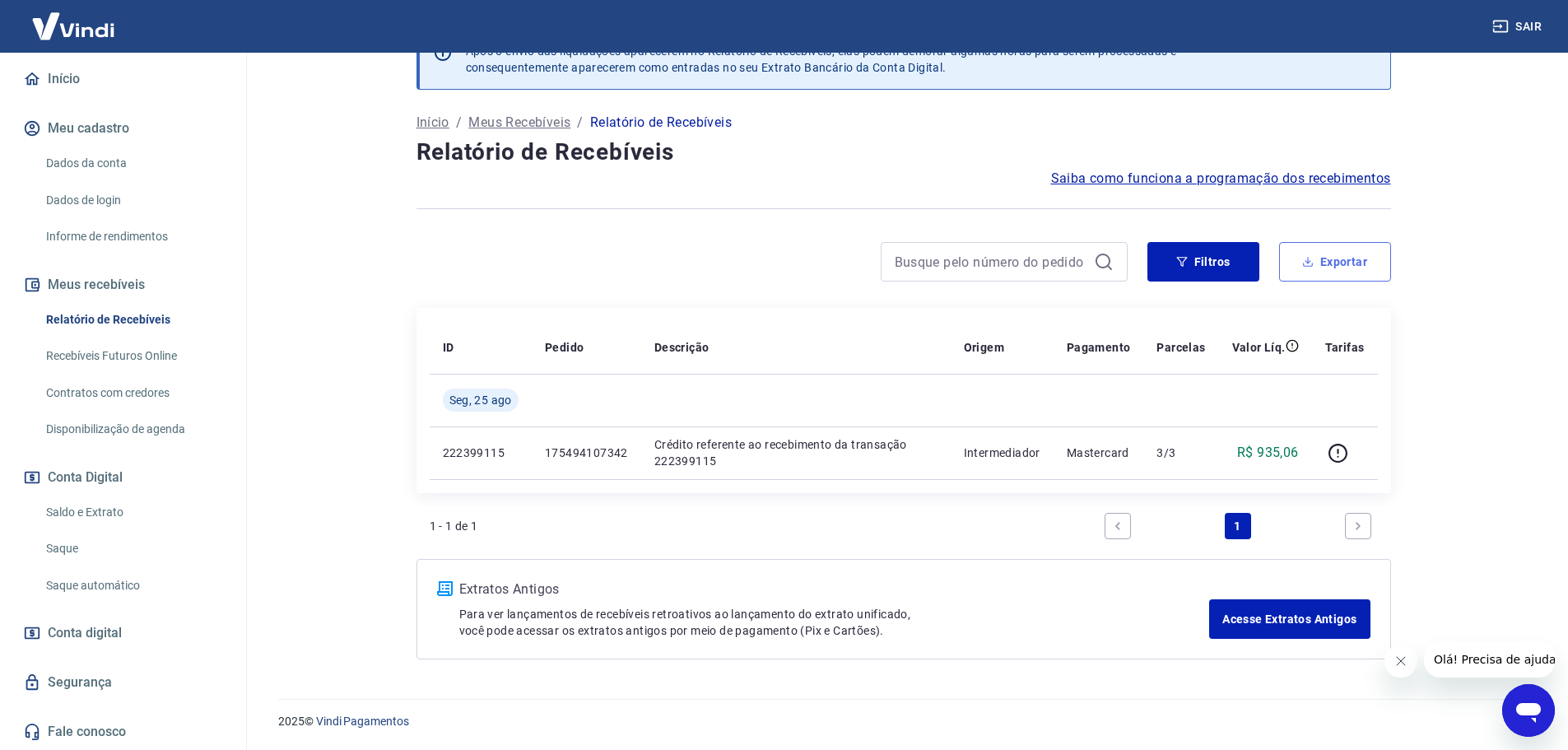
click at [1317, 261] on button "Exportar" at bounding box center [1335, 261] width 112 height 40
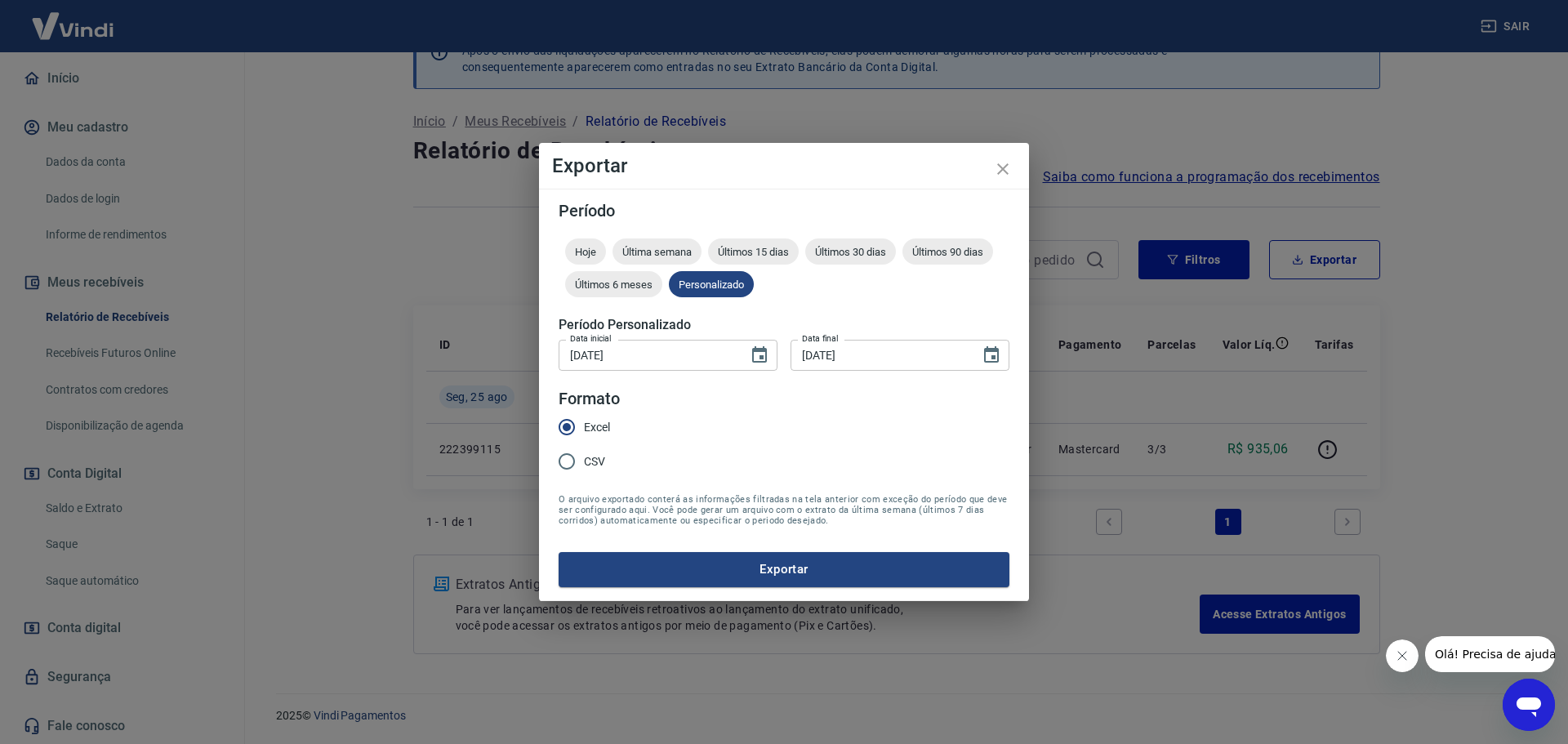
click at [715, 595] on div "Período Hoje Última semana Últimos 15 dias Últimos 30 dias Últimos 90 dias Últi…" at bounding box center [783, 394] width 490 height 412
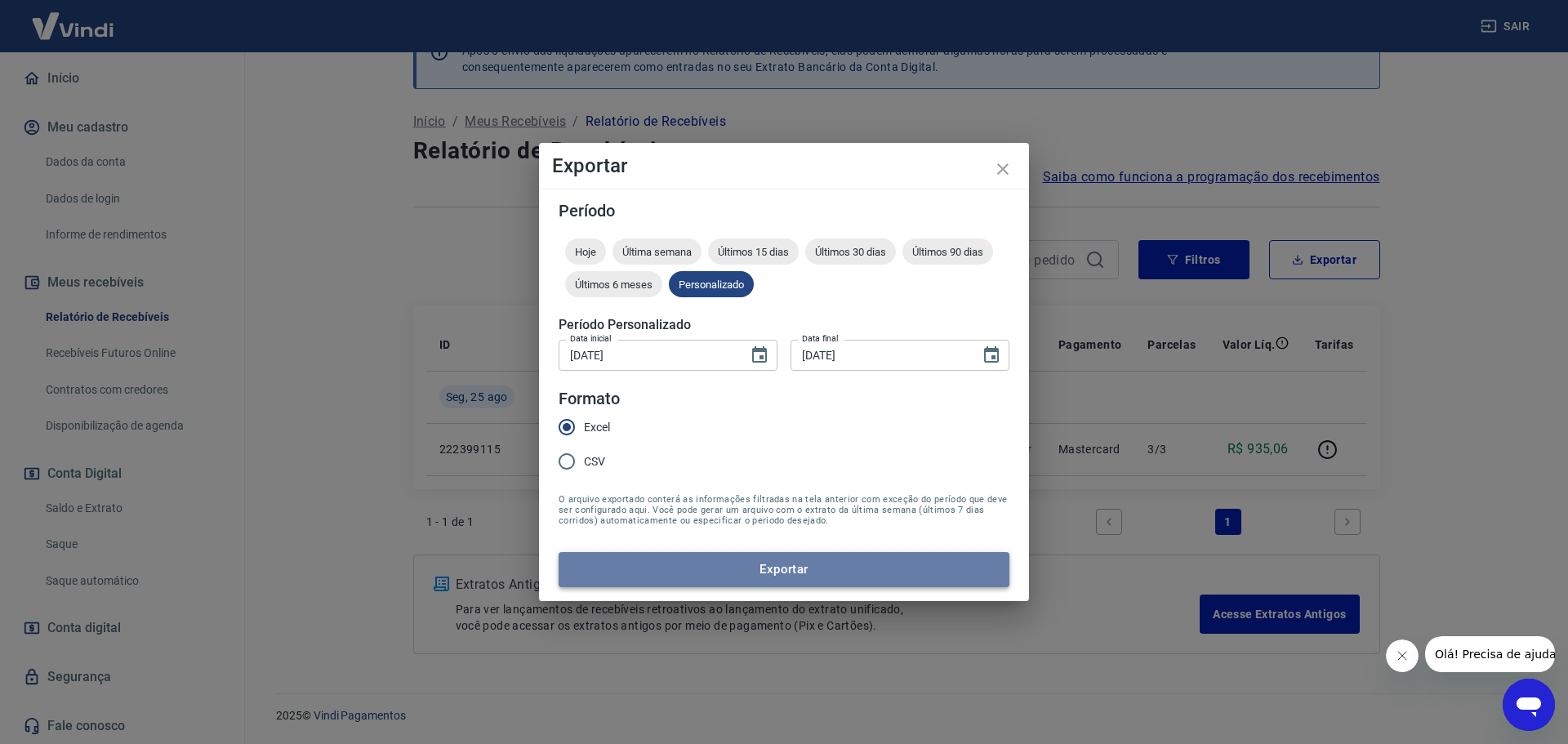
click at [718, 572] on button "Exportar" at bounding box center [784, 569] width 451 height 34
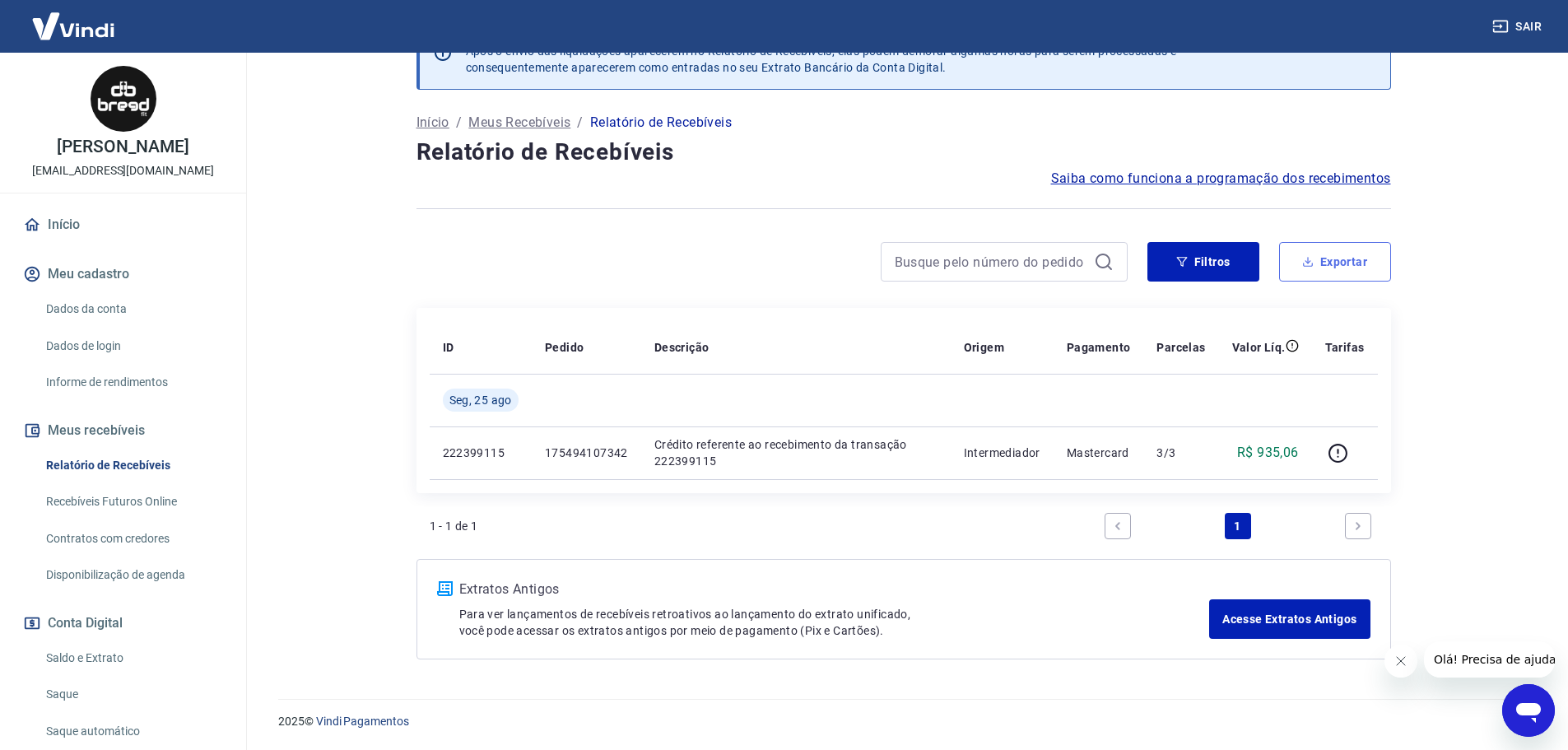
click at [1329, 275] on button "Exportar" at bounding box center [1335, 261] width 112 height 40
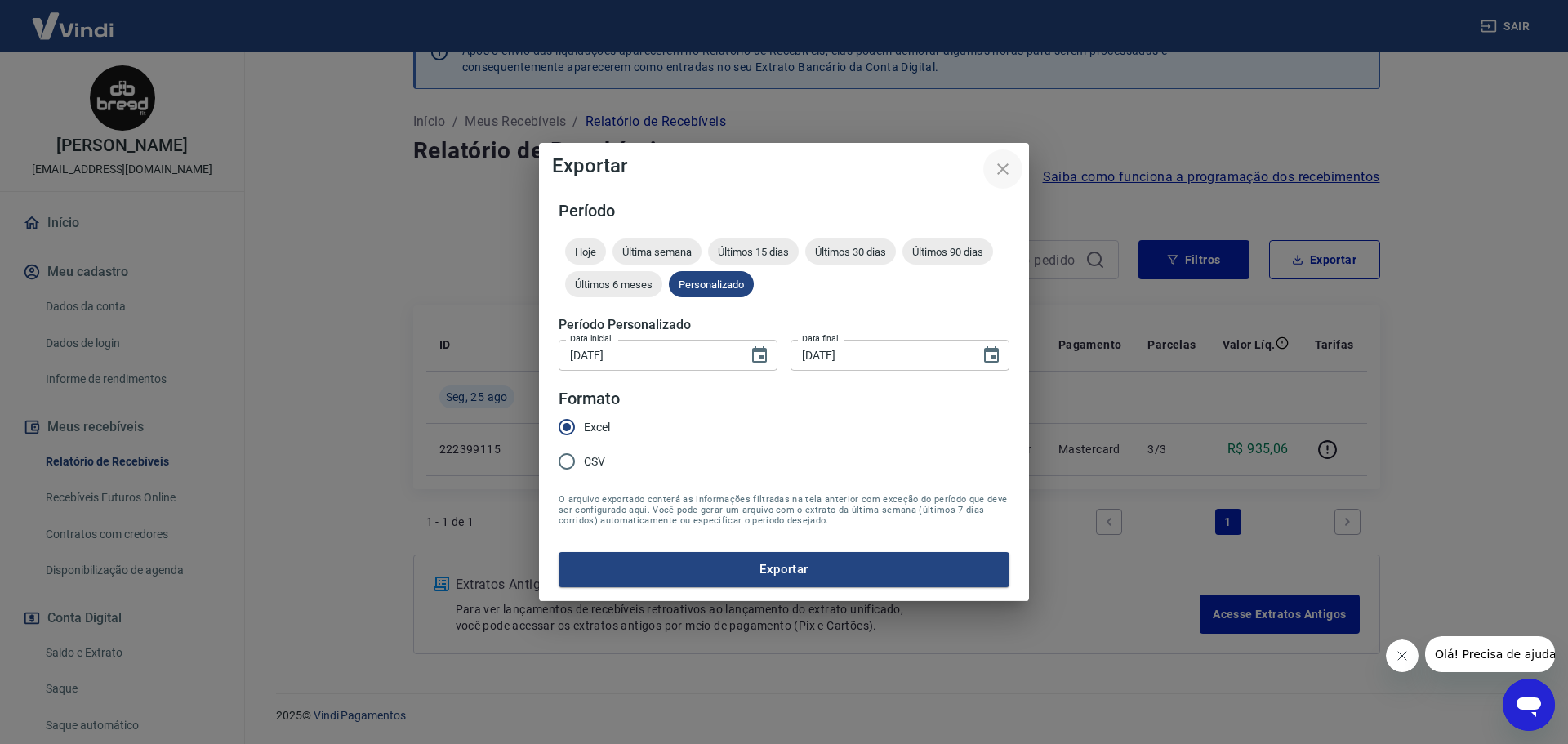
click at [995, 169] on icon "close" at bounding box center [1003, 169] width 19 height 19
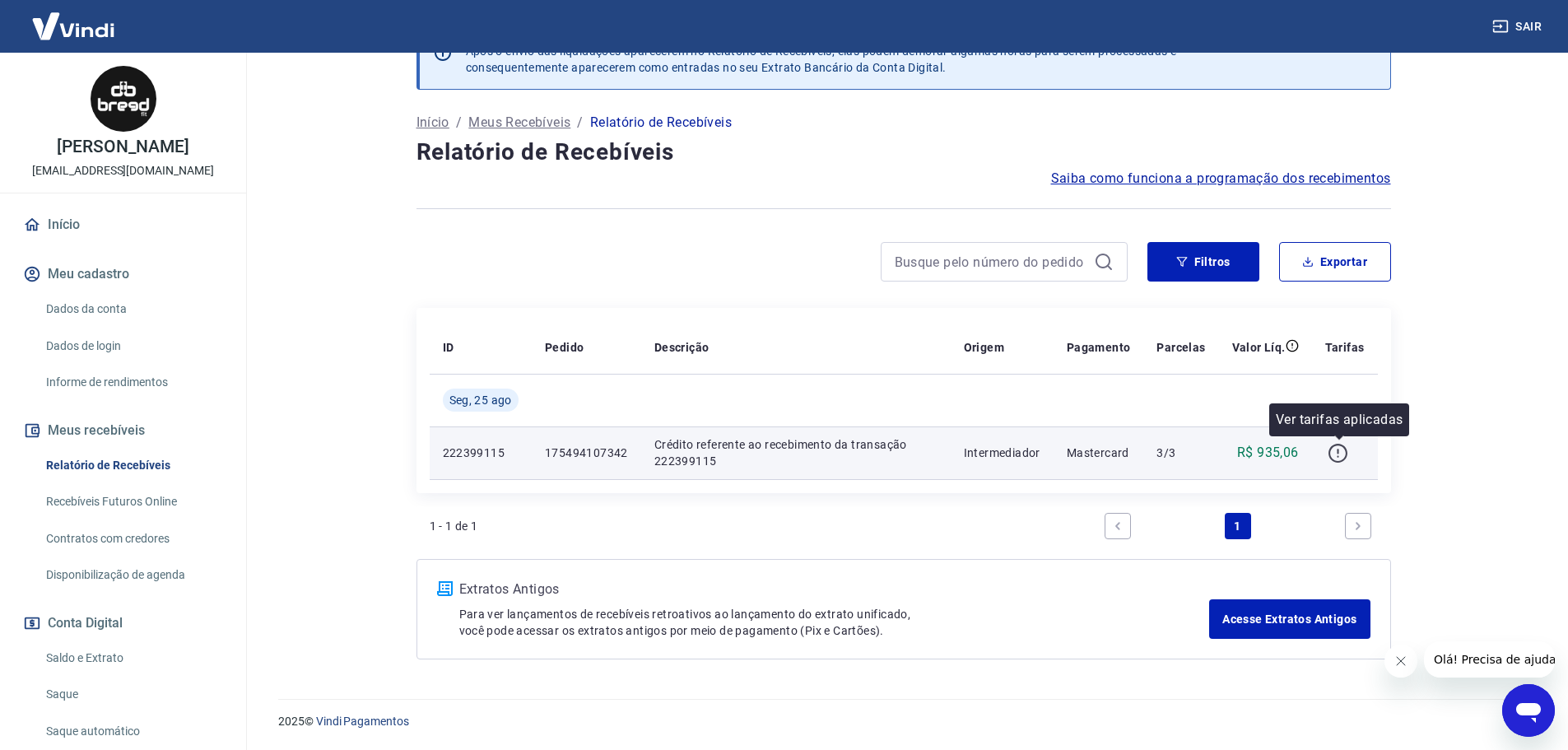
click at [1333, 463] on button "button" at bounding box center [1338, 453] width 26 height 27
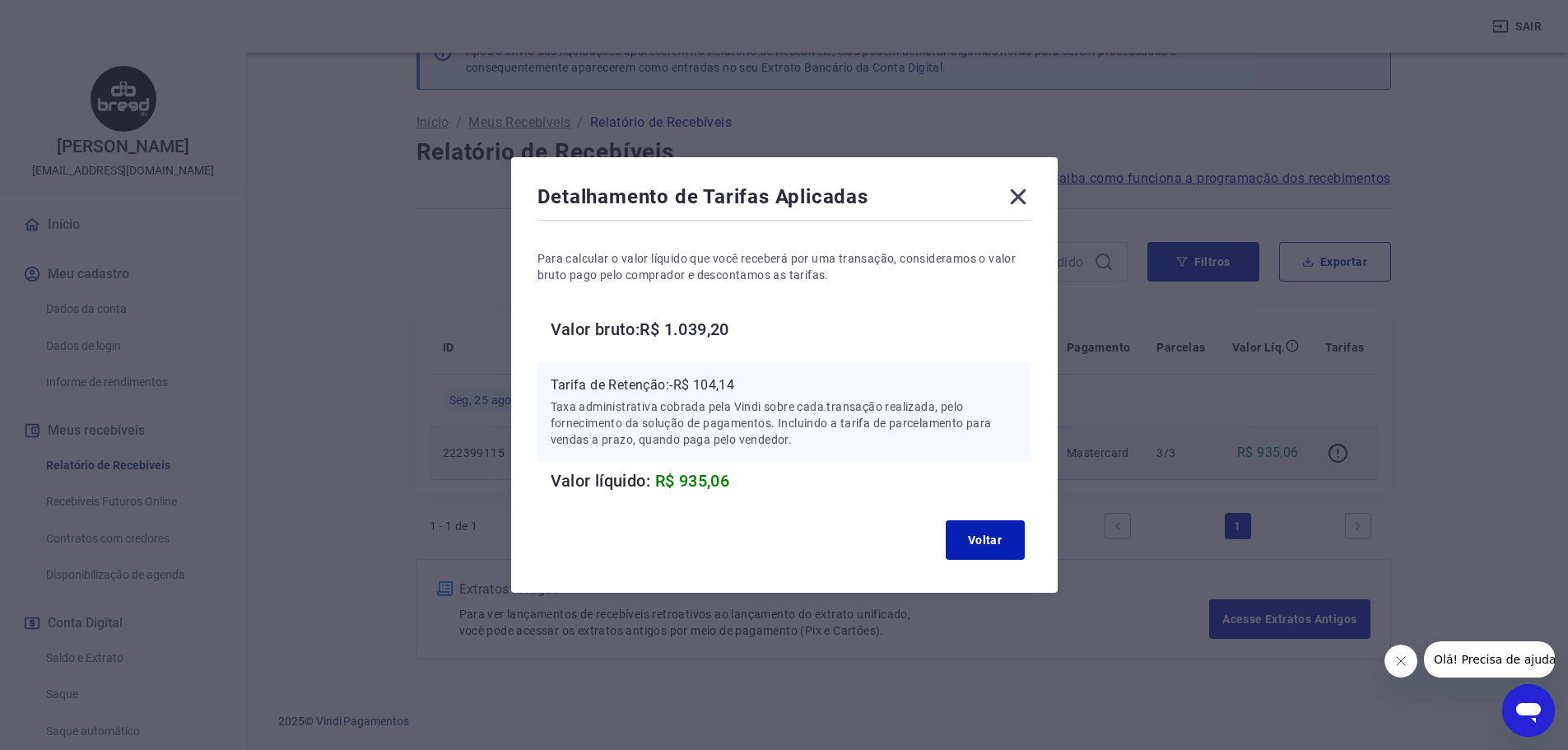
click at [1016, 201] on icon at bounding box center [1018, 197] width 26 height 27
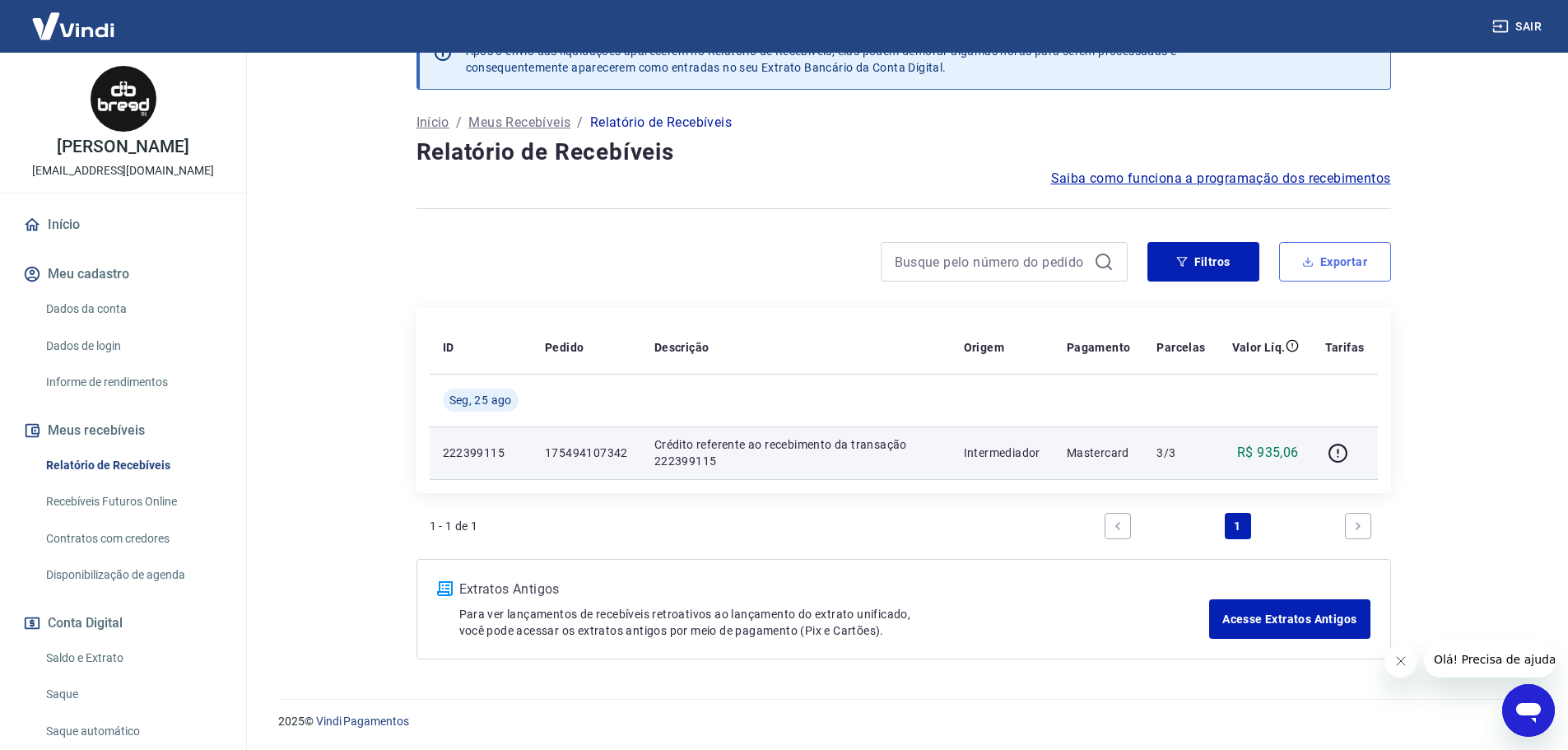
click at [1359, 249] on button "Exportar" at bounding box center [1335, 261] width 112 height 40
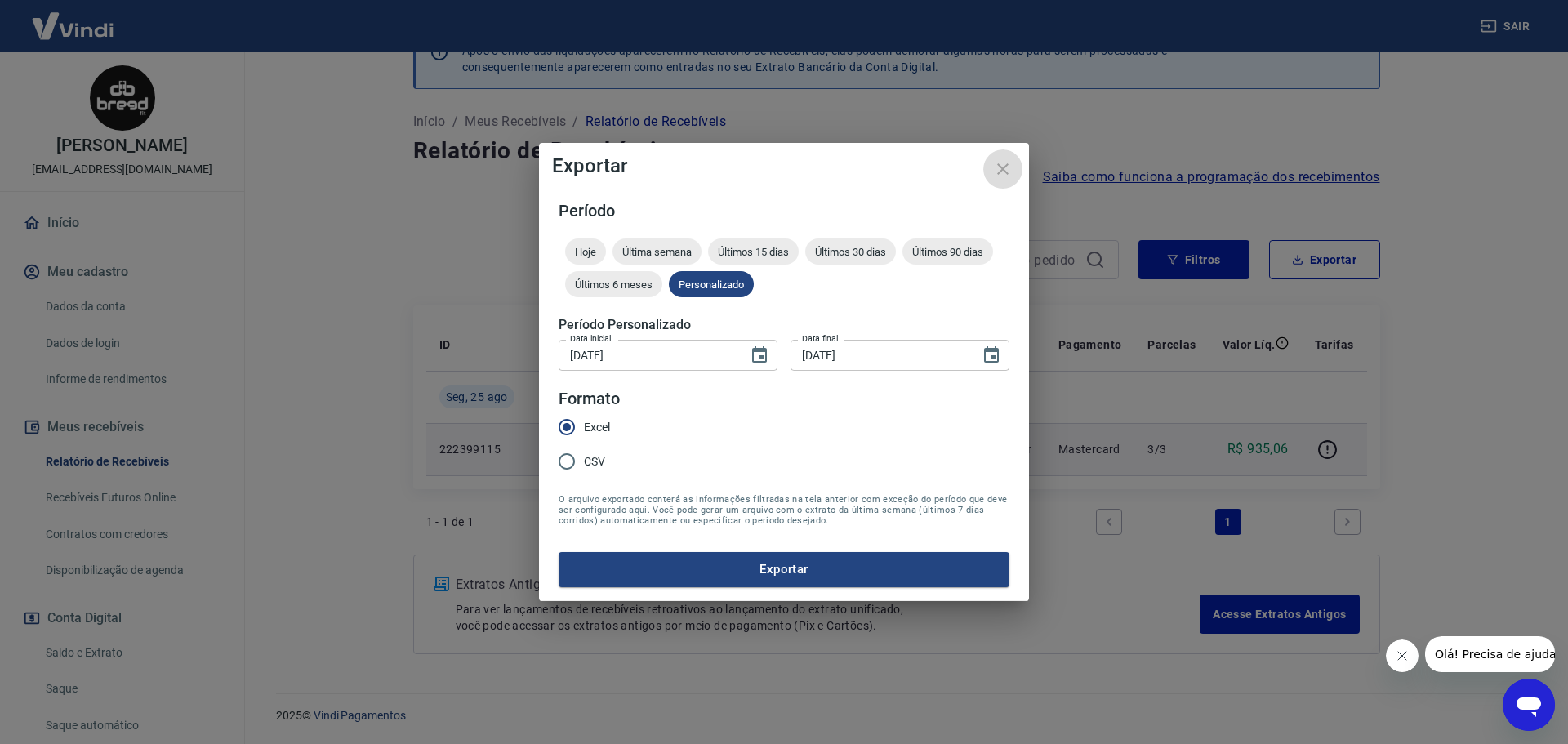
click at [1000, 166] on icon "close" at bounding box center [1003, 169] width 19 height 19
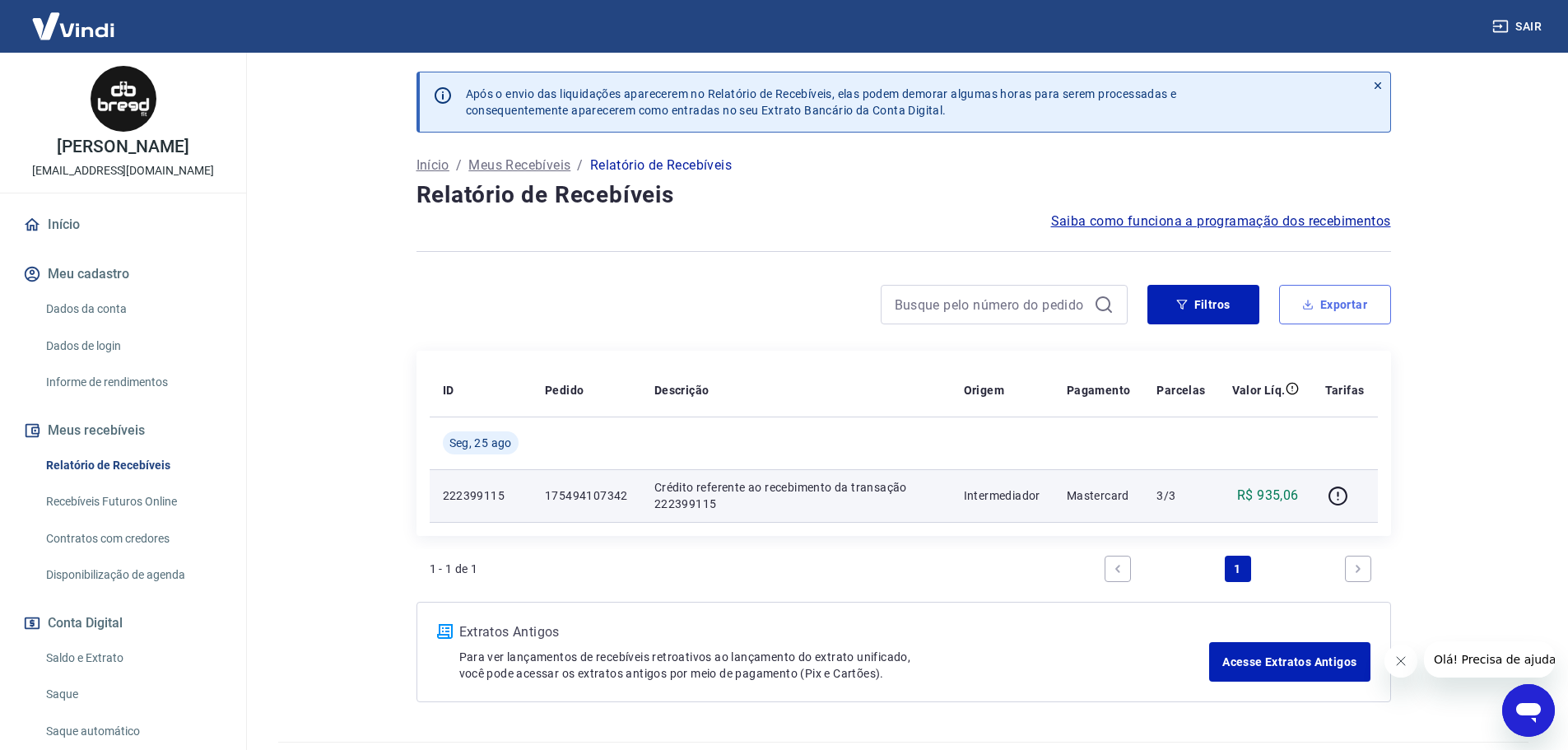
scroll to position [0, 0]
click at [98, 227] on link "Início" at bounding box center [123, 224] width 207 height 36
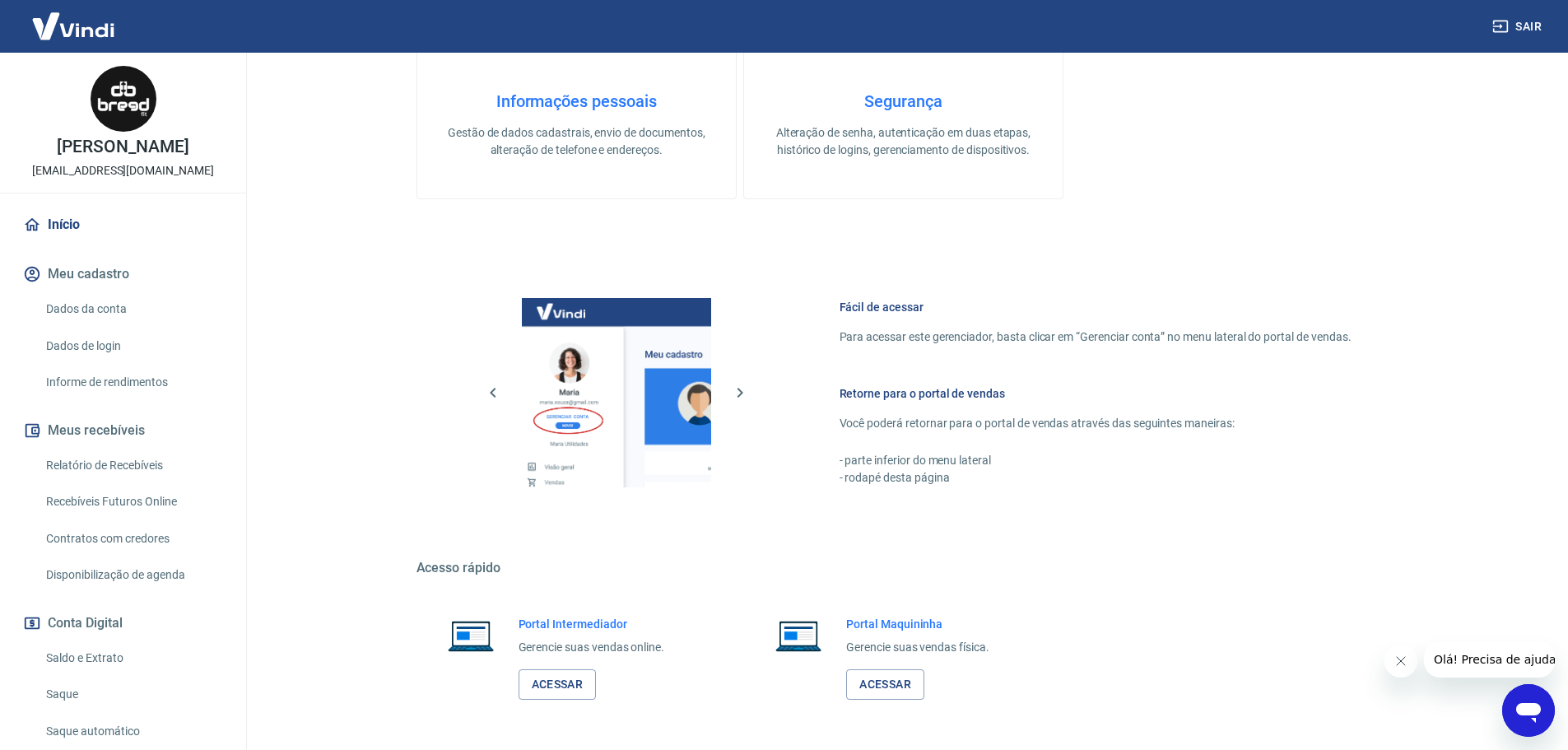
scroll to position [534, 0]
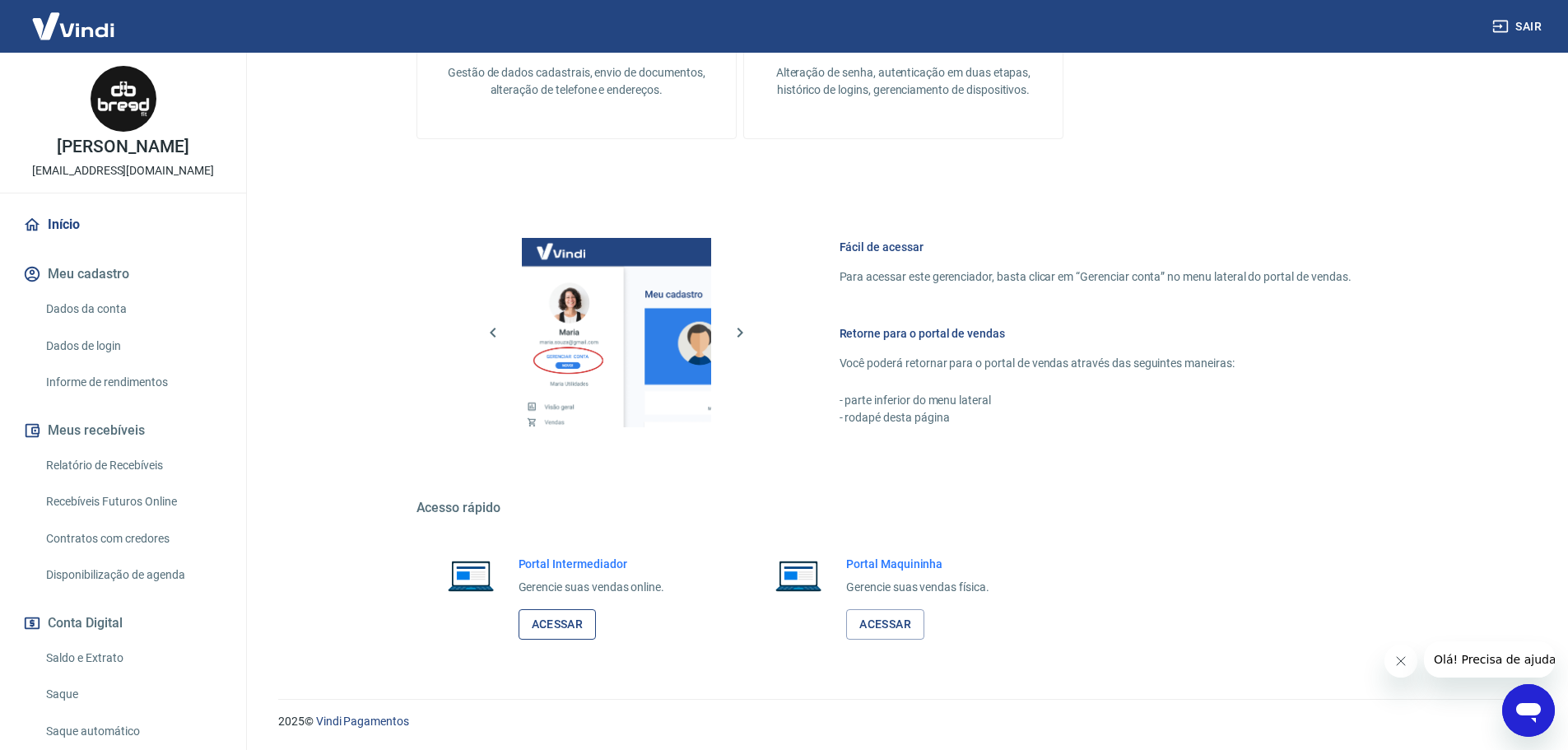
click at [582, 617] on link "Acessar" at bounding box center [557, 625] width 79 height 30
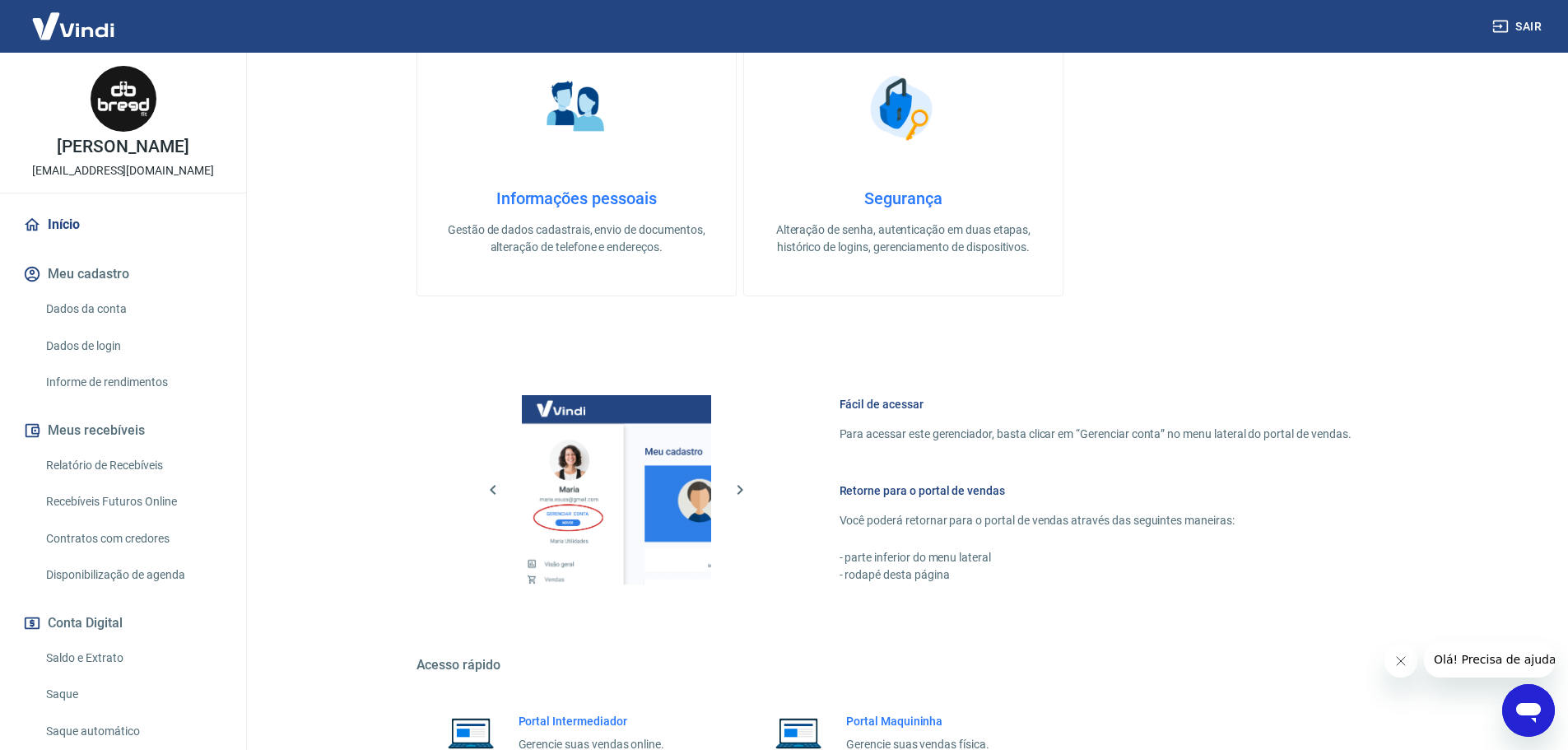
scroll to position [369, 0]
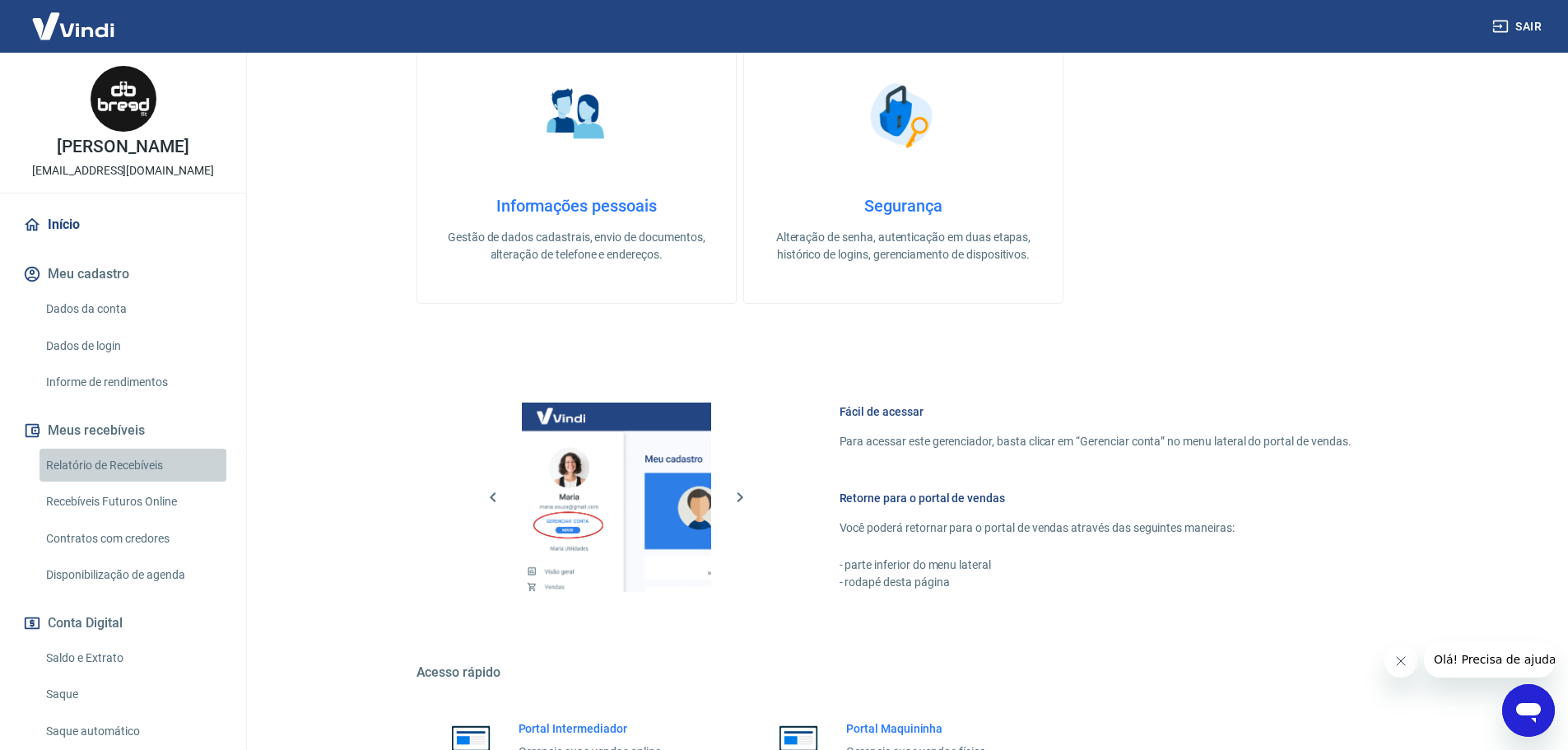
click at [135, 463] on link "Relatório de Recebíveis" at bounding box center [133, 466] width 187 height 34
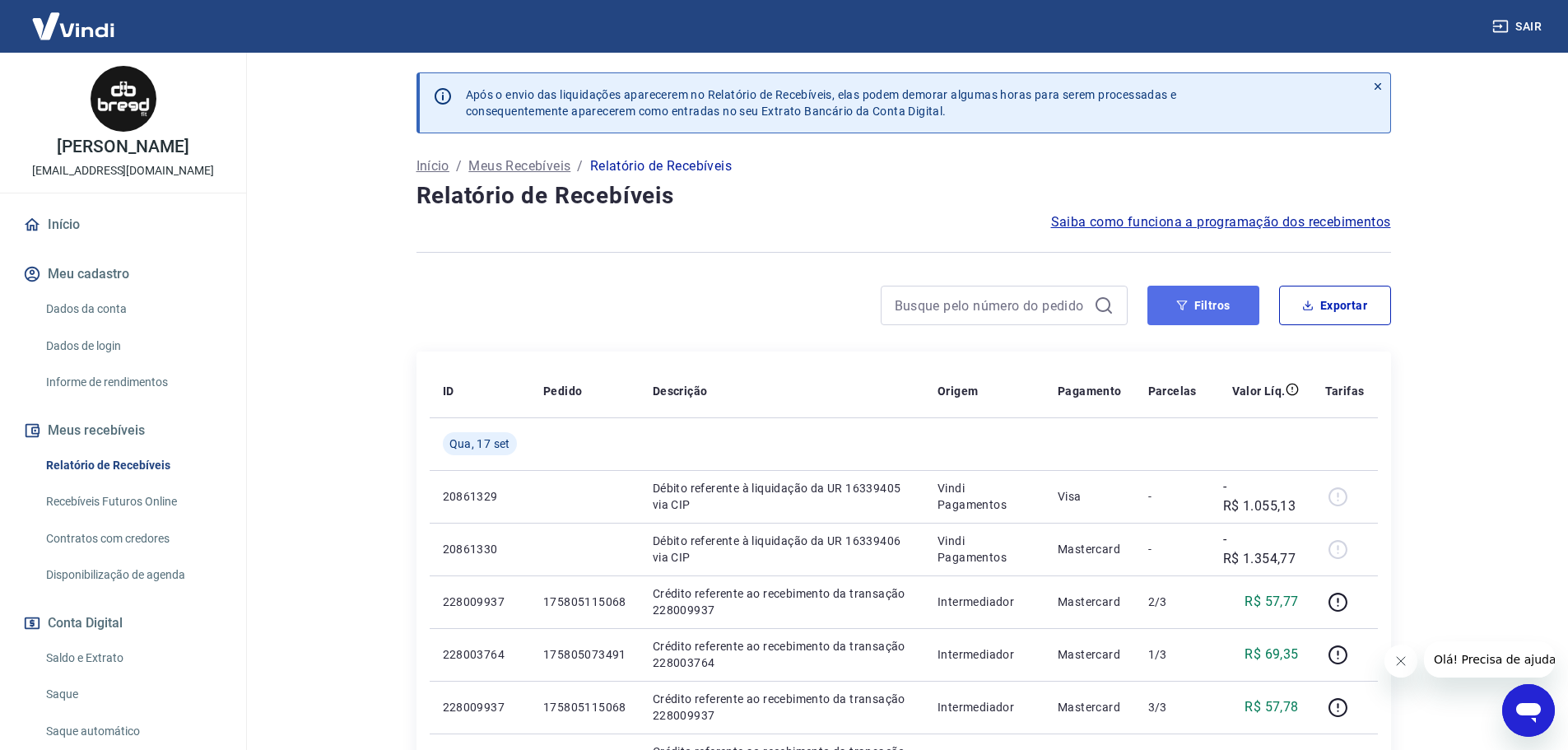
click at [1225, 312] on button "Filtros" at bounding box center [1203, 306] width 112 height 40
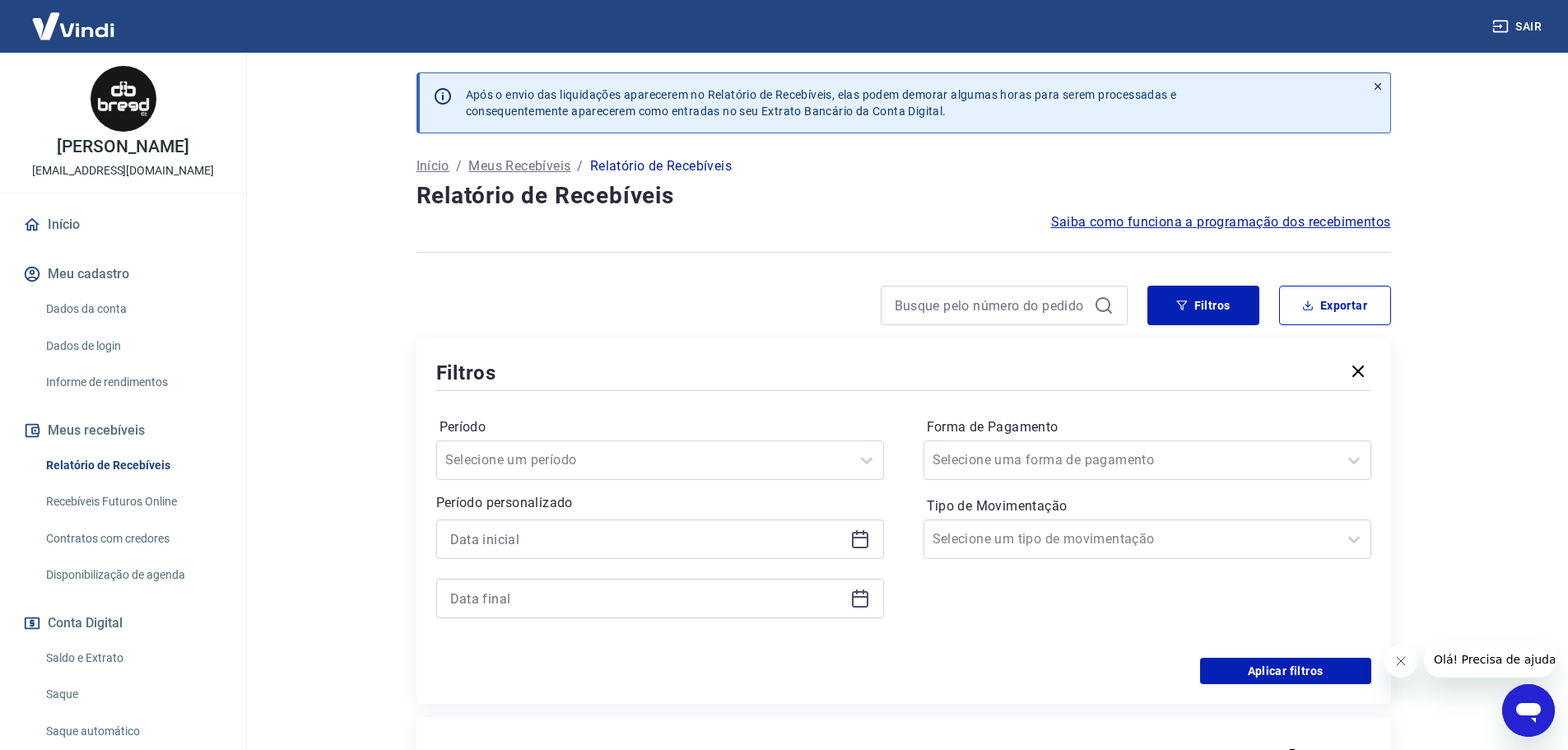
click at [1102, 305] on icon at bounding box center [1104, 306] width 19 height 19
click at [1087, 305] on input at bounding box center [991, 306] width 192 height 25
click at [1366, 360] on button "button" at bounding box center [1358, 373] width 26 height 29
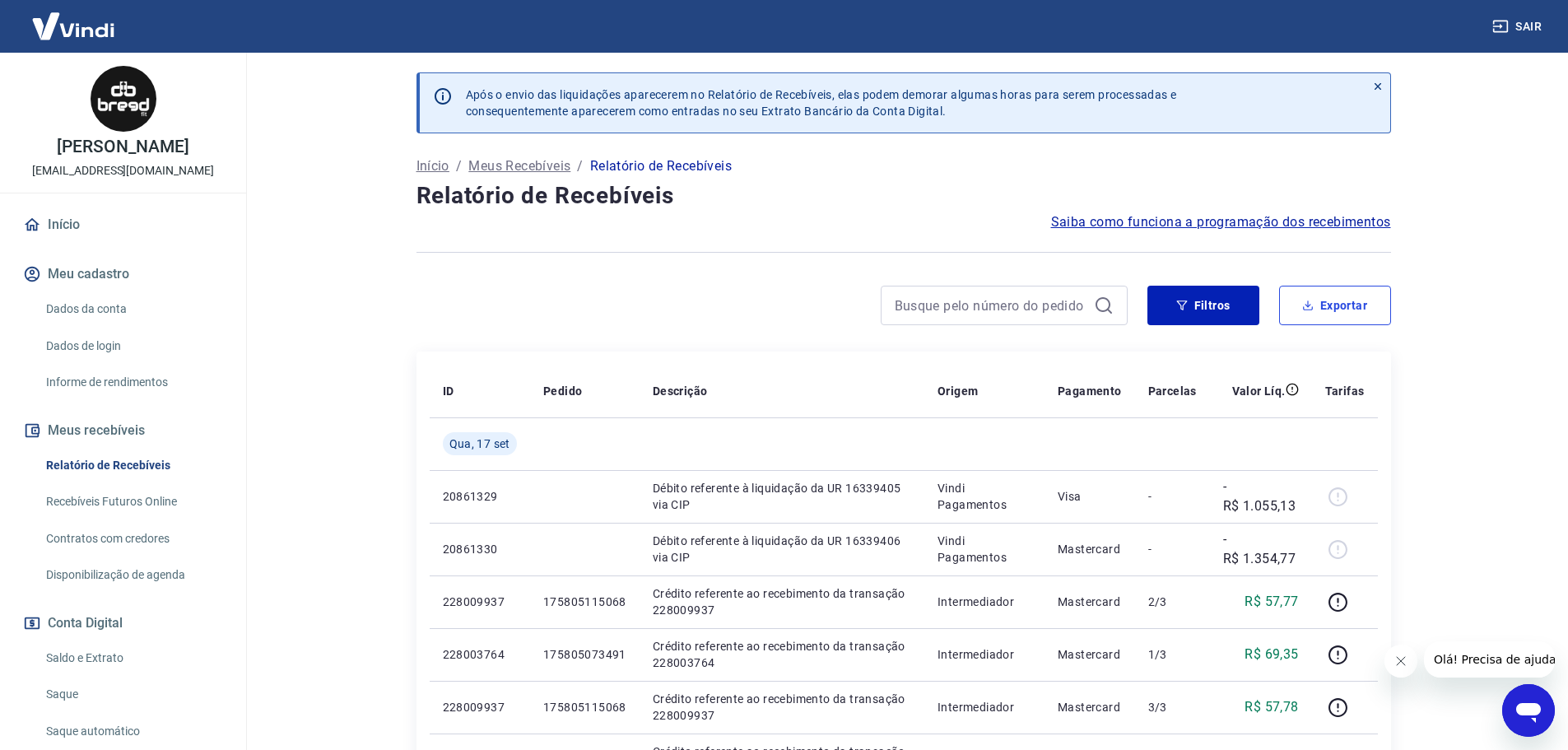
click at [1330, 298] on button "Exportar" at bounding box center [1335, 306] width 112 height 40
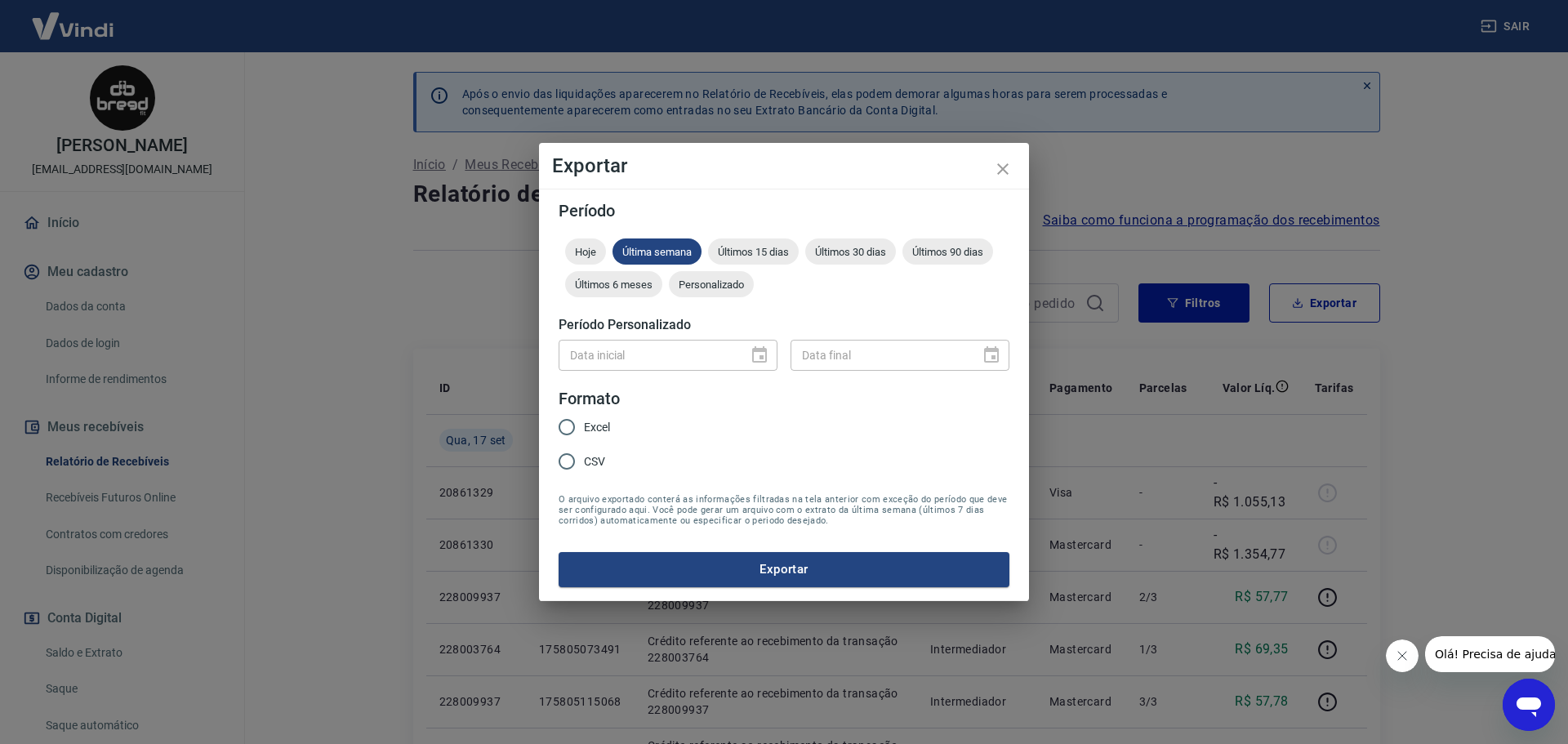
click at [761, 354] on div "Data inicial" at bounding box center [668, 355] width 219 height 30
click at [761, 355] on div "Data inicial" at bounding box center [668, 355] width 219 height 30
click at [761, 356] on div at bounding box center [754, 356] width 23 height 0
click at [760, 356] on div at bounding box center [754, 356] width 23 height 0
click at [707, 287] on span "Personalizado" at bounding box center [711, 285] width 85 height 12
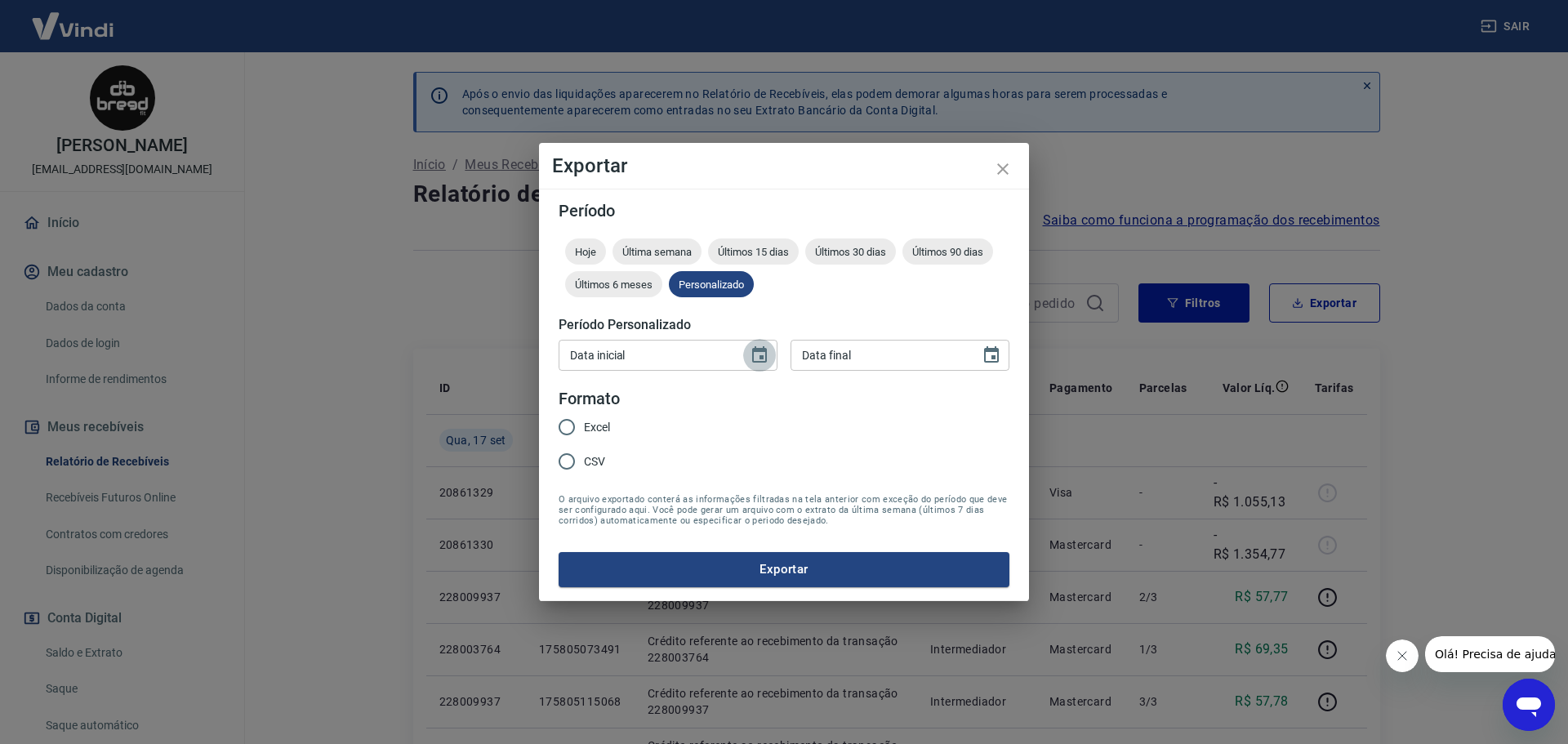
click at [765, 357] on icon "Choose date" at bounding box center [759, 355] width 19 height 19
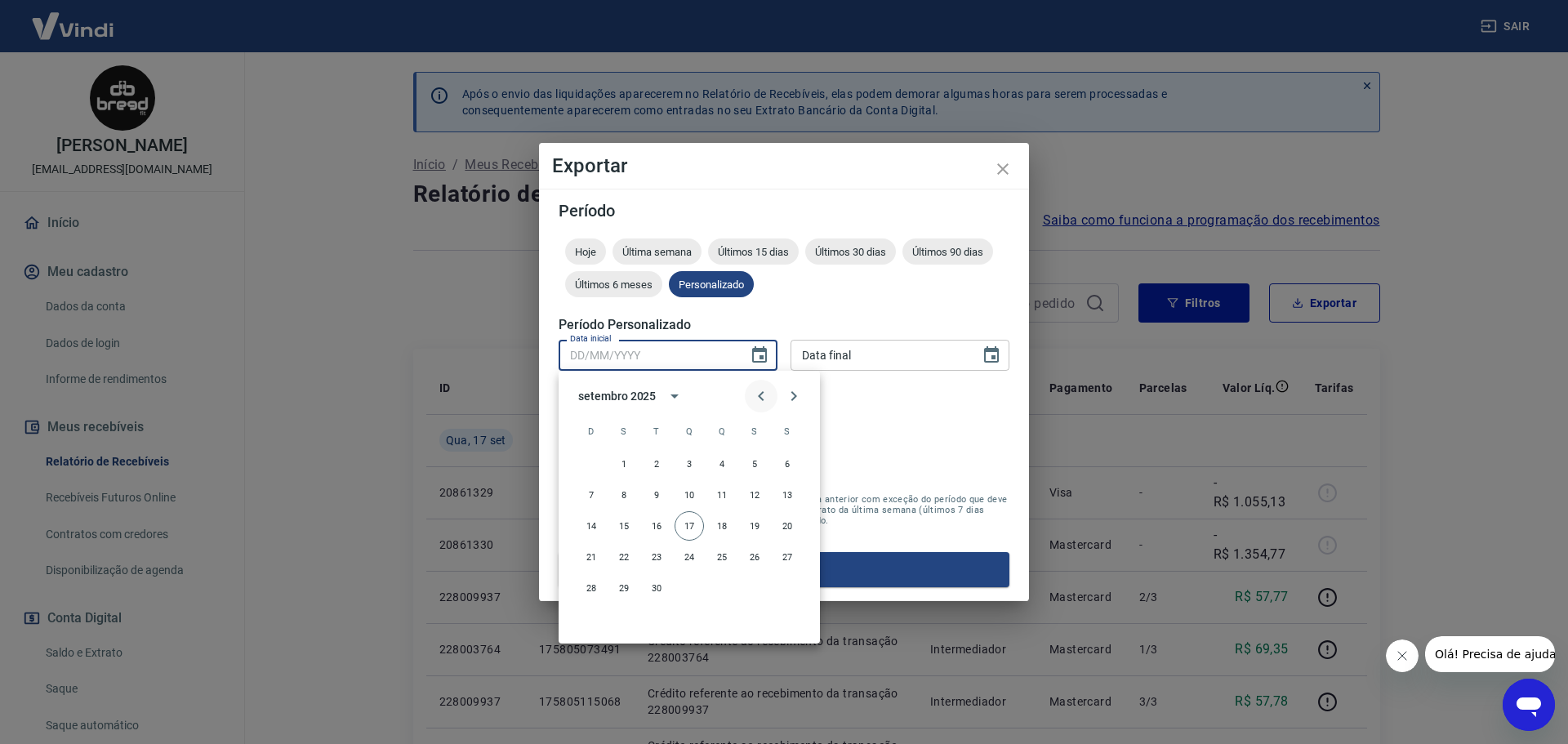
click at [765, 393] on icon "Previous month" at bounding box center [761, 396] width 19 height 19
click at [757, 460] on button "1" at bounding box center [755, 464] width 30 height 30
type input "01/08/2025"
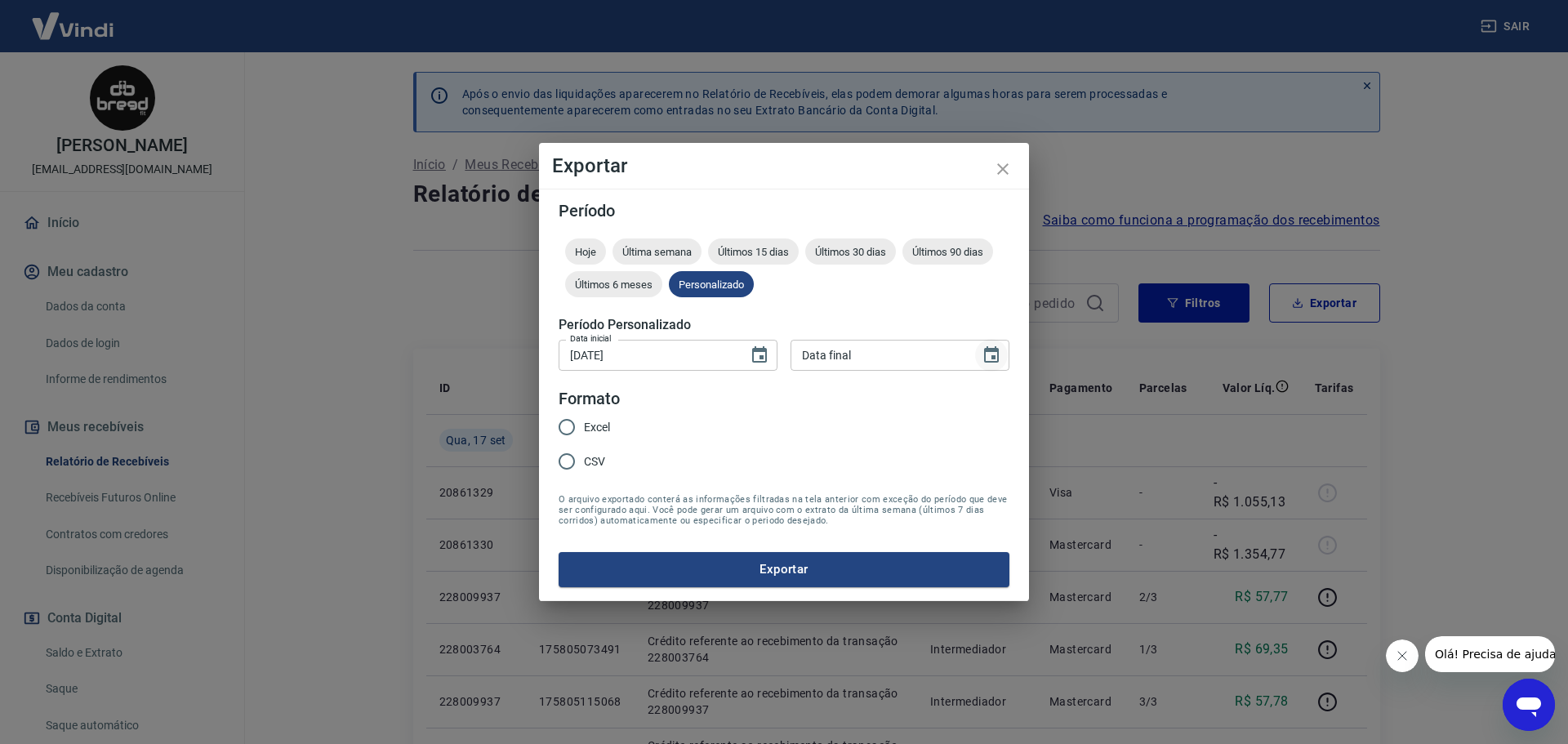
click at [986, 357] on icon "Choose date" at bounding box center [992, 355] width 19 height 19
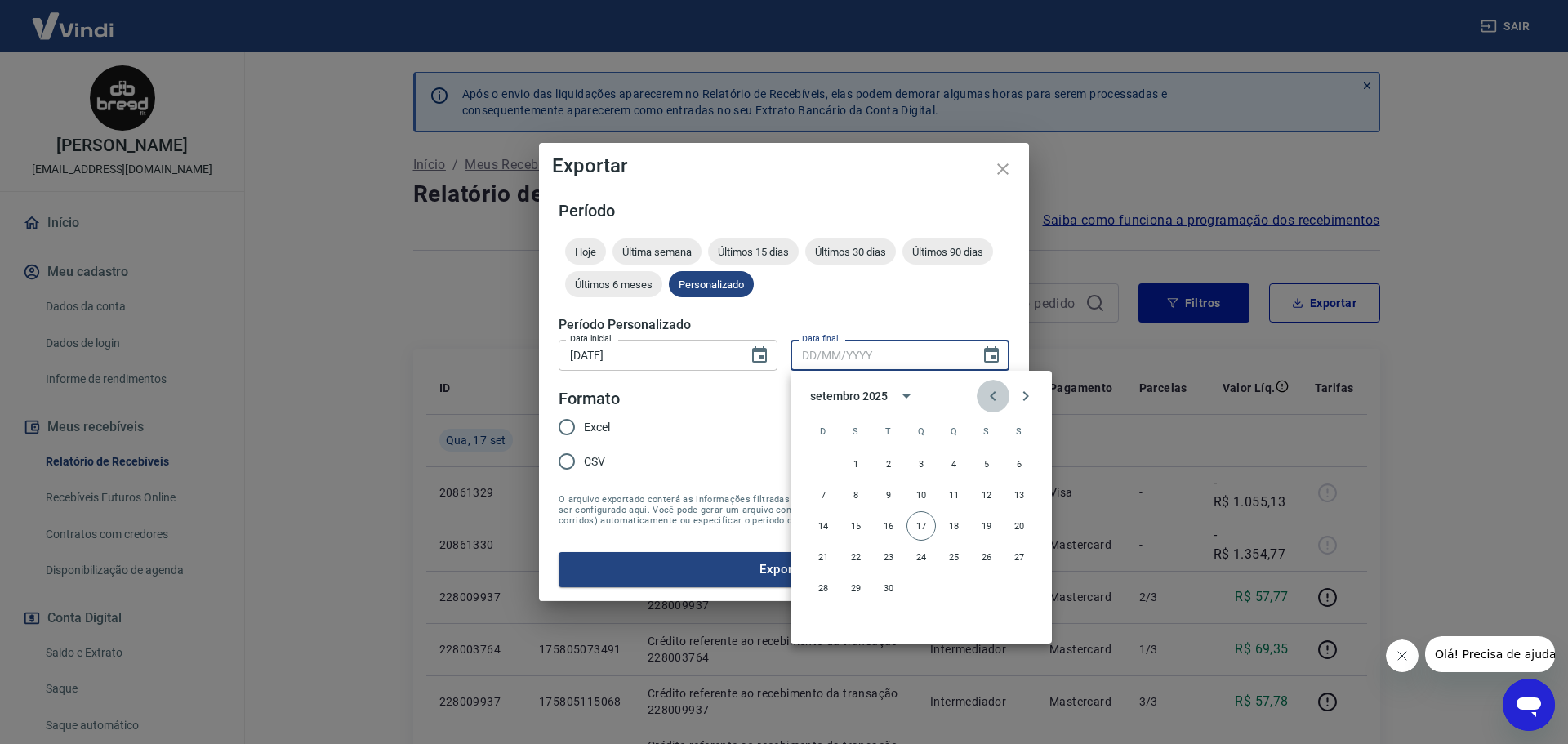
click at [993, 392] on icon "Previous month" at bounding box center [993, 396] width 19 height 19
click at [823, 620] on button "31" at bounding box center [823, 620] width 30 height 30
type input "31/08/2025"
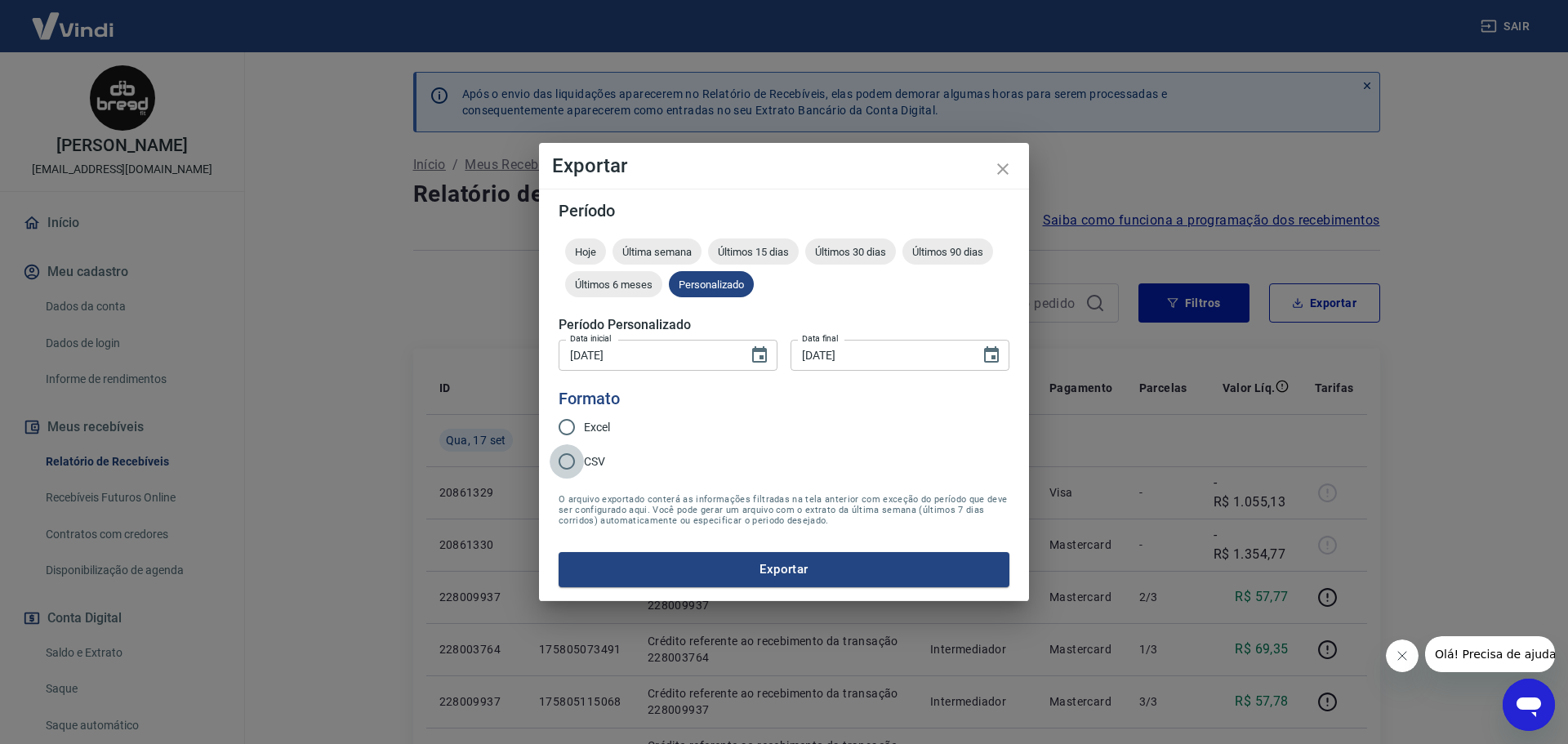
click at [568, 460] on input "CSV" at bounding box center [566, 461] width 34 height 34
radio input "true"
click at [766, 573] on button "Exportar" at bounding box center [784, 569] width 451 height 34
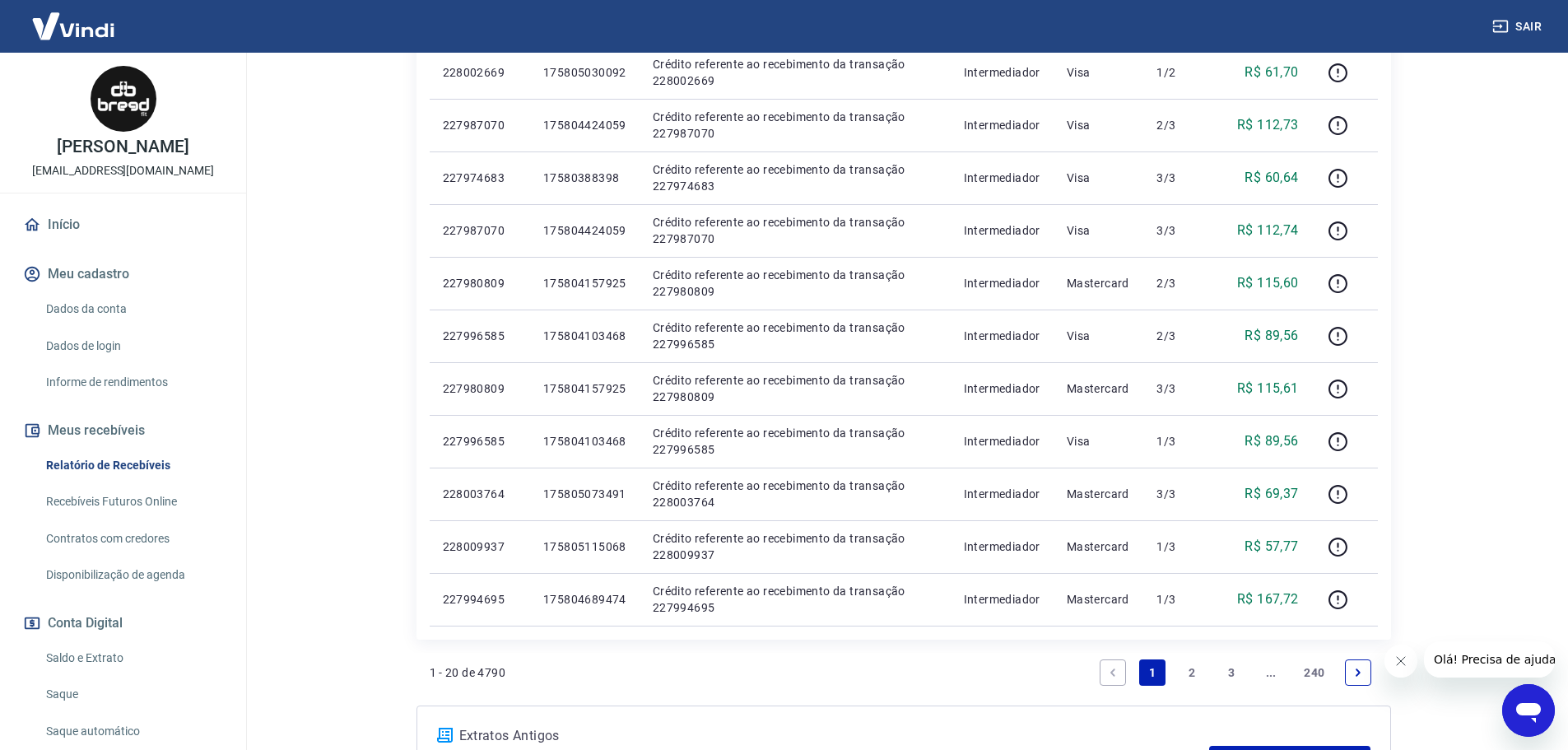
scroll to position [1045, 0]
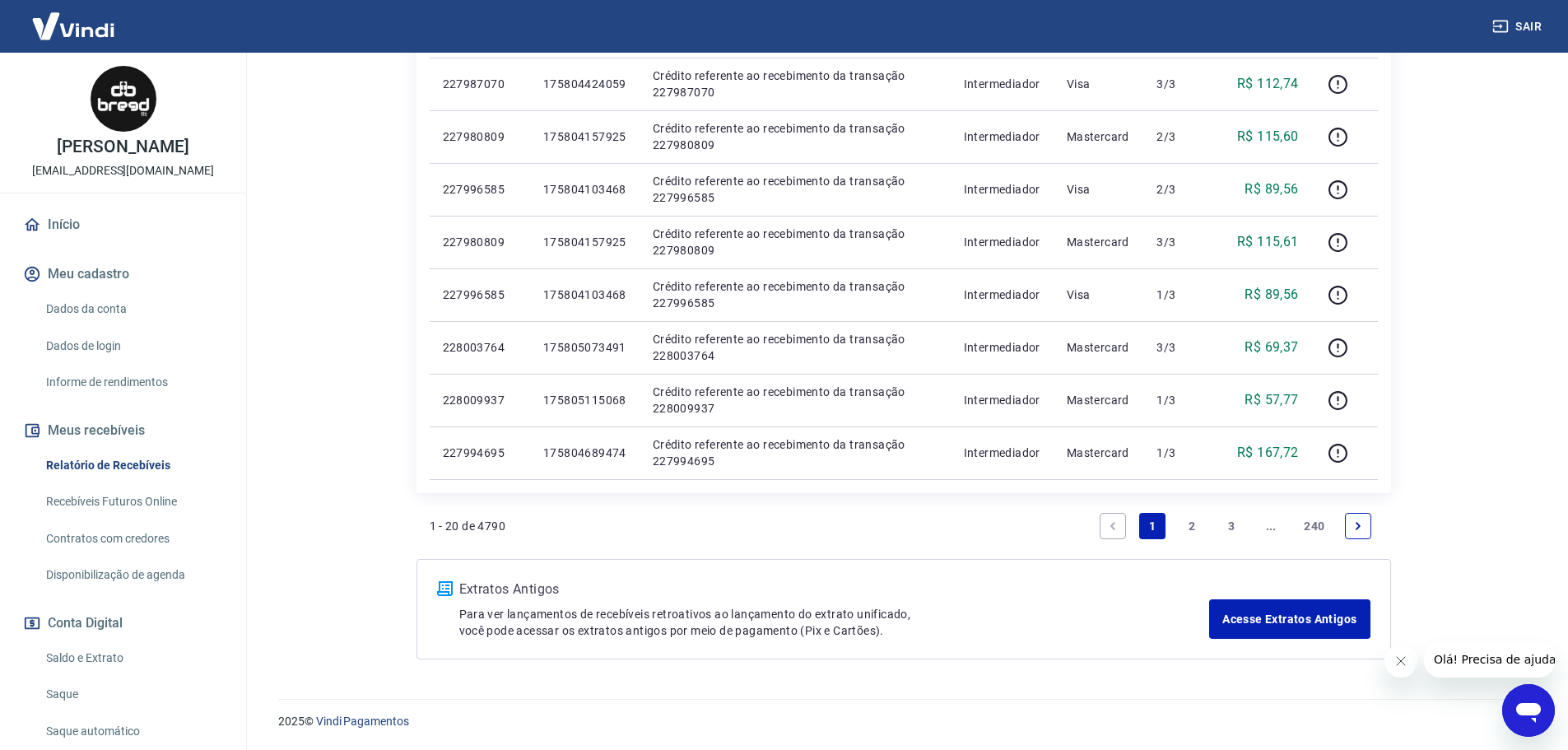
click at [1227, 530] on link "3" at bounding box center [1232, 527] width 26 height 27
